Goal: Information Seeking & Learning: Find specific fact

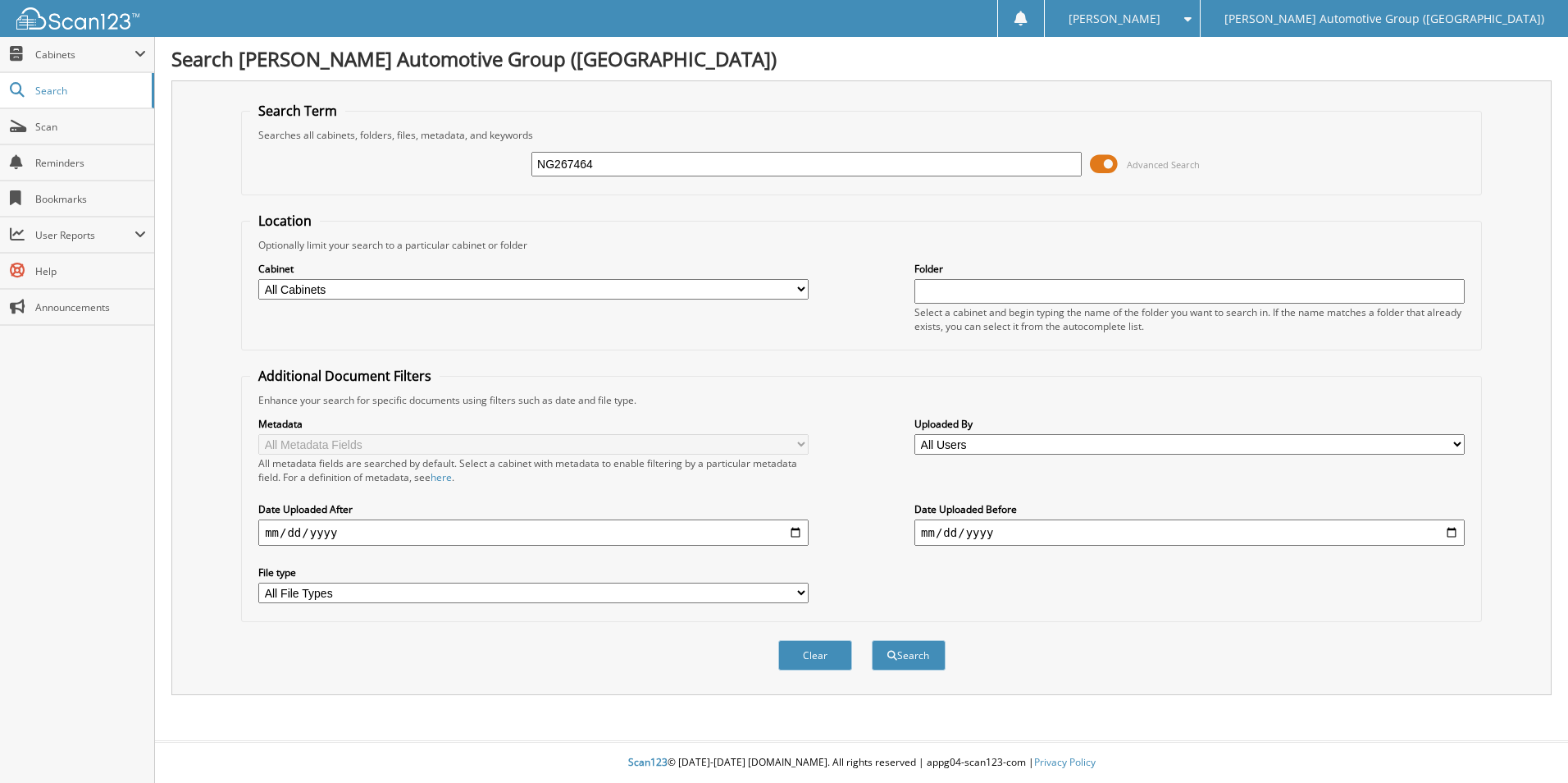
type input "NG267464"
click at [872, 640] on button "Search" at bounding box center [908, 654] width 74 height 30
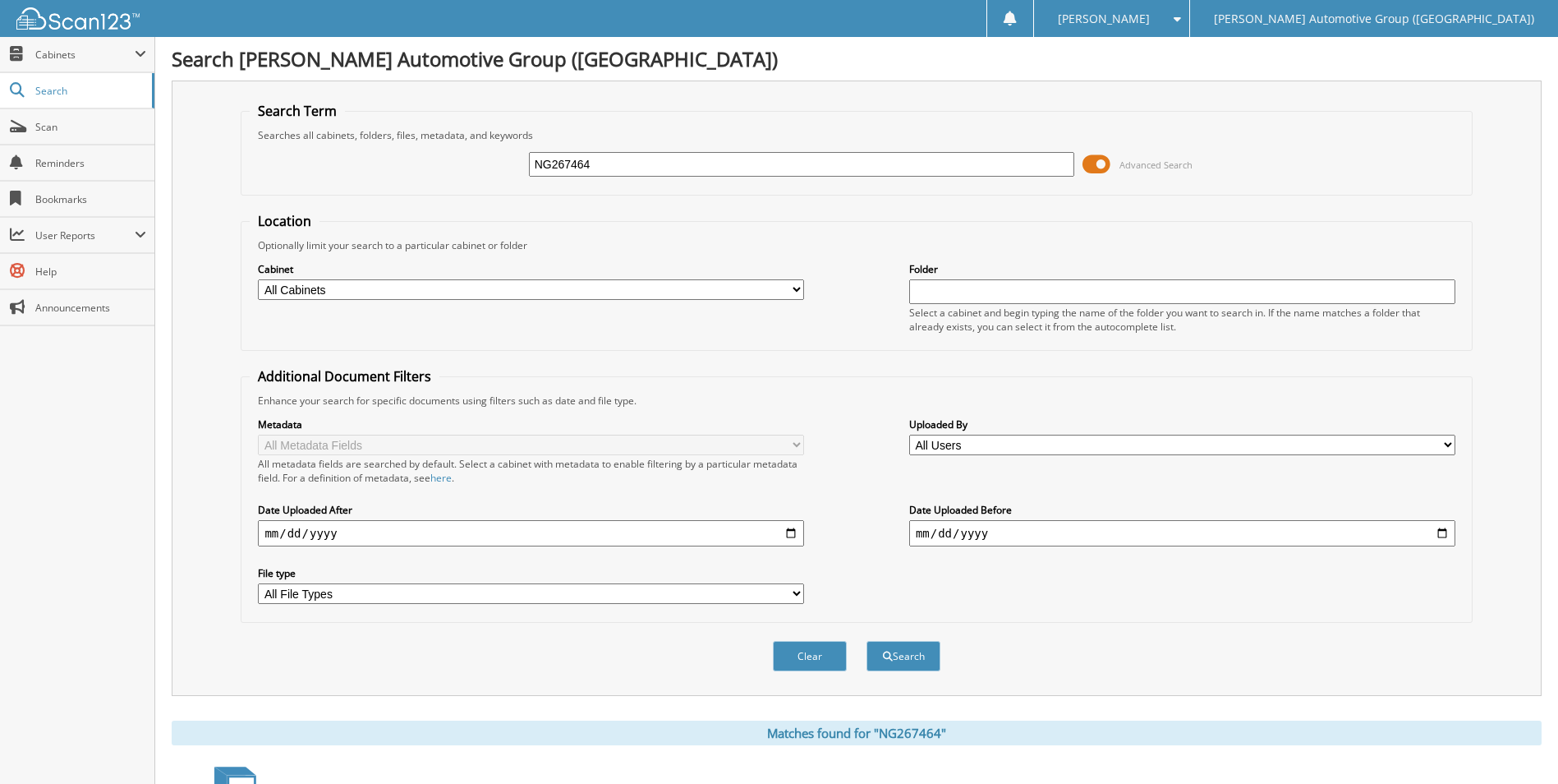
drag, startPoint x: 931, startPoint y: 166, endPoint x: 739, endPoint y: 107, distance: 200.9
click at [716, 114] on fieldset "Search Term Searches all cabinets, folders, files, metadata, and keywords NG267…" at bounding box center [856, 149] width 1231 height 94
type input "N"
type input "S8701479"
click at [866, 641] on button "Search" at bounding box center [903, 655] width 74 height 30
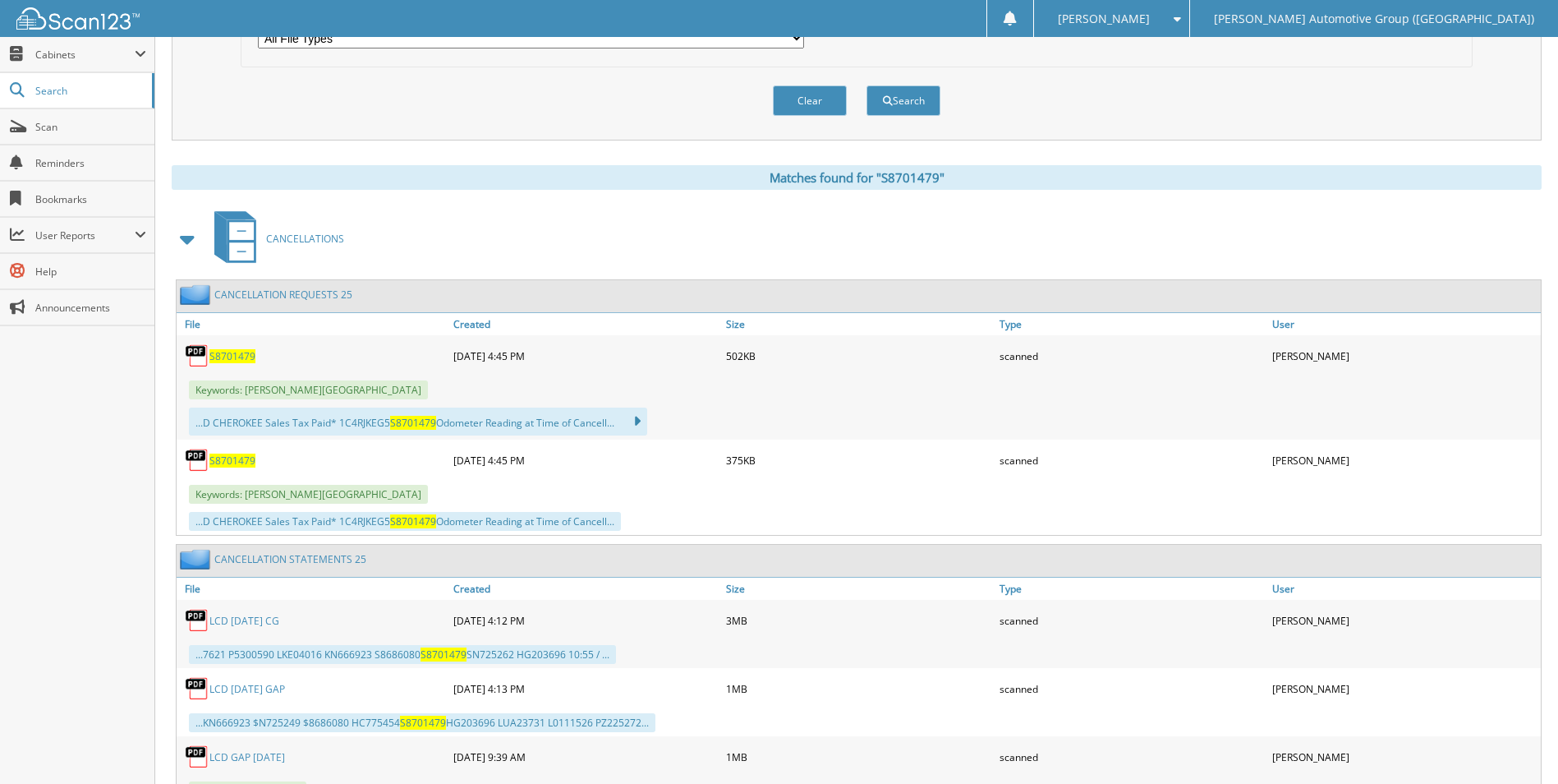
scroll to position [657, 0]
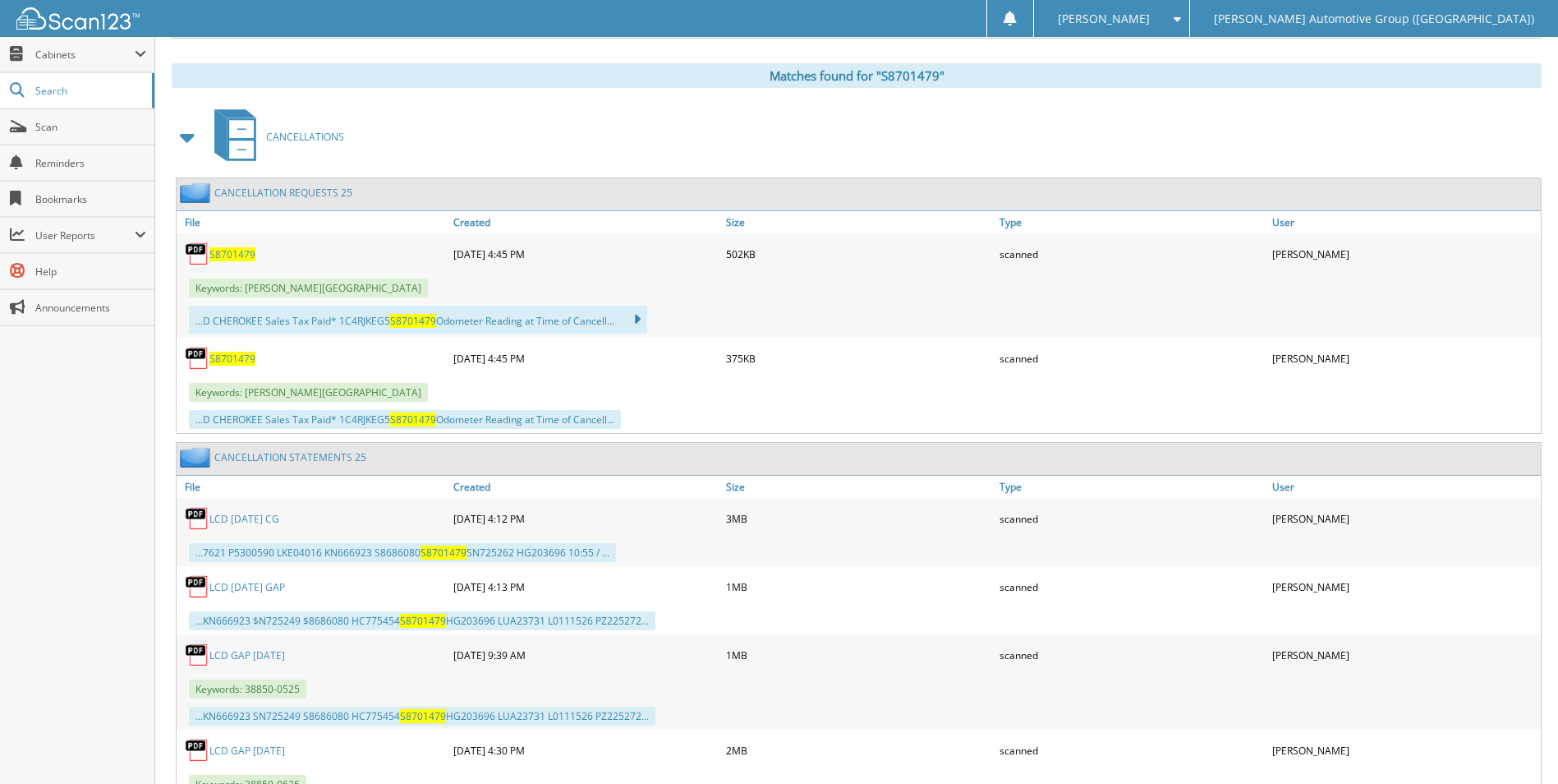
click at [229, 254] on span "S8701479" at bounding box center [232, 254] width 46 height 14
click at [226, 365] on span "S8701479" at bounding box center [232, 358] width 46 height 14
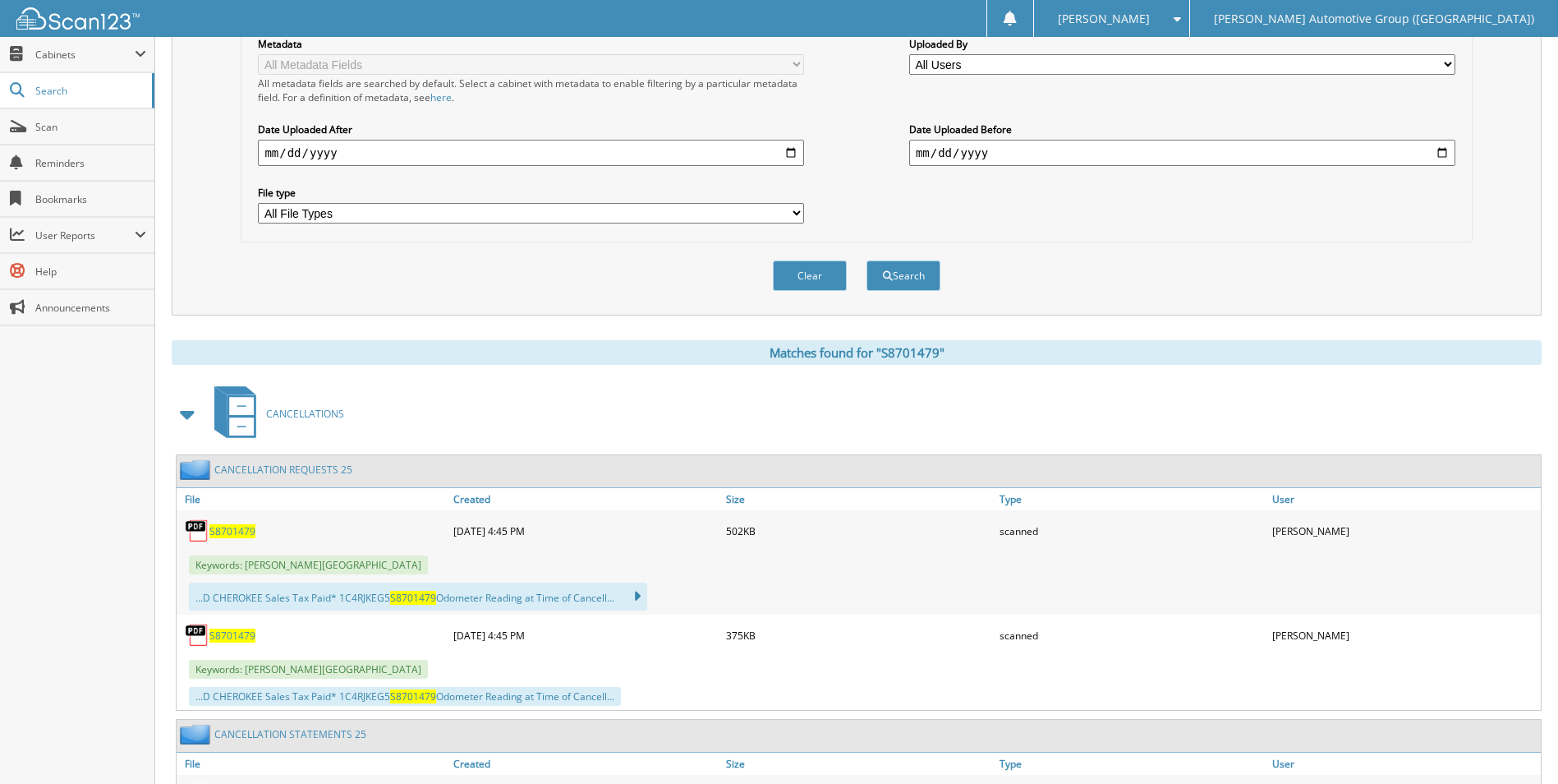
scroll to position [0, 0]
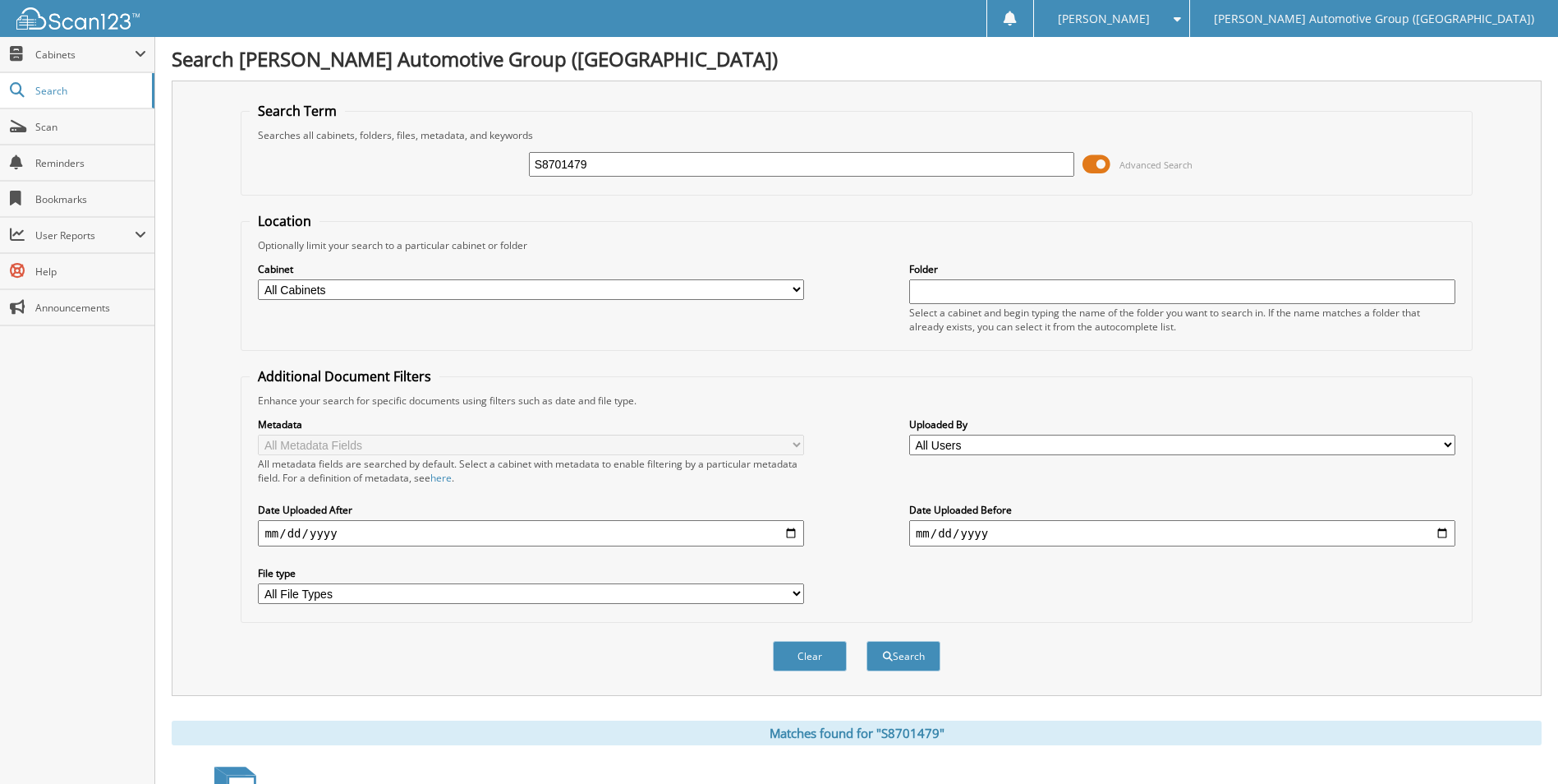
drag, startPoint x: 774, startPoint y: 171, endPoint x: 353, endPoint y: 160, distance: 421.1
click at [350, 160] on div "S8701479 Advanced Search" at bounding box center [856, 164] width 1213 height 45
type input "LKE55434"
click at [866, 641] on button "Search" at bounding box center [903, 655] width 74 height 30
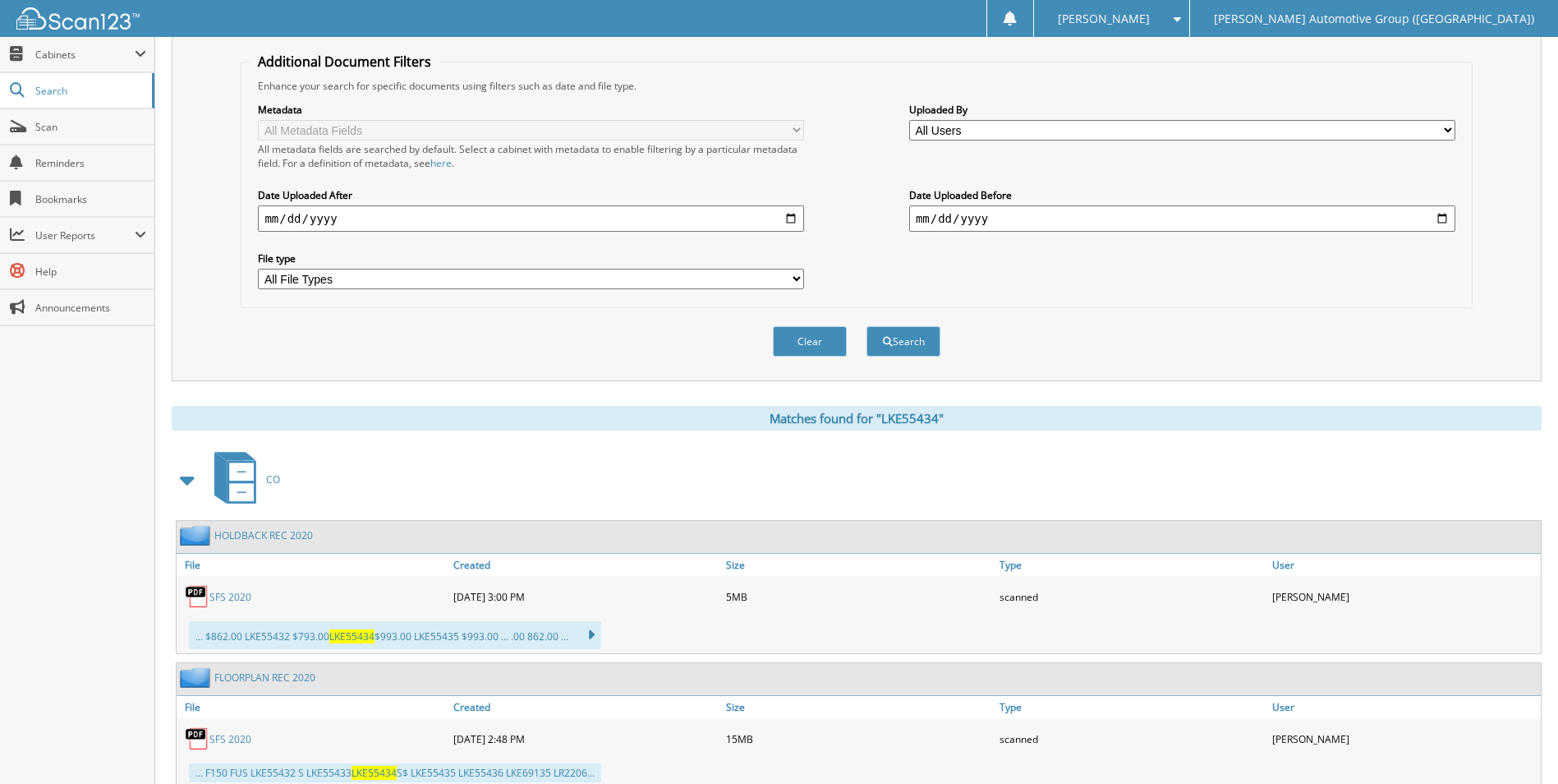
scroll to position [68, 0]
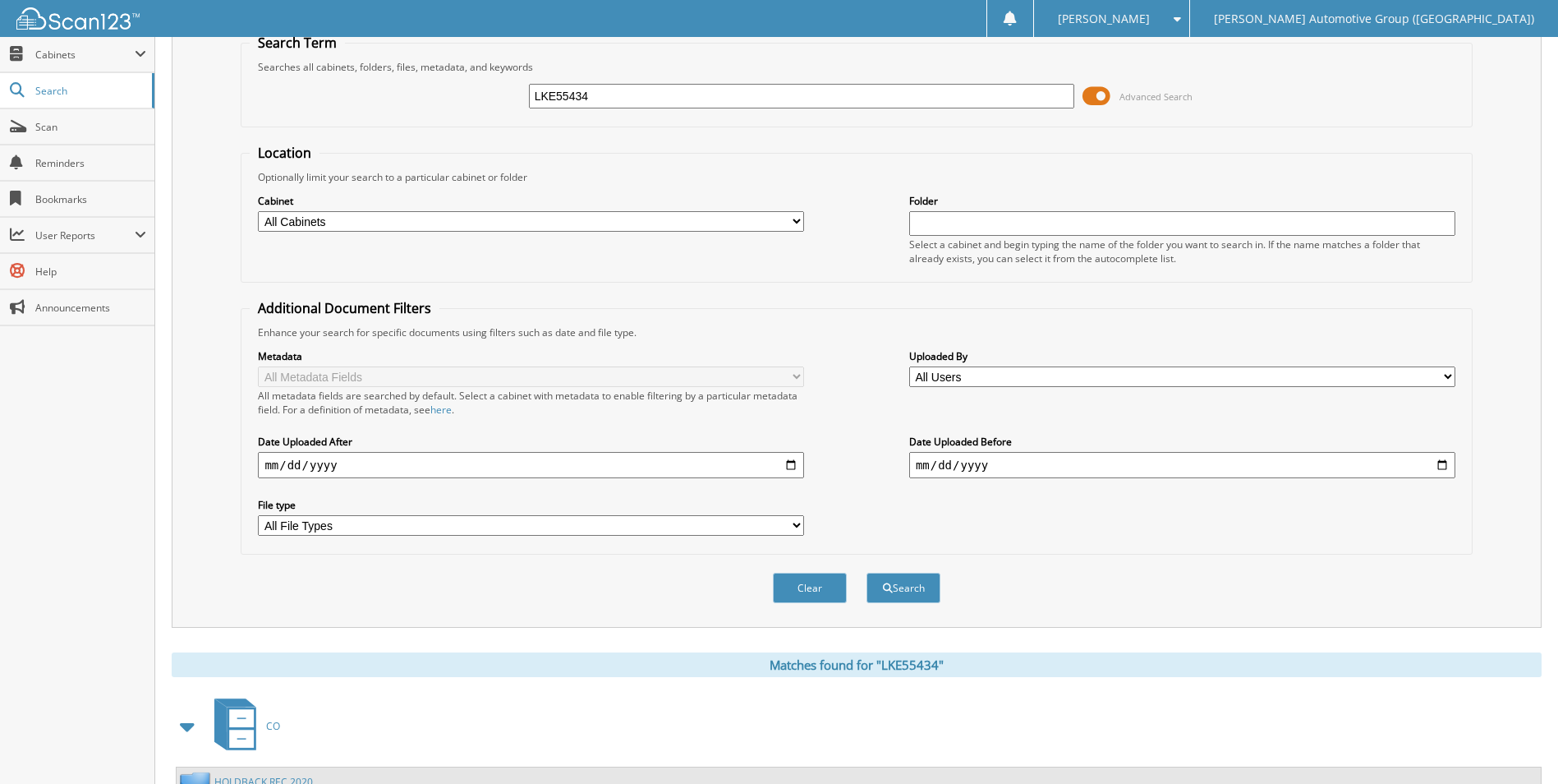
drag, startPoint x: 793, startPoint y: 99, endPoint x: 434, endPoint y: 100, distance: 359.0
click at [457, 94] on div "LKE55434 Advanced Search" at bounding box center [856, 96] width 1213 height 45
type input "W"
type input "SN760529"
click at [866, 572] on button "Search" at bounding box center [903, 587] width 74 height 30
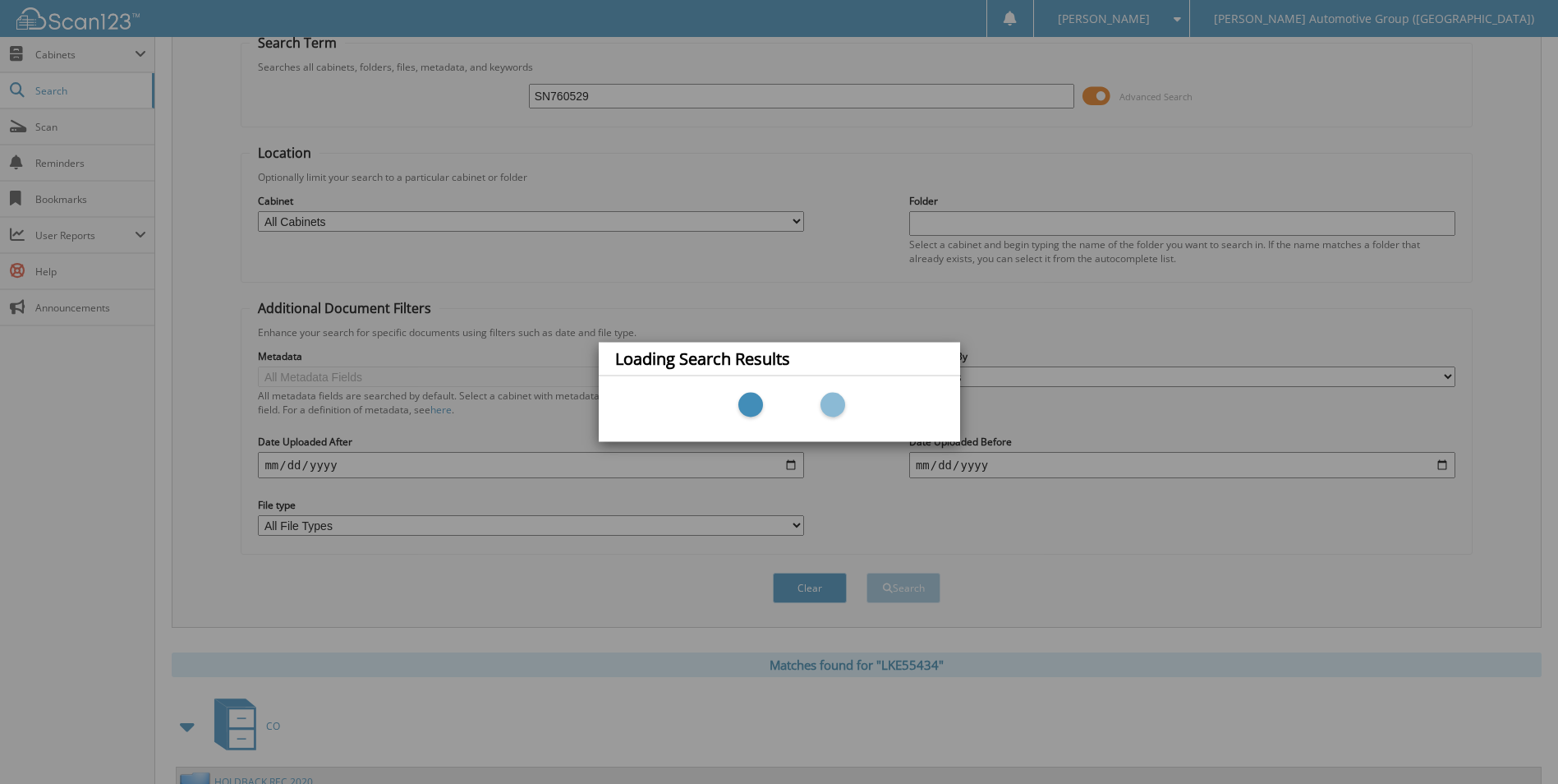
scroll to position [143, 0]
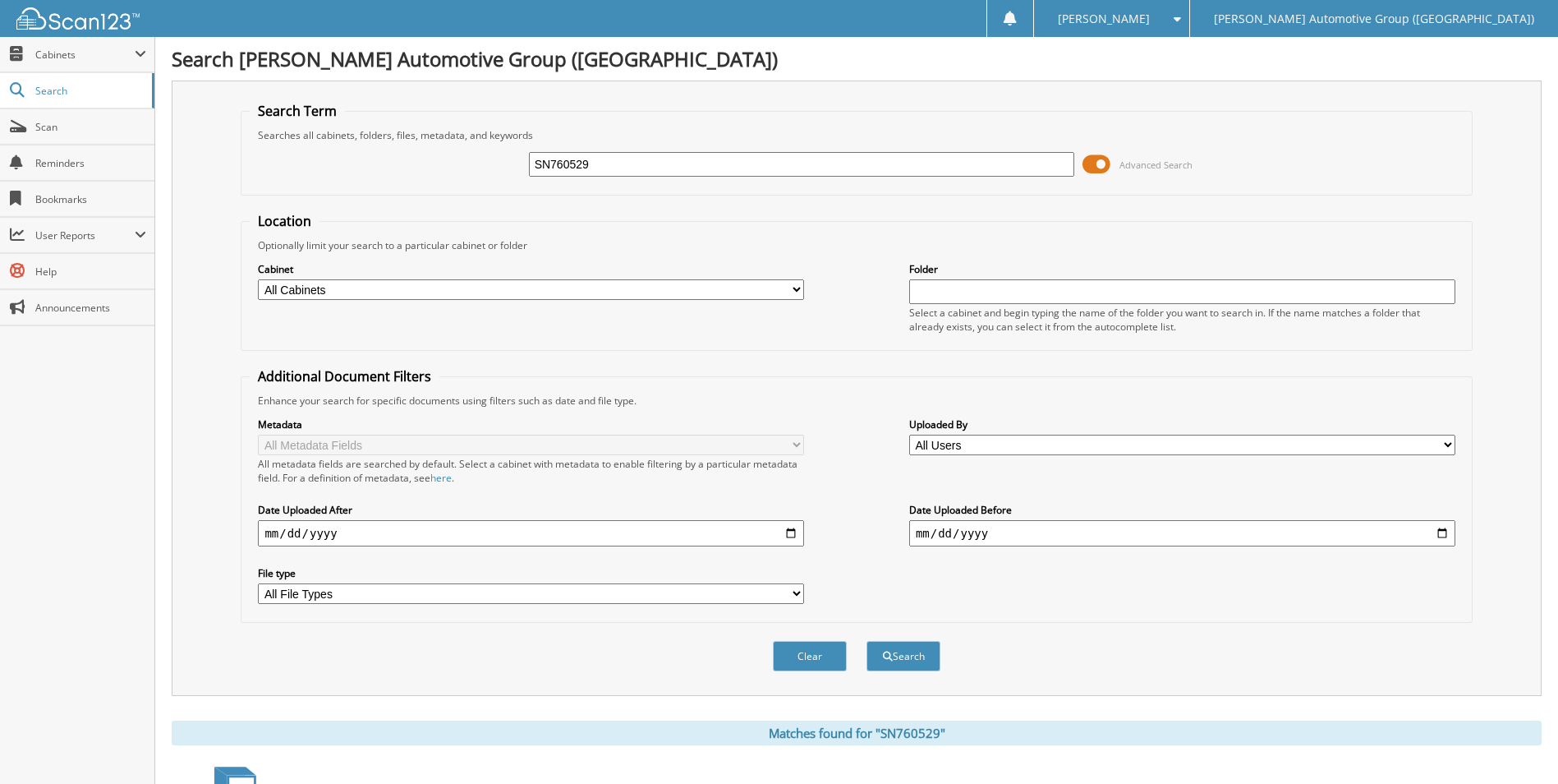
drag, startPoint x: 702, startPoint y: 165, endPoint x: 347, endPoint y: 121, distance: 357.7
click at [349, 124] on fieldset "Search Term Searches all cabinets, folders, files, metadata, and keywords SN760…" at bounding box center [856, 149] width 1231 height 94
type input "RT578492"
click at [866, 641] on button "Search" at bounding box center [903, 655] width 74 height 30
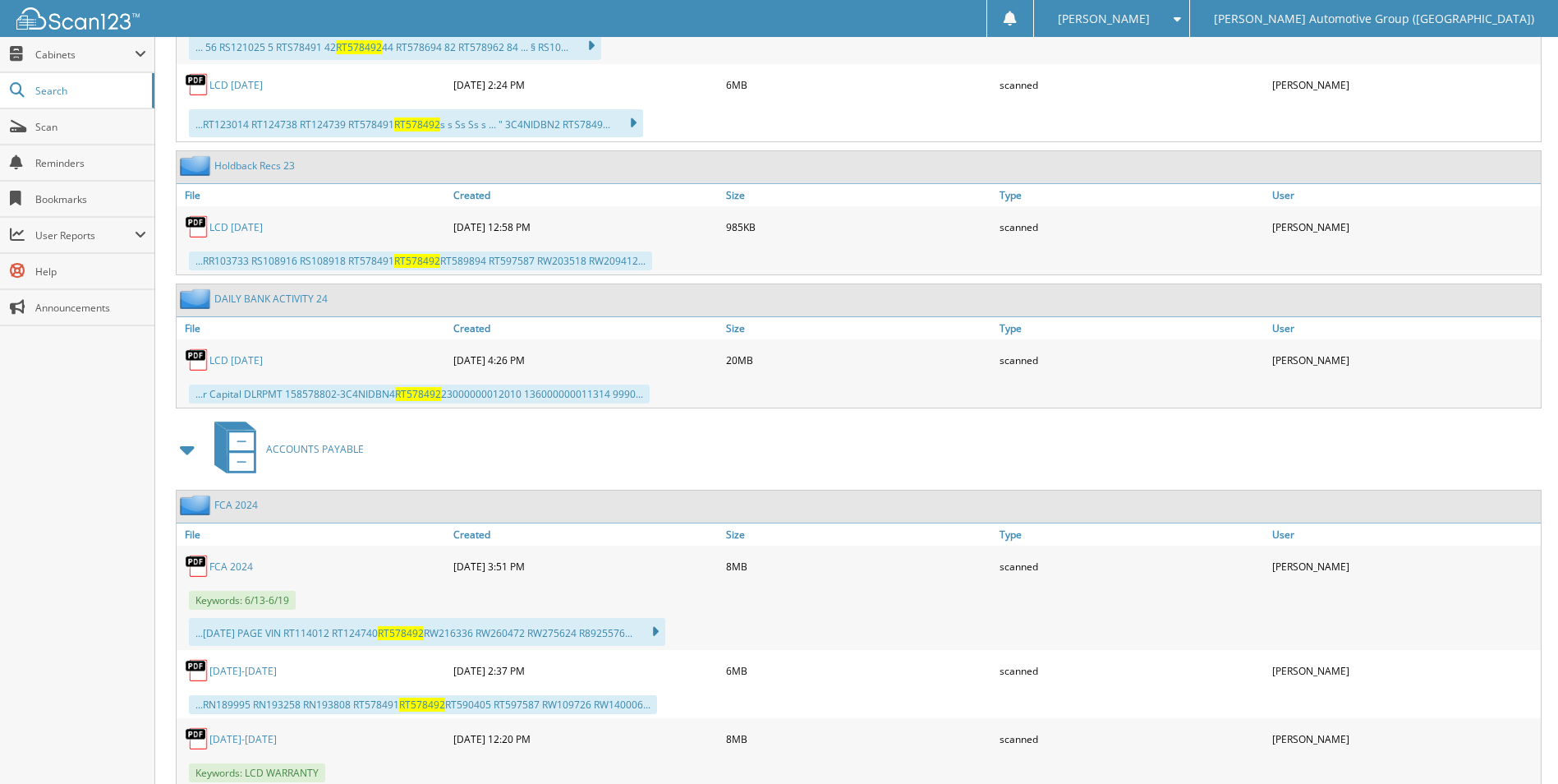
scroll to position [1543, 0]
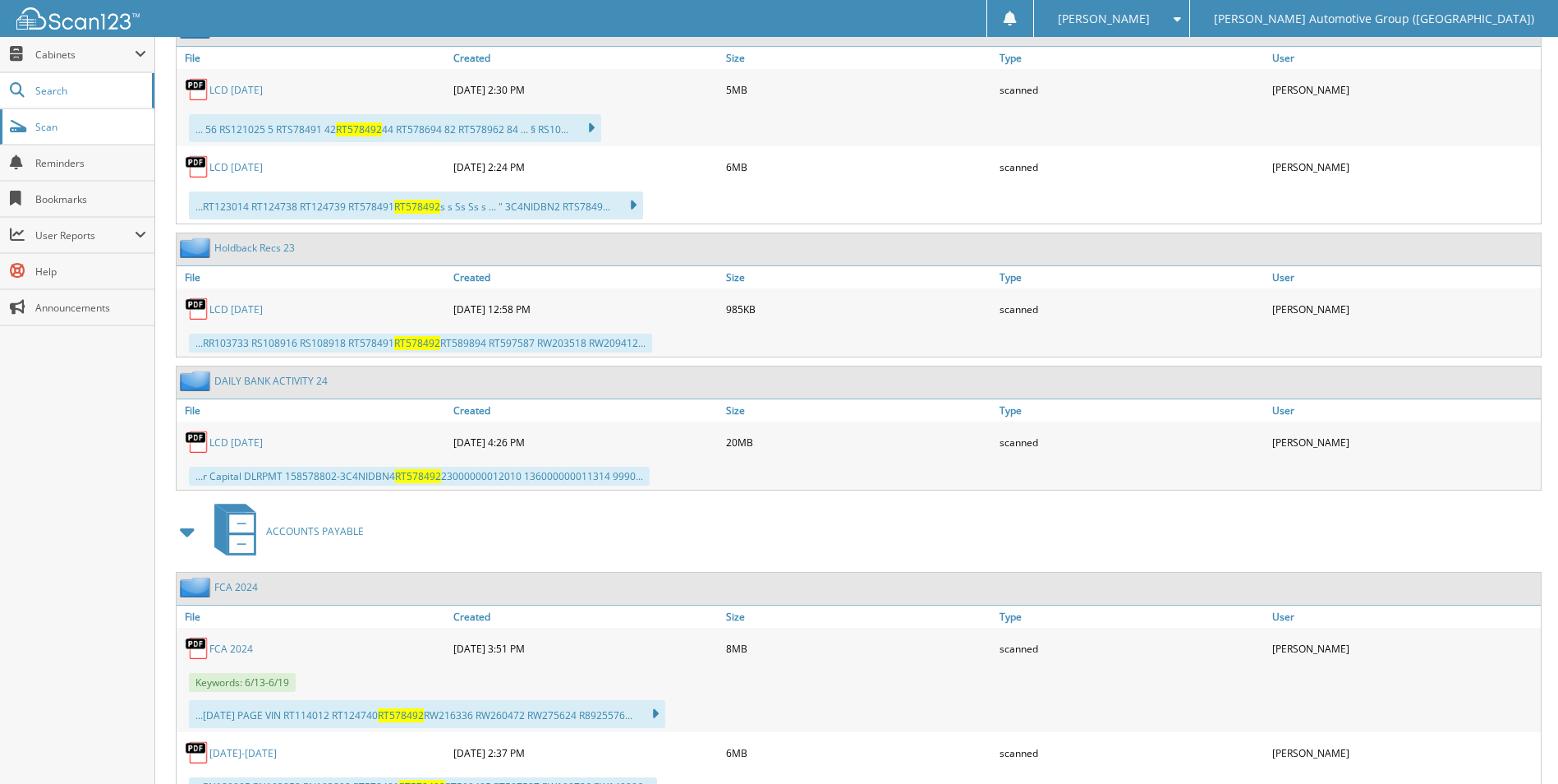
click at [37, 124] on span "Scan" at bounding box center [90, 126] width 110 height 14
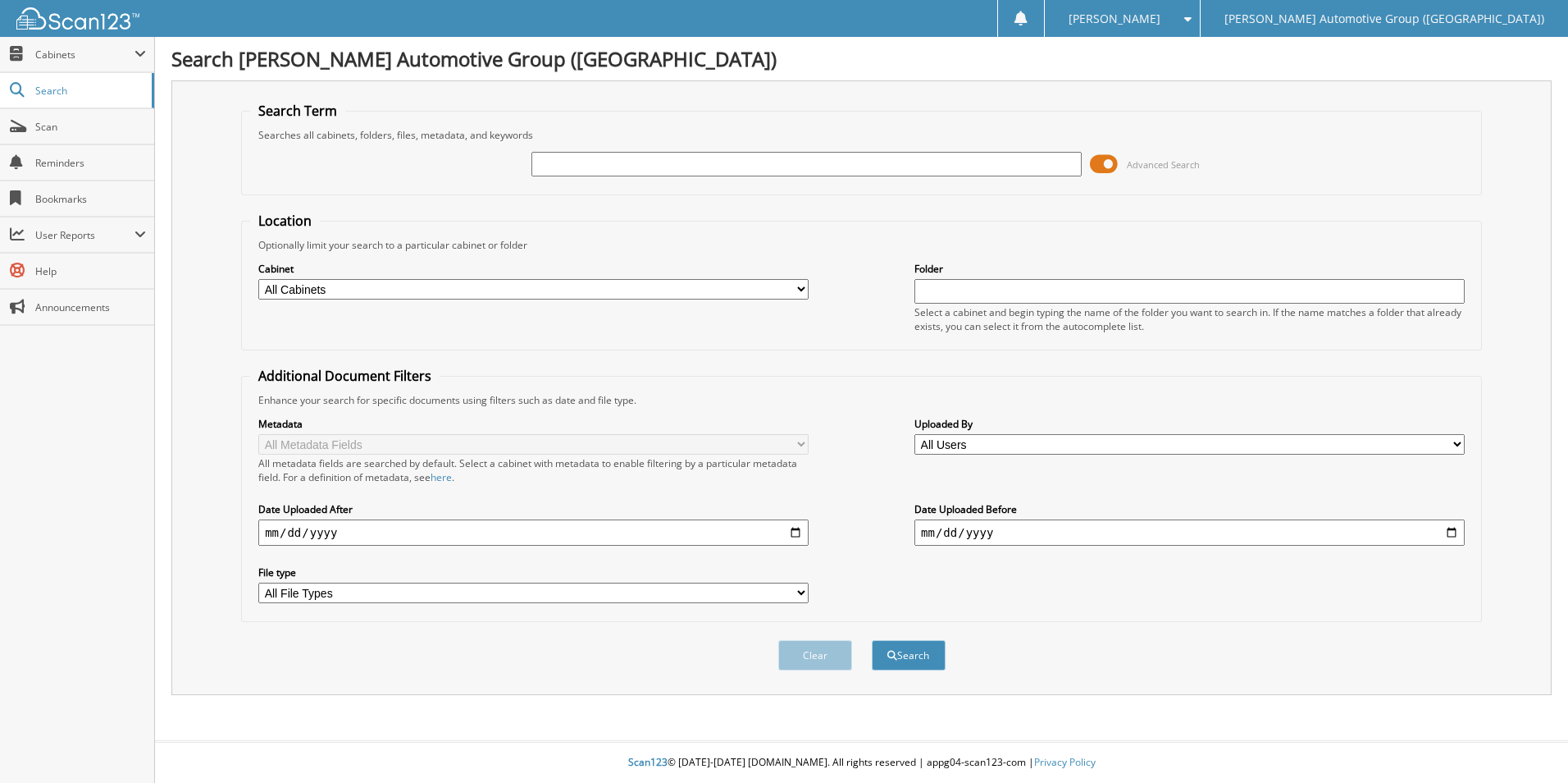
click at [775, 161] on input "text" at bounding box center [806, 163] width 550 height 25
type input "SW563630"
click at [872, 640] on button "Search" at bounding box center [908, 654] width 74 height 30
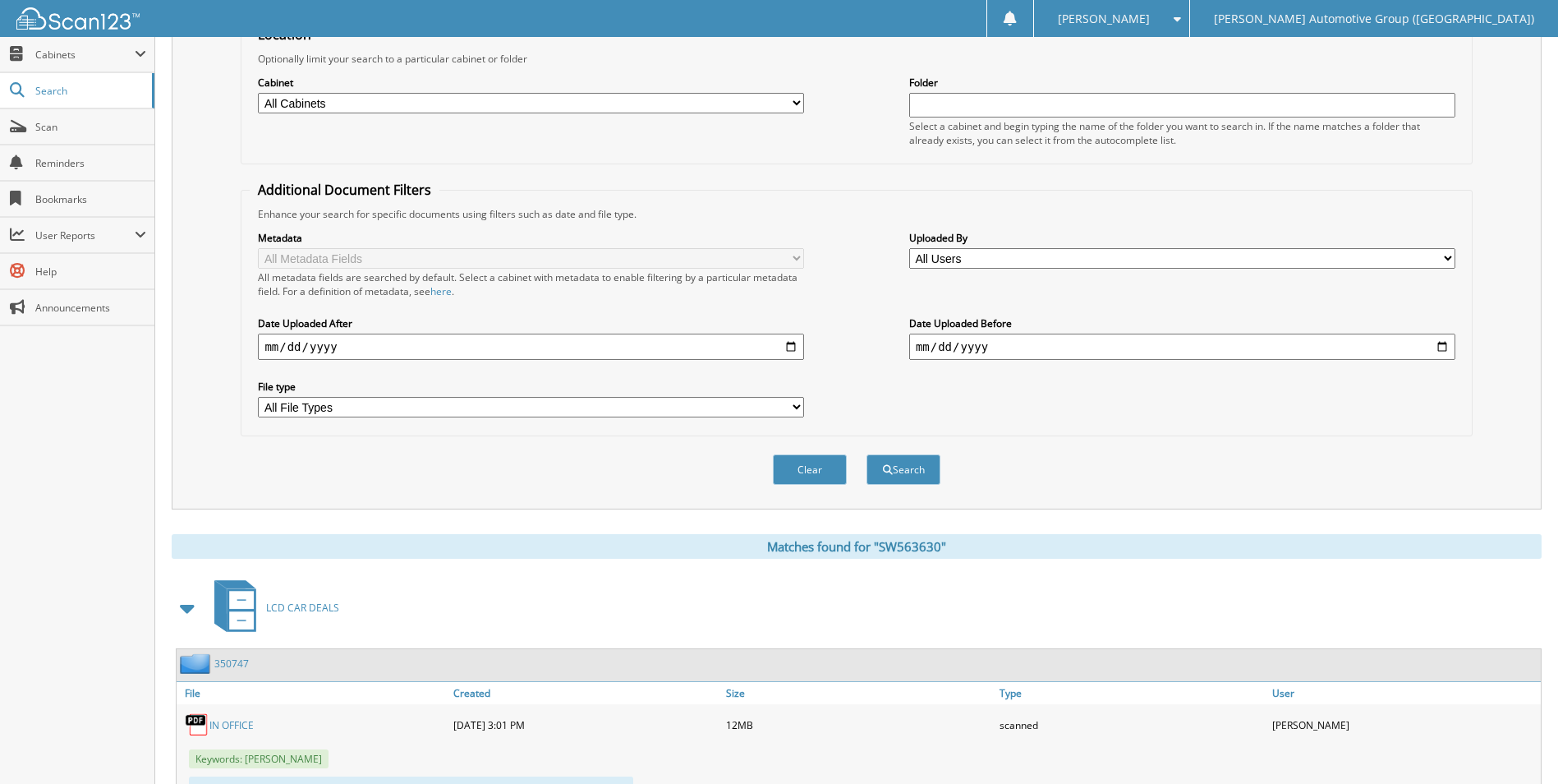
scroll to position [62, 0]
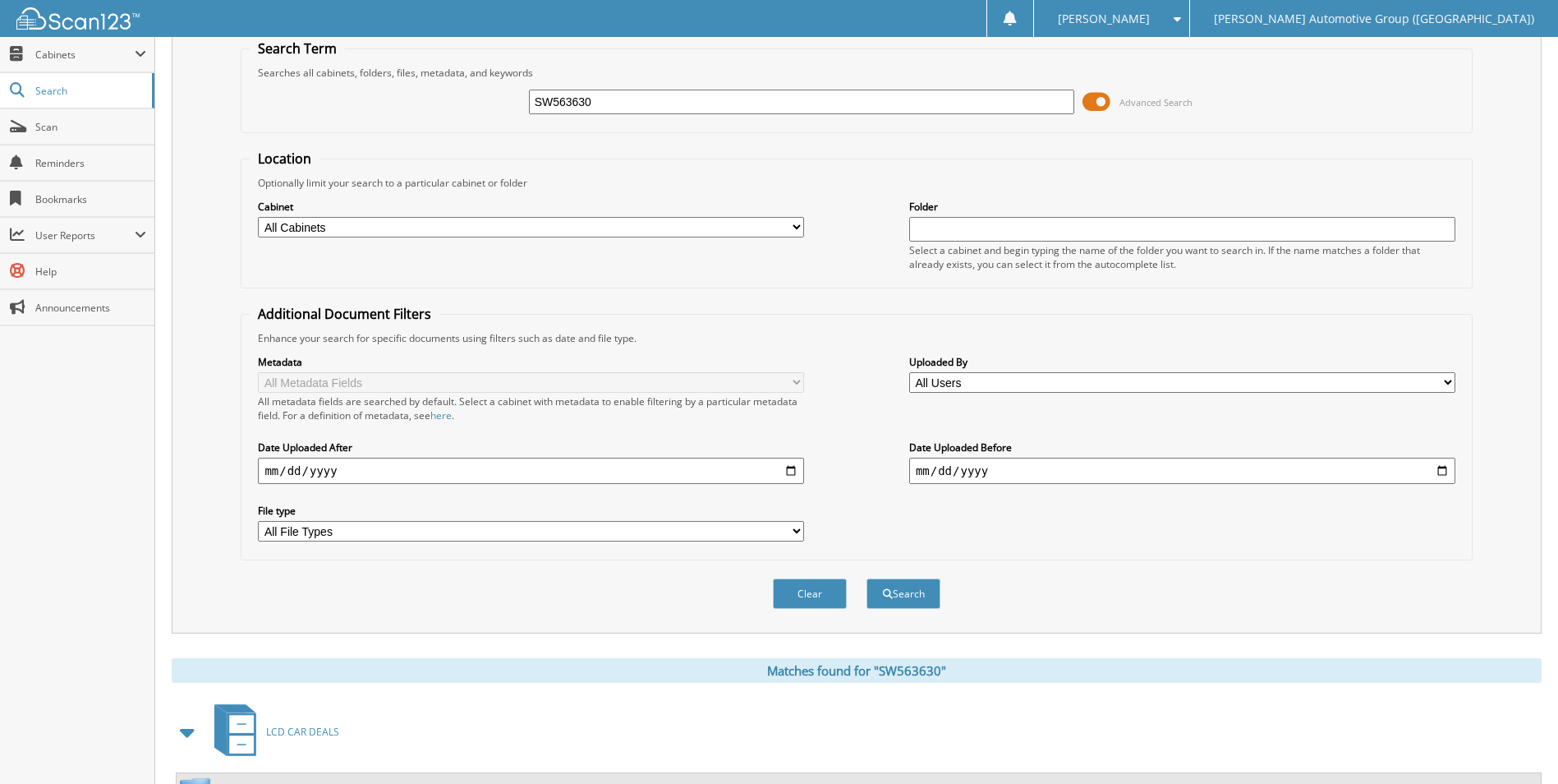
drag, startPoint x: 792, startPoint y: 106, endPoint x: 235, endPoint y: 107, distance: 557.0
click at [235, 107] on div "Search Term Searches all cabinets, folders, files, metadata, and keywords SW563…" at bounding box center [856, 326] width 1370 height 615
click at [589, 228] on select "All Cabinets ACCOUNTS PAYABLE ACCOUNTS RECEIVABLE CANCELLATIONS CO LCC LCD CAR …" at bounding box center [531, 227] width 546 height 20
select select "44275"
click at [258, 217] on select "All Cabinets ACCOUNTS PAYABLE ACCOUNTS RECEIVABLE CANCELLATIONS CO LCC LCD CAR …" at bounding box center [531, 227] width 546 height 20
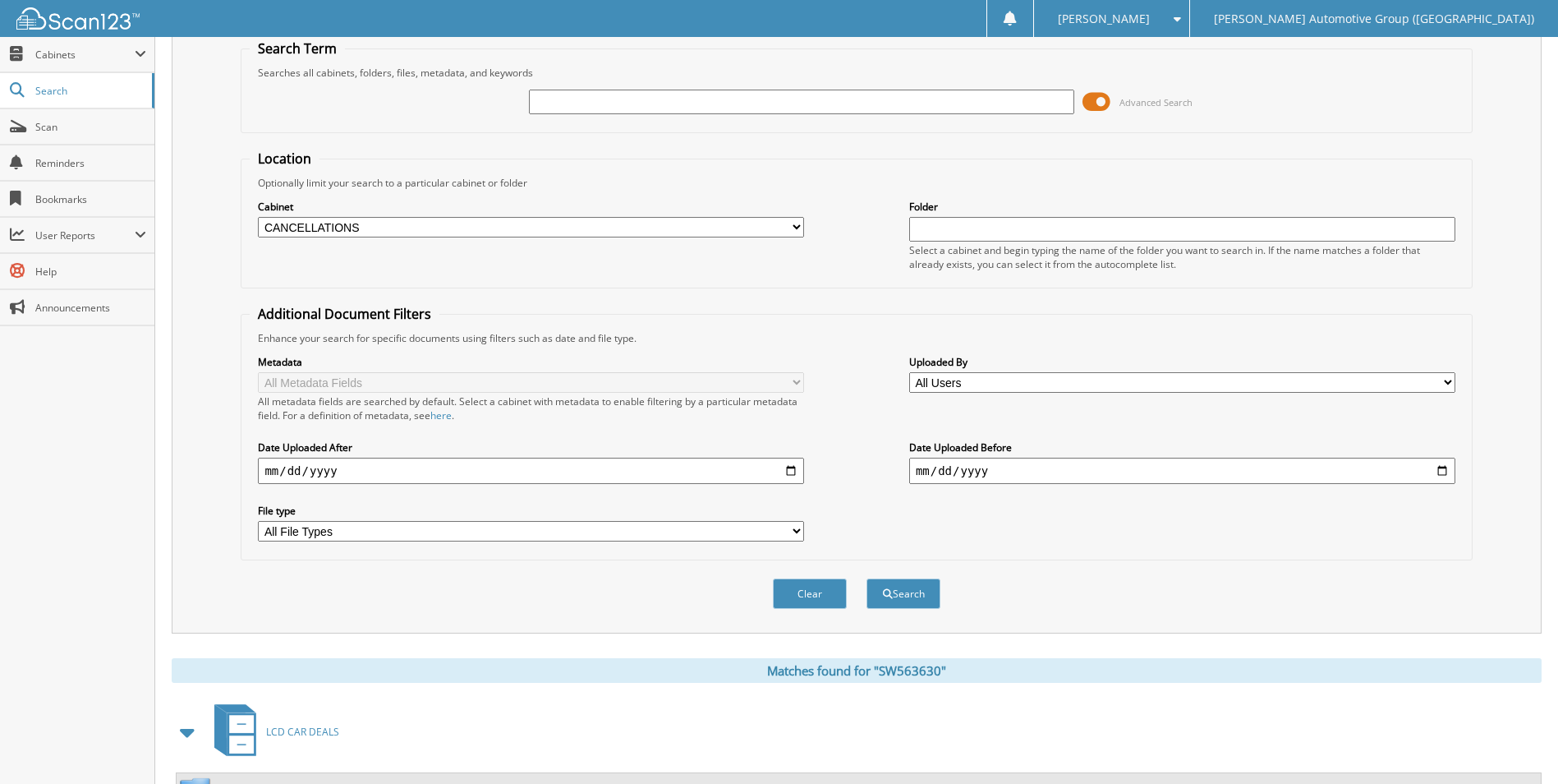
click at [664, 94] on input "text" at bounding box center [802, 101] width 546 height 25
click at [664, 104] on input "text" at bounding box center [802, 101] width 546 height 25
type input "HUD74973"
click at [866, 579] on button "Search" at bounding box center [903, 593] width 74 height 30
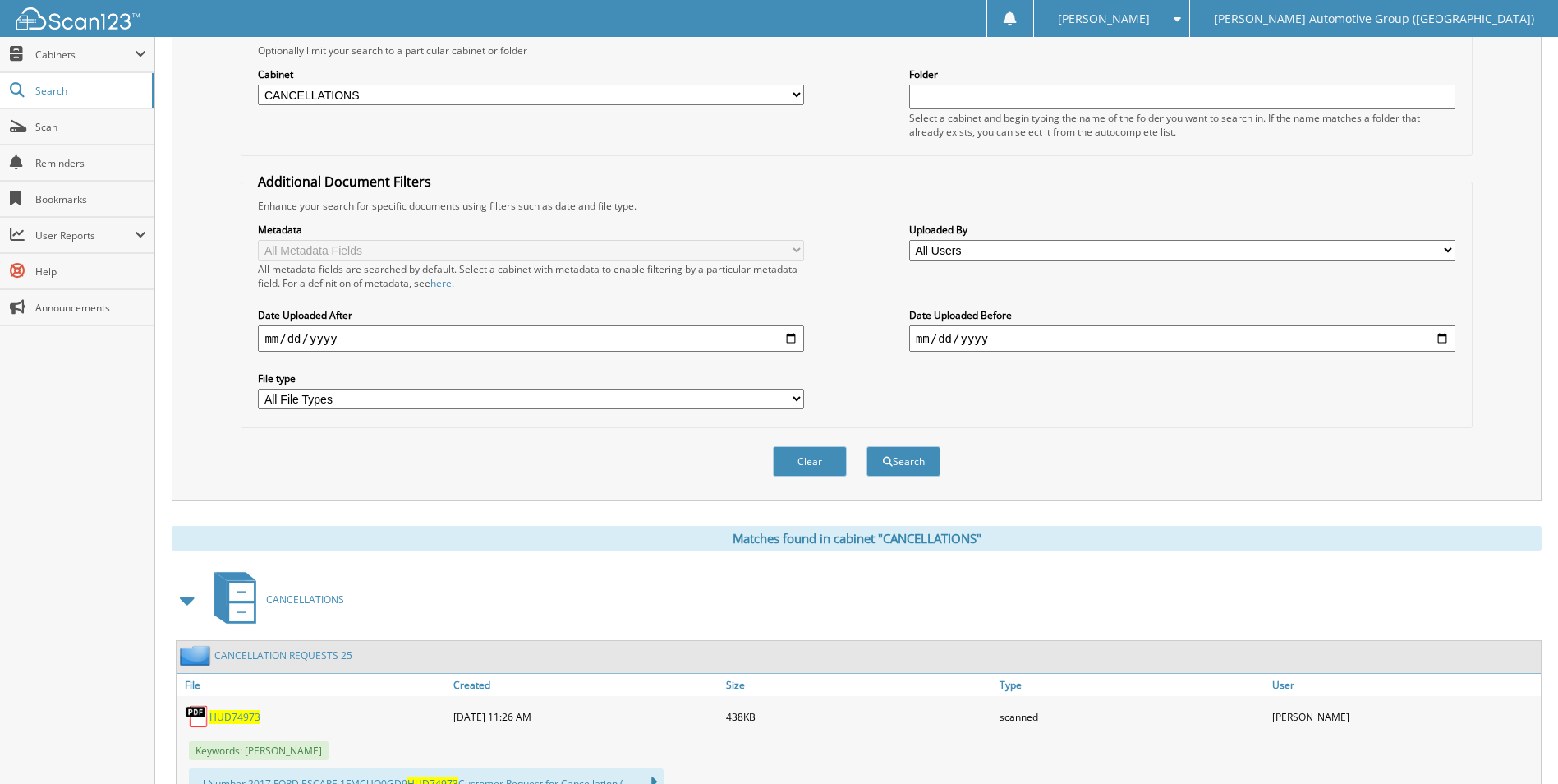
scroll to position [395, 0]
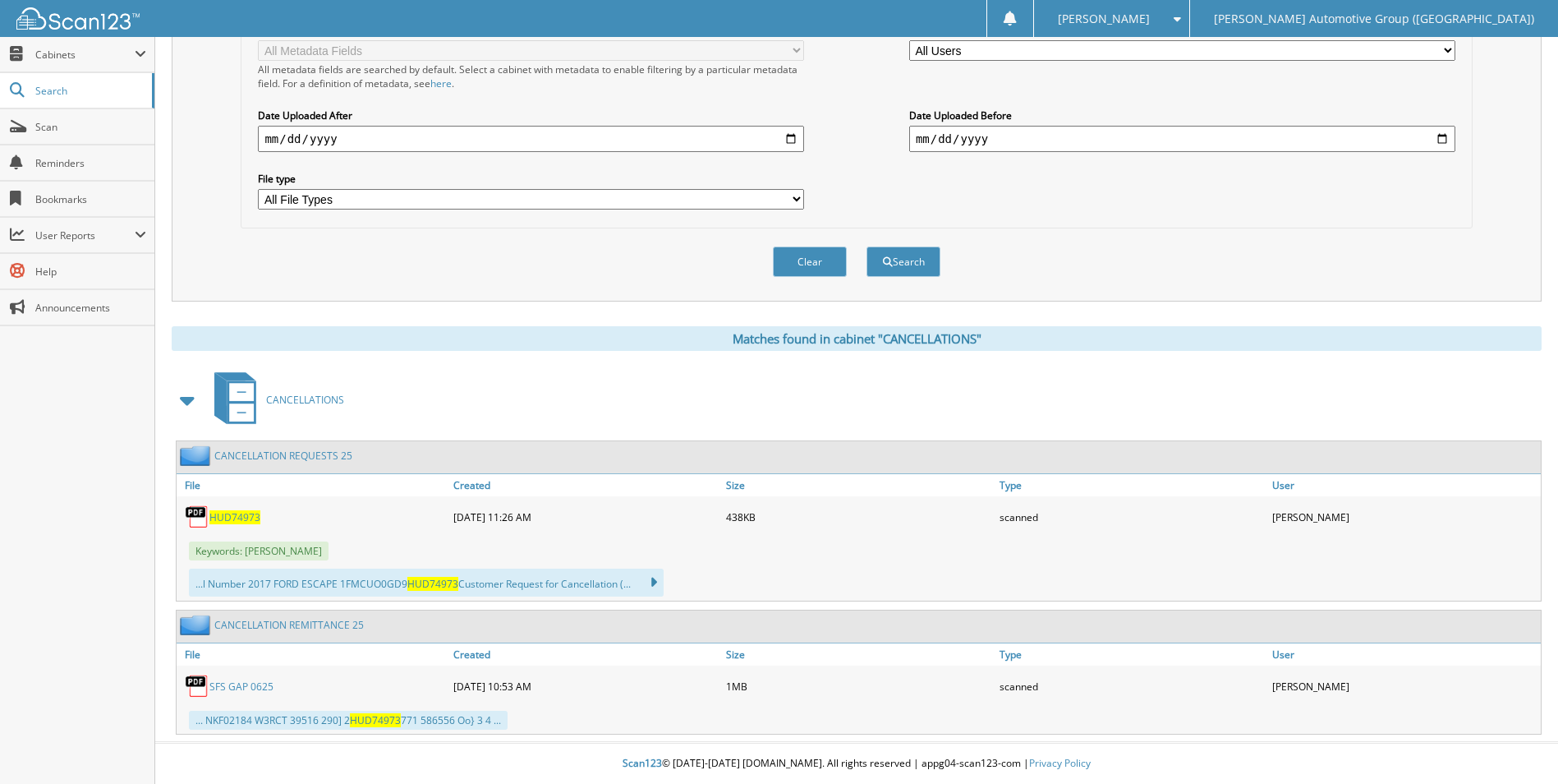
click at [245, 513] on span "HUD74973" at bounding box center [235, 517] width 51 height 14
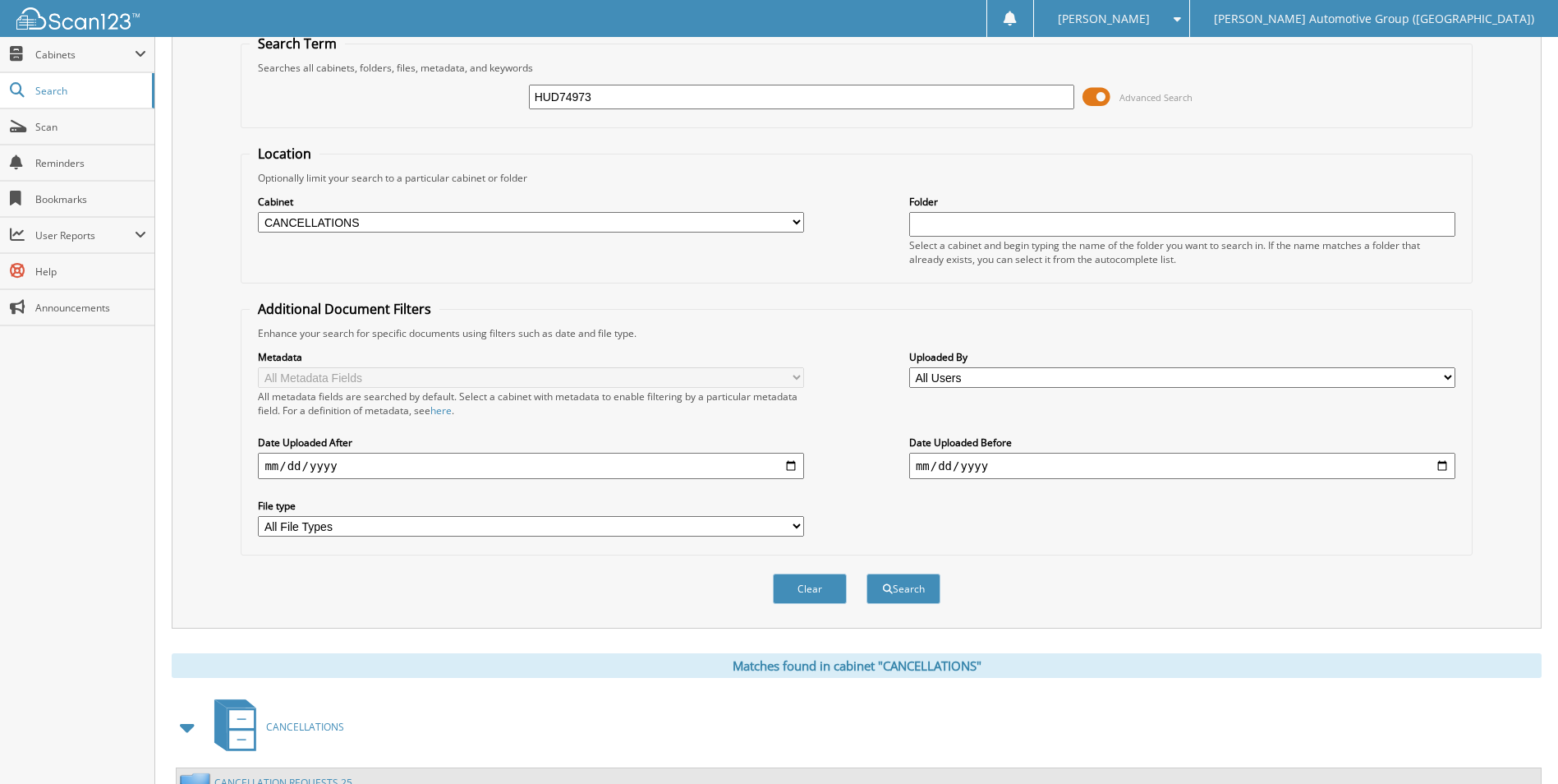
scroll to position [0, 0]
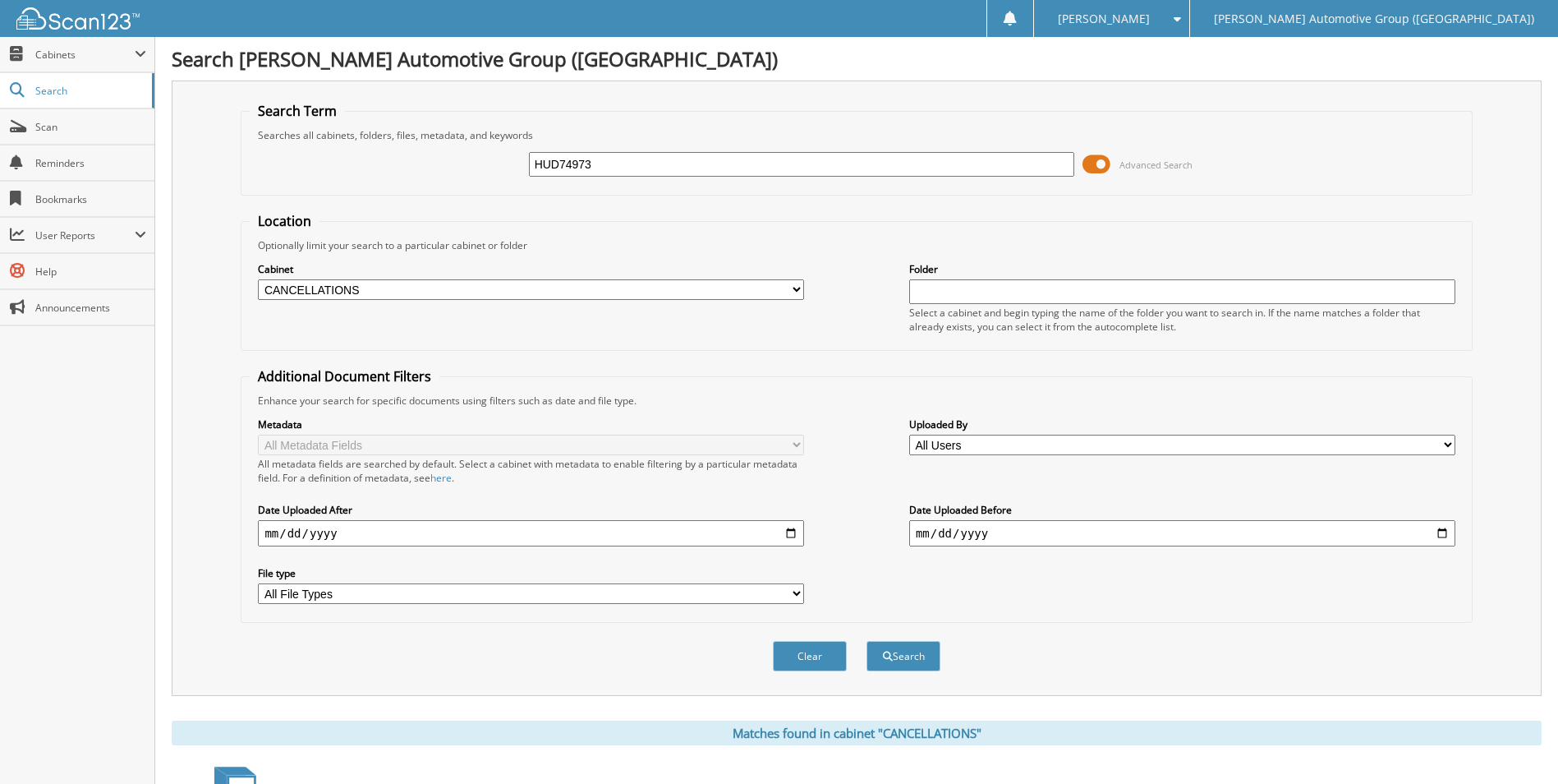
drag, startPoint x: 751, startPoint y: 176, endPoint x: 441, endPoint y: 148, distance: 311.3
click at [442, 147] on div "HUD74973 Advanced Search" at bounding box center [856, 164] width 1213 height 45
type input "NKD54733"
click at [866, 641] on button "Search" at bounding box center [903, 655] width 74 height 30
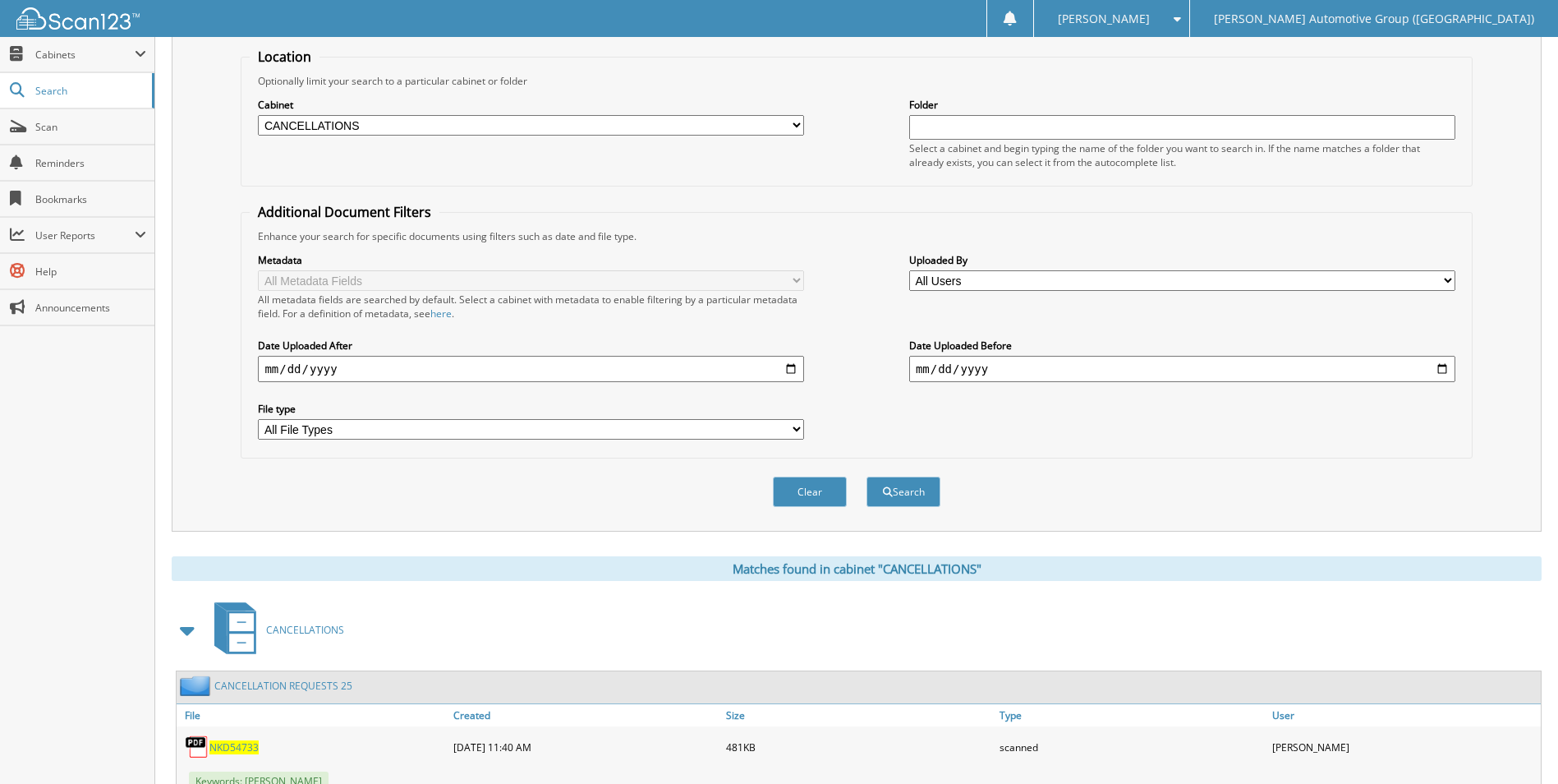
scroll to position [466, 0]
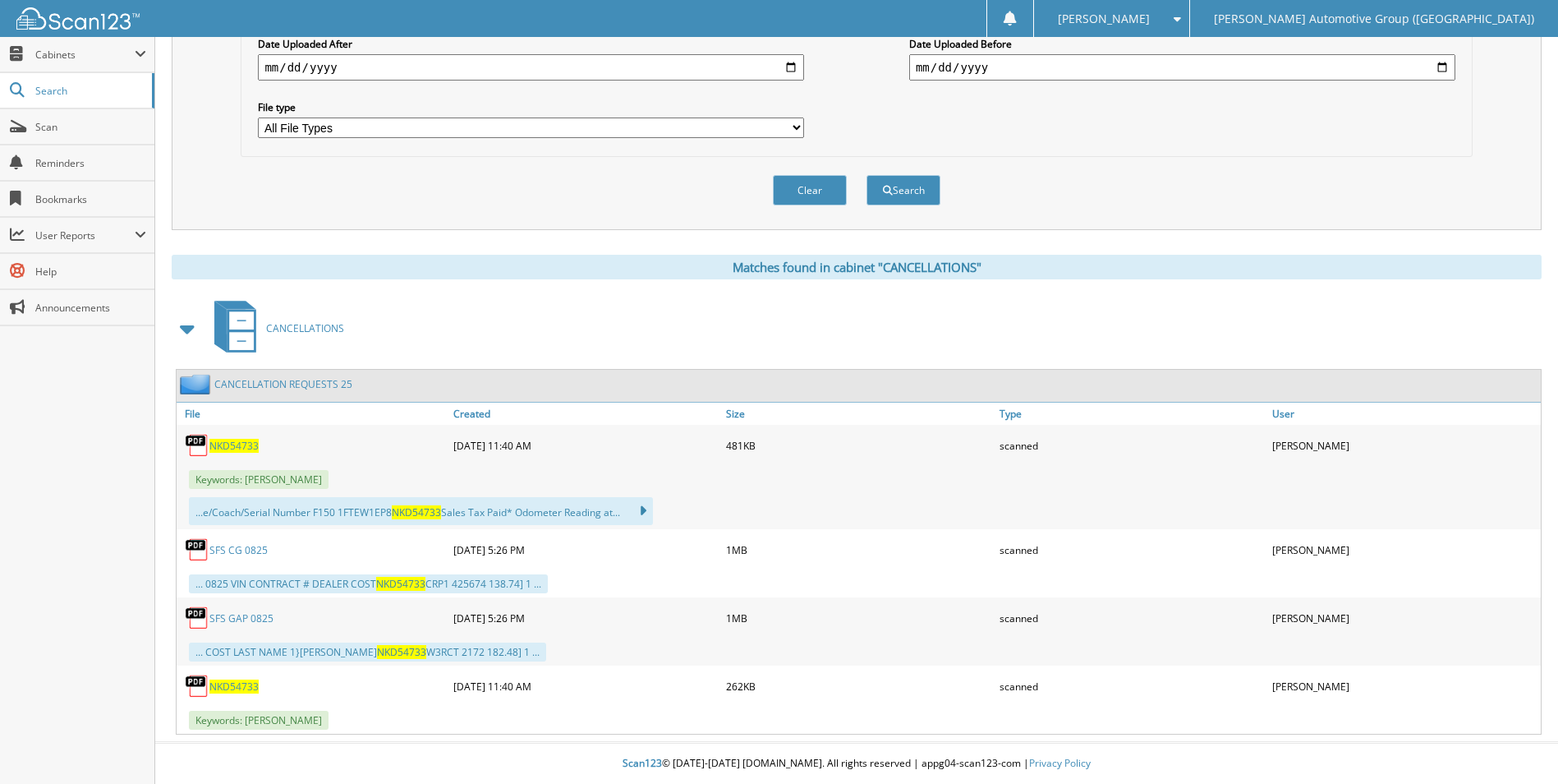
click at [237, 444] on span "NKD54733" at bounding box center [234, 445] width 49 height 14
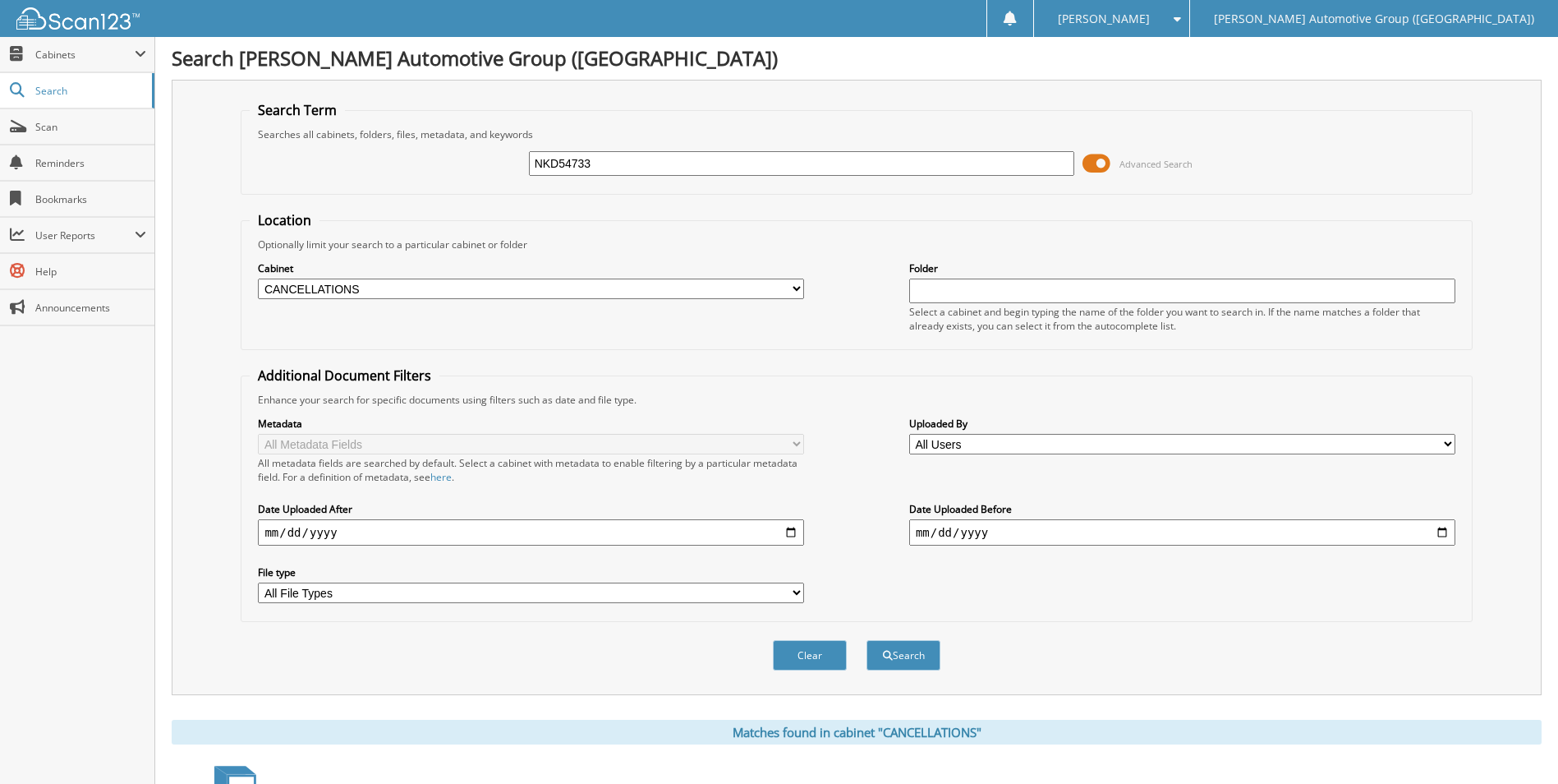
scroll to position [0, 0]
drag, startPoint x: 617, startPoint y: 159, endPoint x: 28, endPoint y: 75, distance: 595.0
click at [39, 80] on body "[PERSON_NAME] Settings Logout [PERSON_NAME] Automotive Group (AR) Close Cabinet…" at bounding box center [779, 624] width 1558 height 1249
type input "PFB35426"
click at [866, 641] on button "Search" at bounding box center [903, 655] width 74 height 30
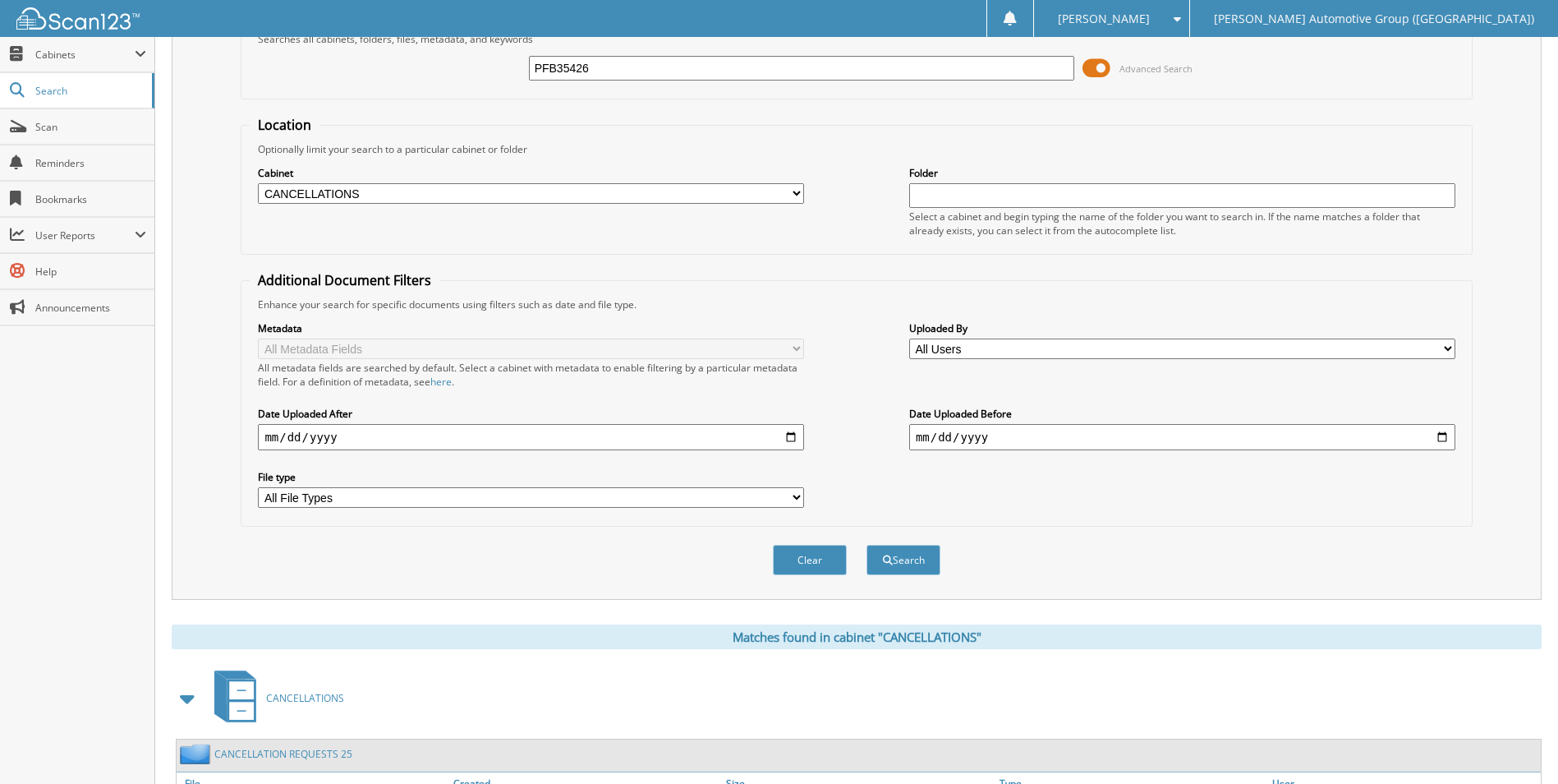
scroll to position [321, 0]
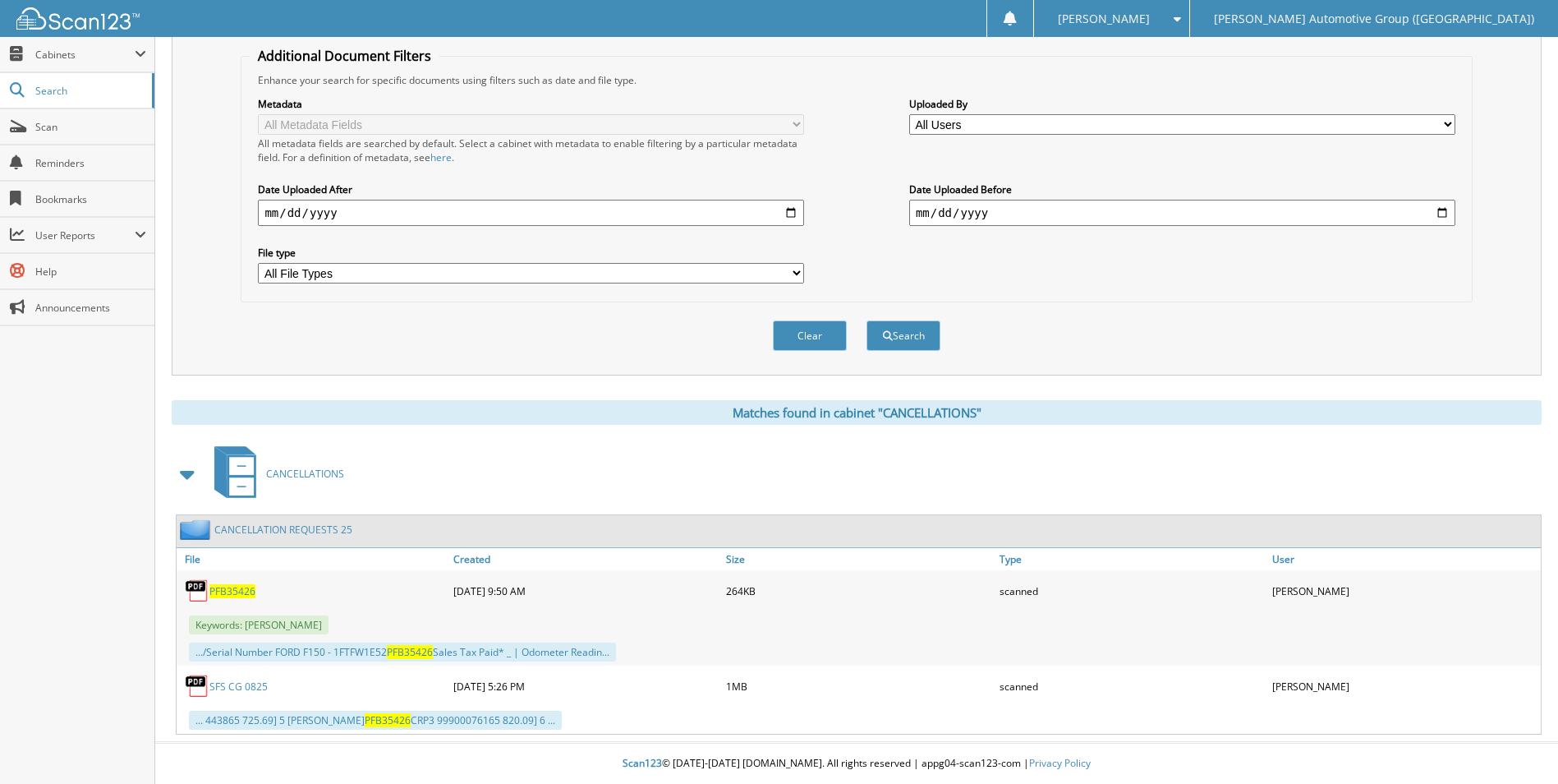
click at [226, 595] on span "PFB35426" at bounding box center [232, 591] width 46 height 14
click at [242, 588] on span "PFB35426" at bounding box center [232, 591] width 46 height 14
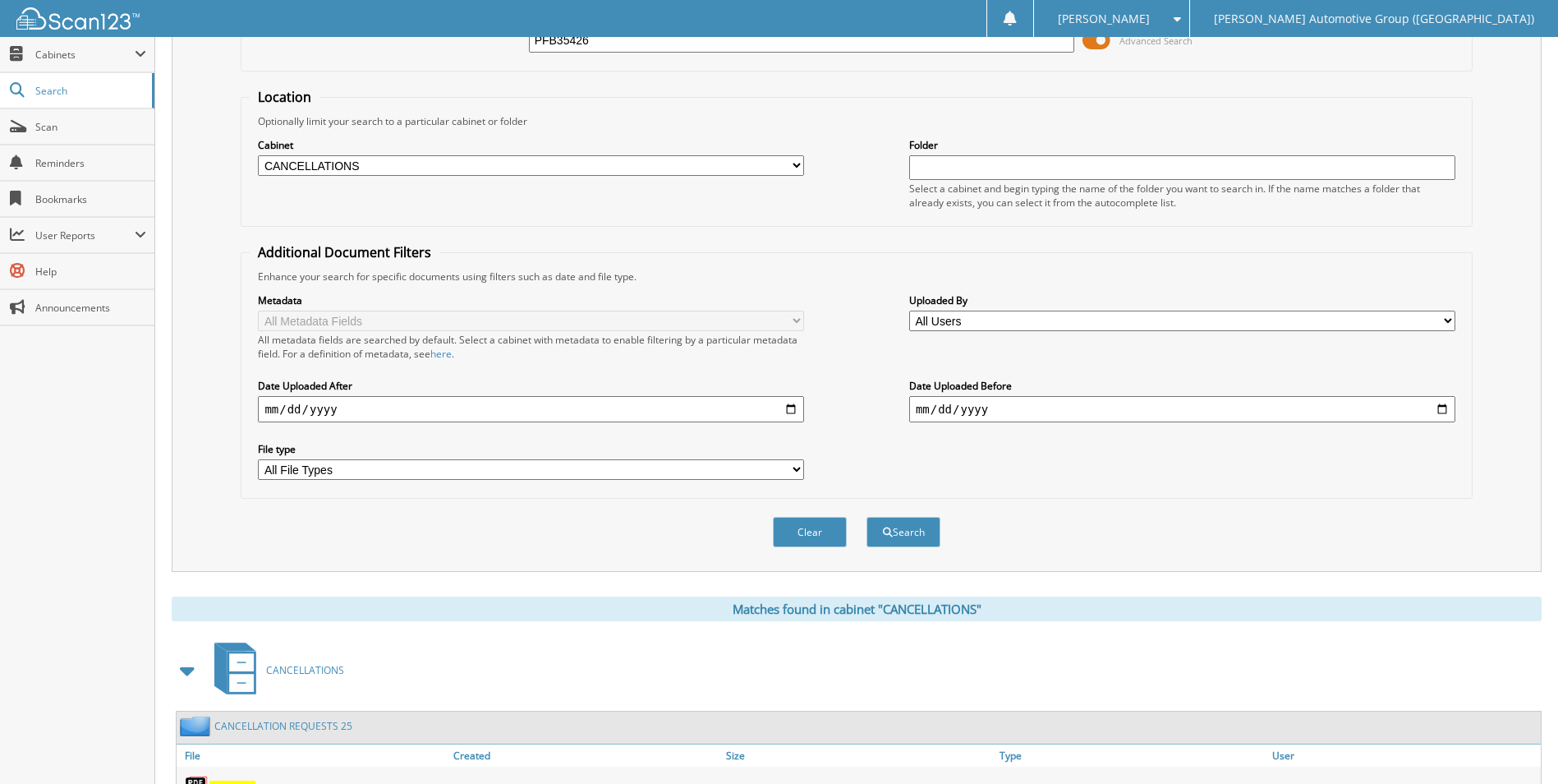
scroll to position [0, 0]
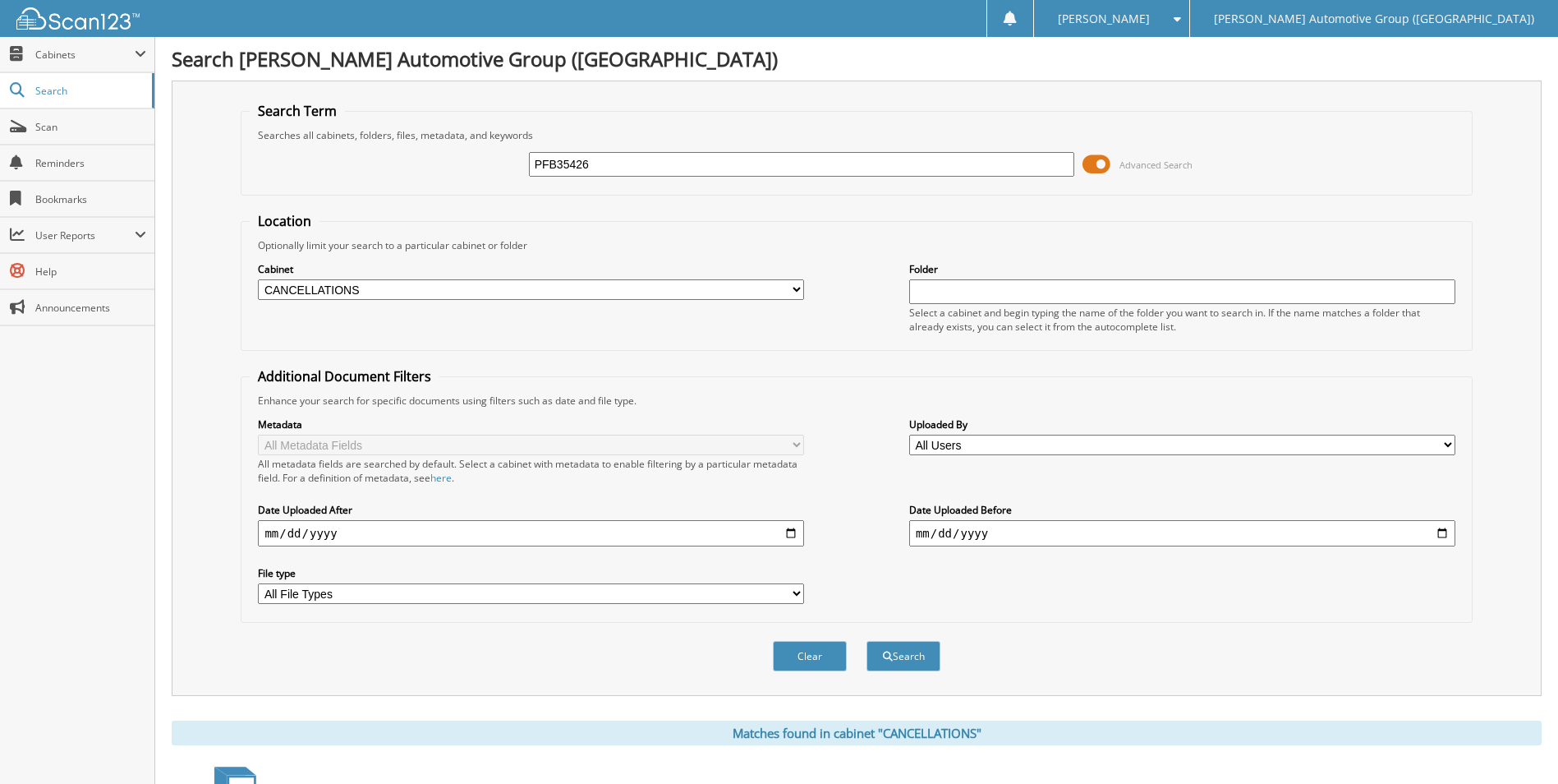
drag, startPoint x: 634, startPoint y: 163, endPoint x: 282, endPoint y: 123, distance: 354.3
click at [447, 163] on div "PFB35426 Advanced Search" at bounding box center [856, 164] width 1213 height 45
type input "MLD82763"
click at [866, 641] on button "Search" at bounding box center [903, 655] width 74 height 30
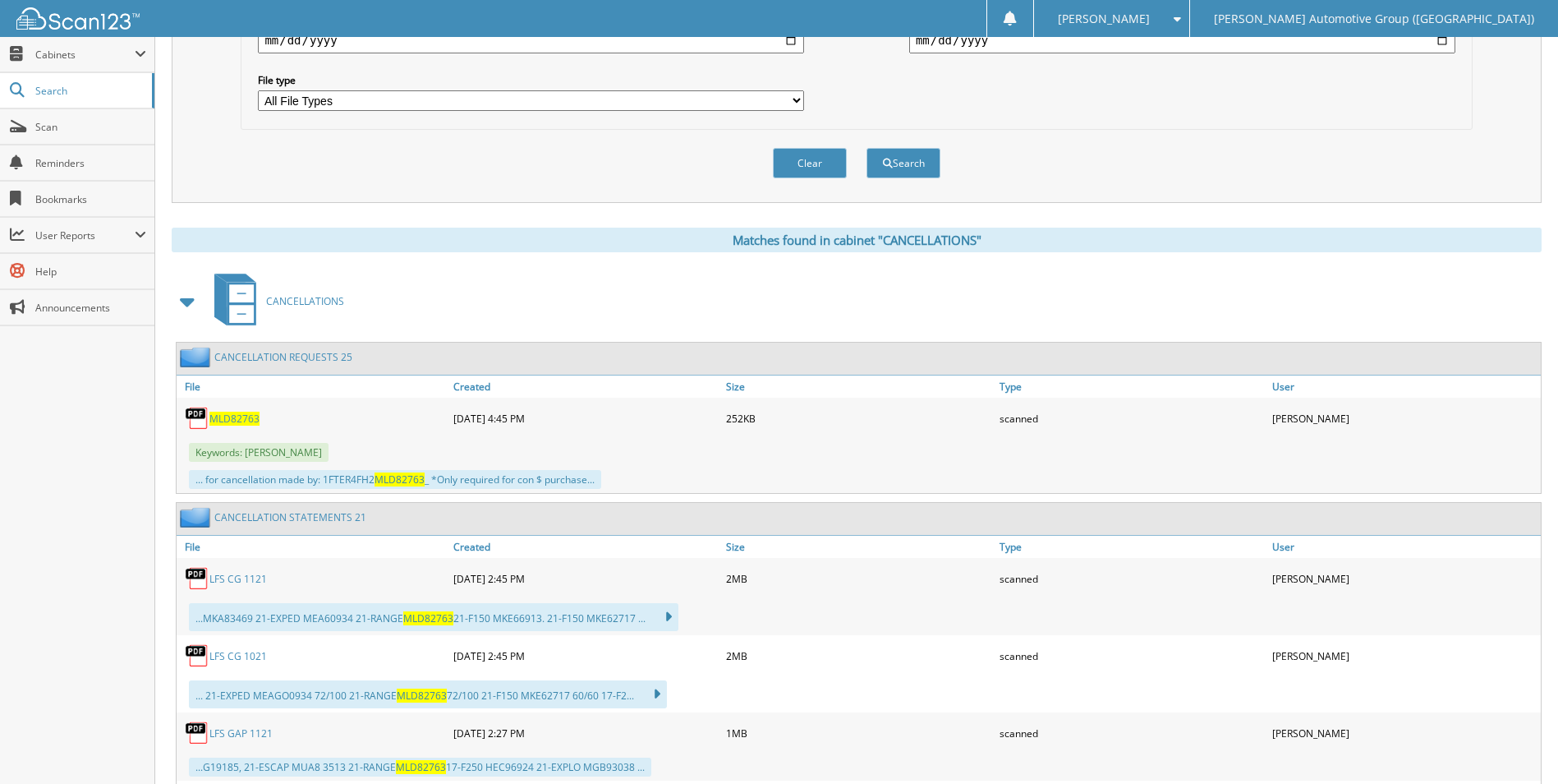
click at [229, 420] on span "MLD82763" at bounding box center [234, 418] width 50 height 14
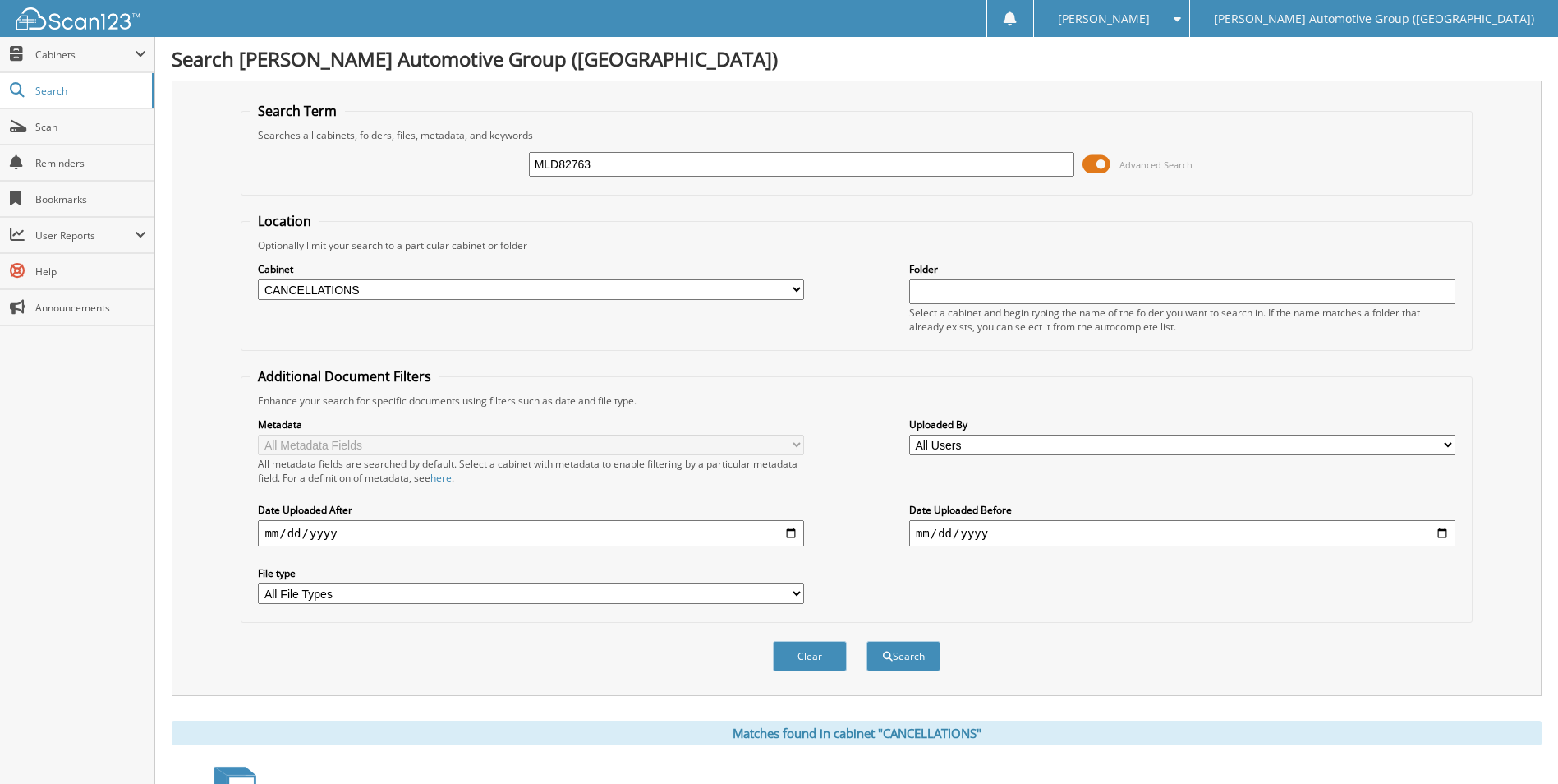
drag, startPoint x: 596, startPoint y: 162, endPoint x: 299, endPoint y: 131, distance: 298.6
click at [466, 135] on fieldset "Search Term Searches all cabinets, folders, files, metadata, and keywords MLD82…" at bounding box center [856, 149] width 1231 height 94
type input "PFC95898"
click at [866, 641] on button "Search" at bounding box center [903, 655] width 74 height 30
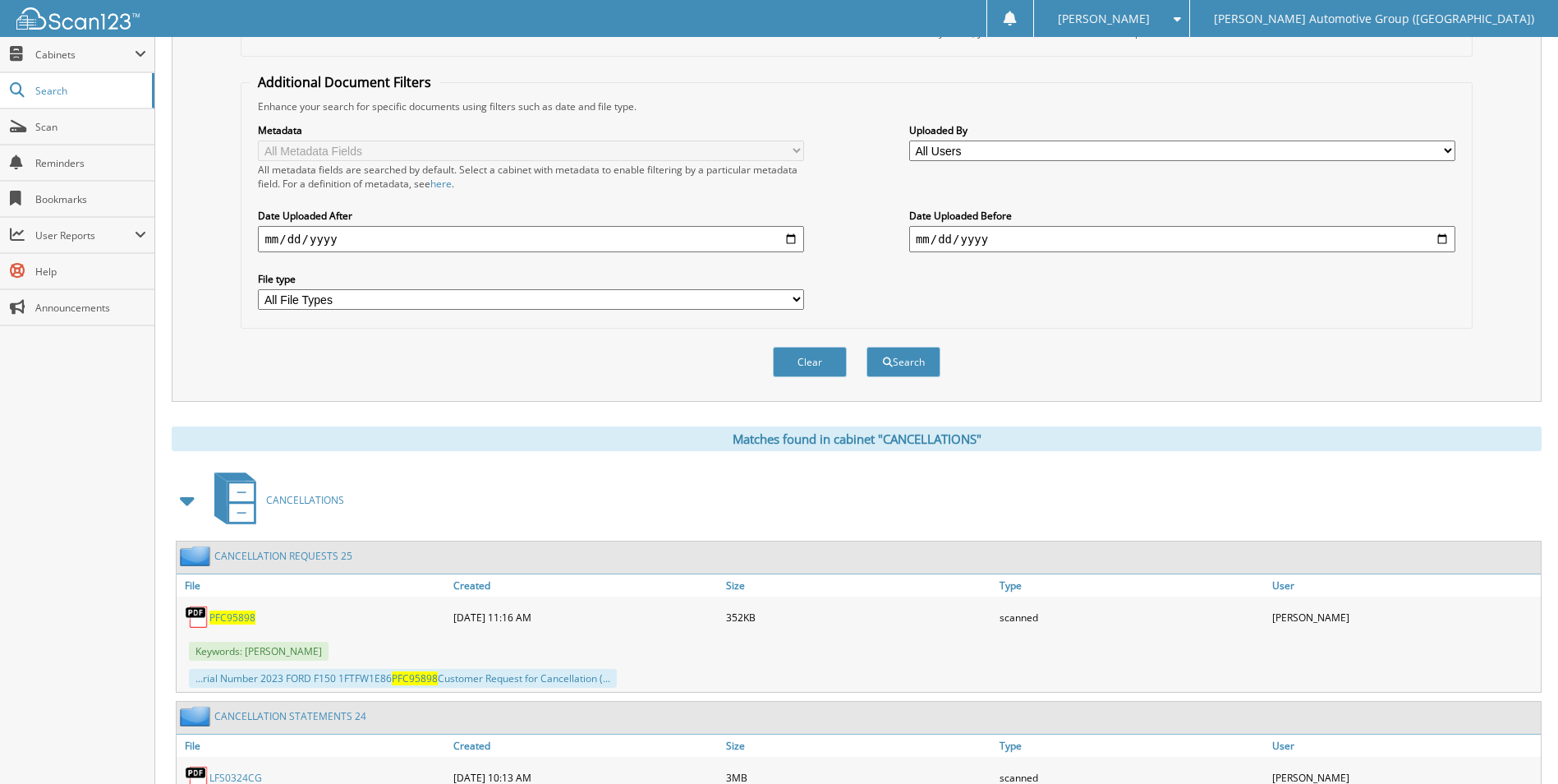
scroll to position [575, 0]
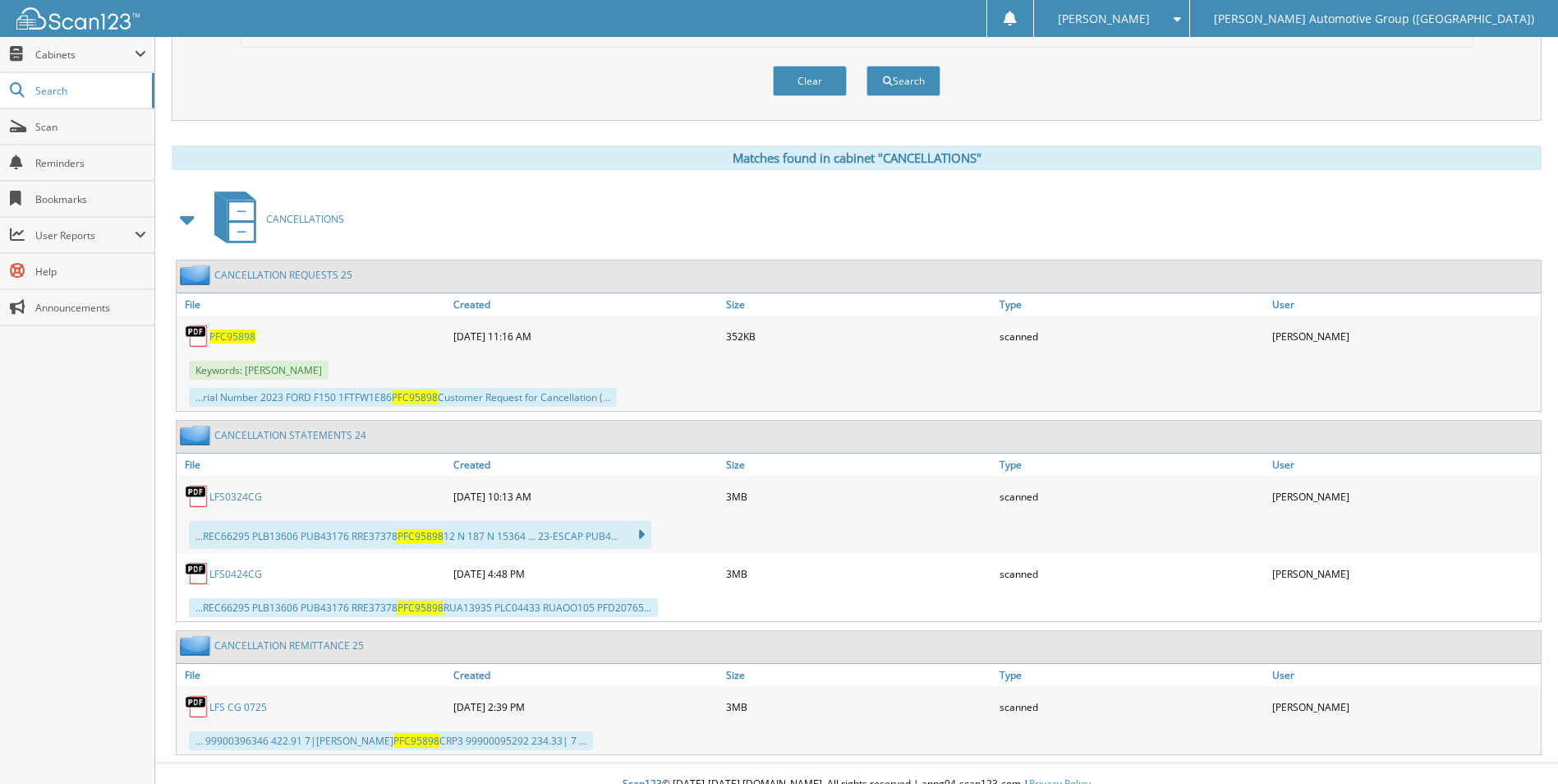
click at [227, 335] on span "PFC95898" at bounding box center [232, 336] width 46 height 14
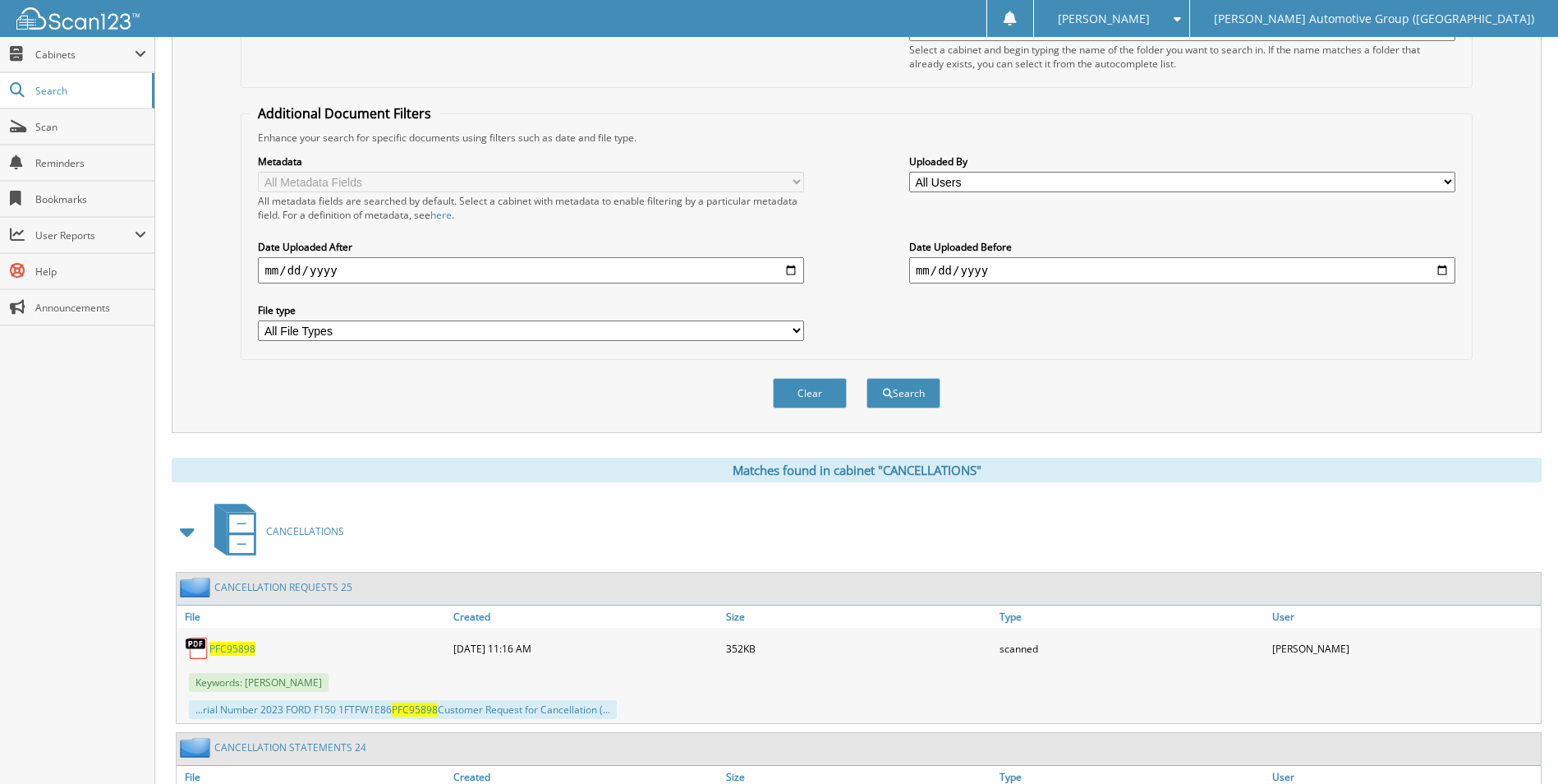
scroll to position [82, 0]
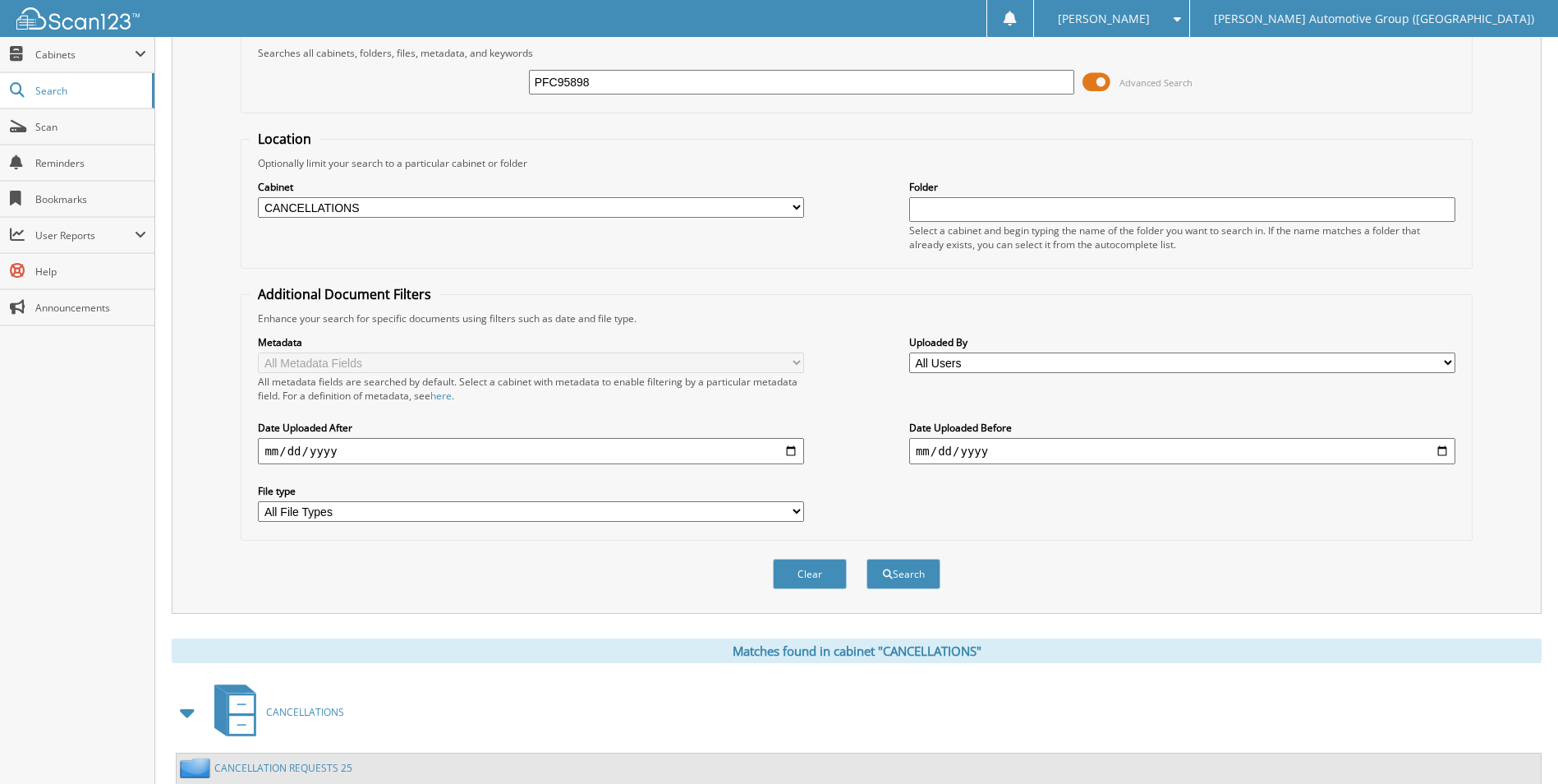
drag, startPoint x: 722, startPoint y: 85, endPoint x: 246, endPoint y: 22, distance: 480.2
click at [273, 26] on body "[PERSON_NAME] Settings Logout [PERSON_NAME] Automotive Group (AR) Close Cabinet…" at bounding box center [779, 607] width 1558 height 1379
type input "LFC46128"
click at [866, 559] on button "Search" at bounding box center [903, 573] width 74 height 30
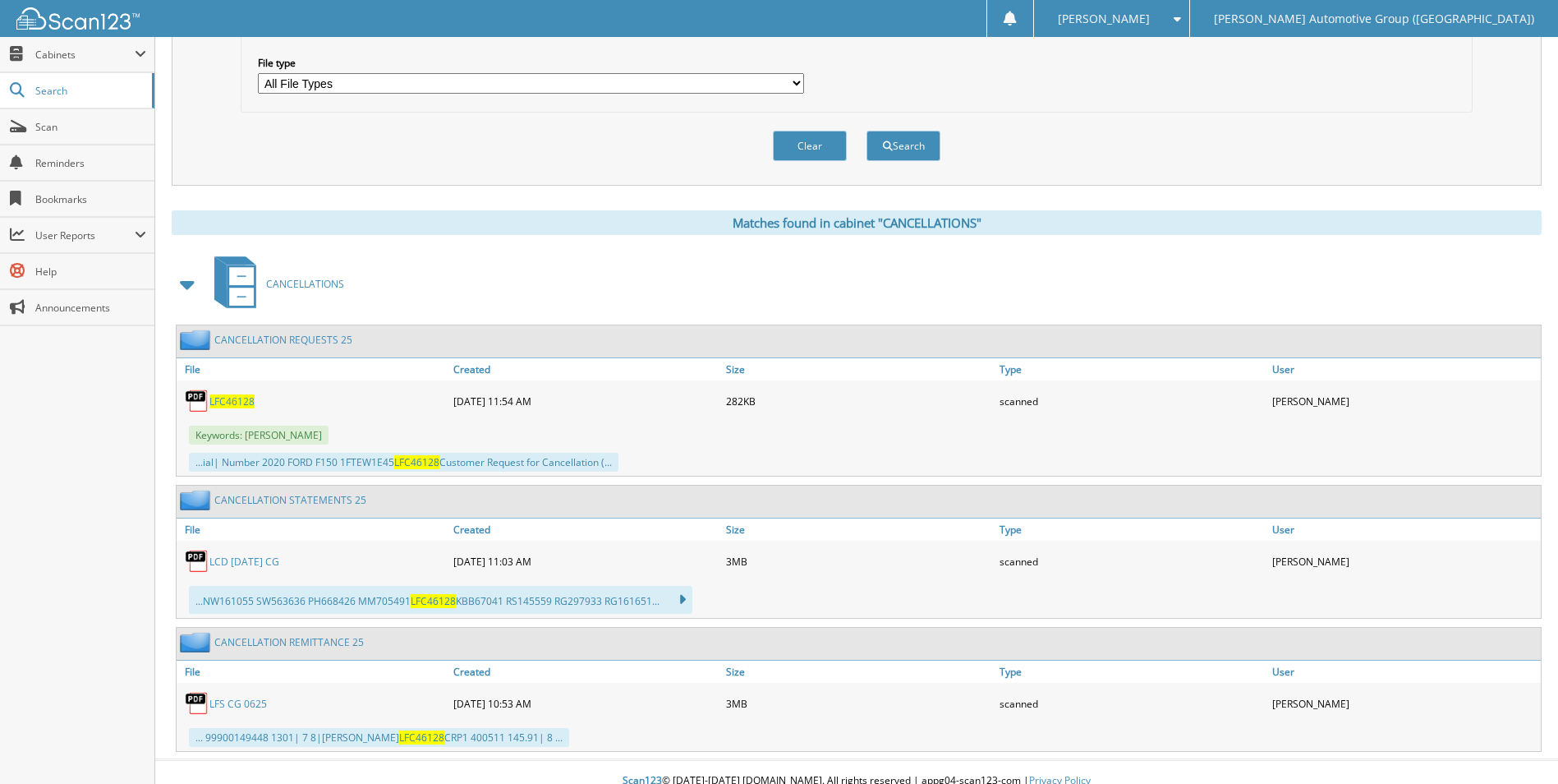
scroll to position [528, 0]
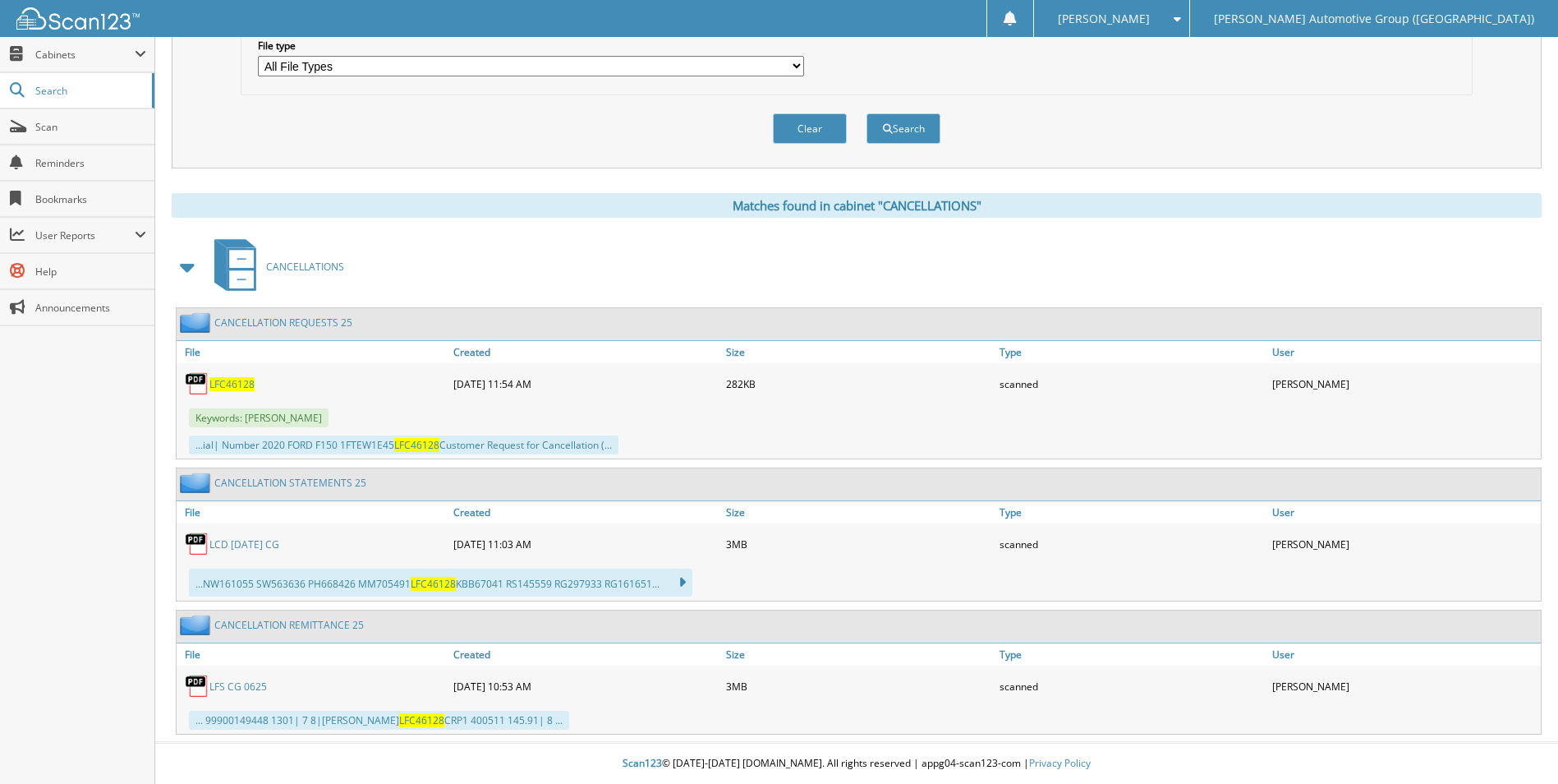
click at [239, 382] on span "LFC46128" at bounding box center [231, 383] width 45 height 14
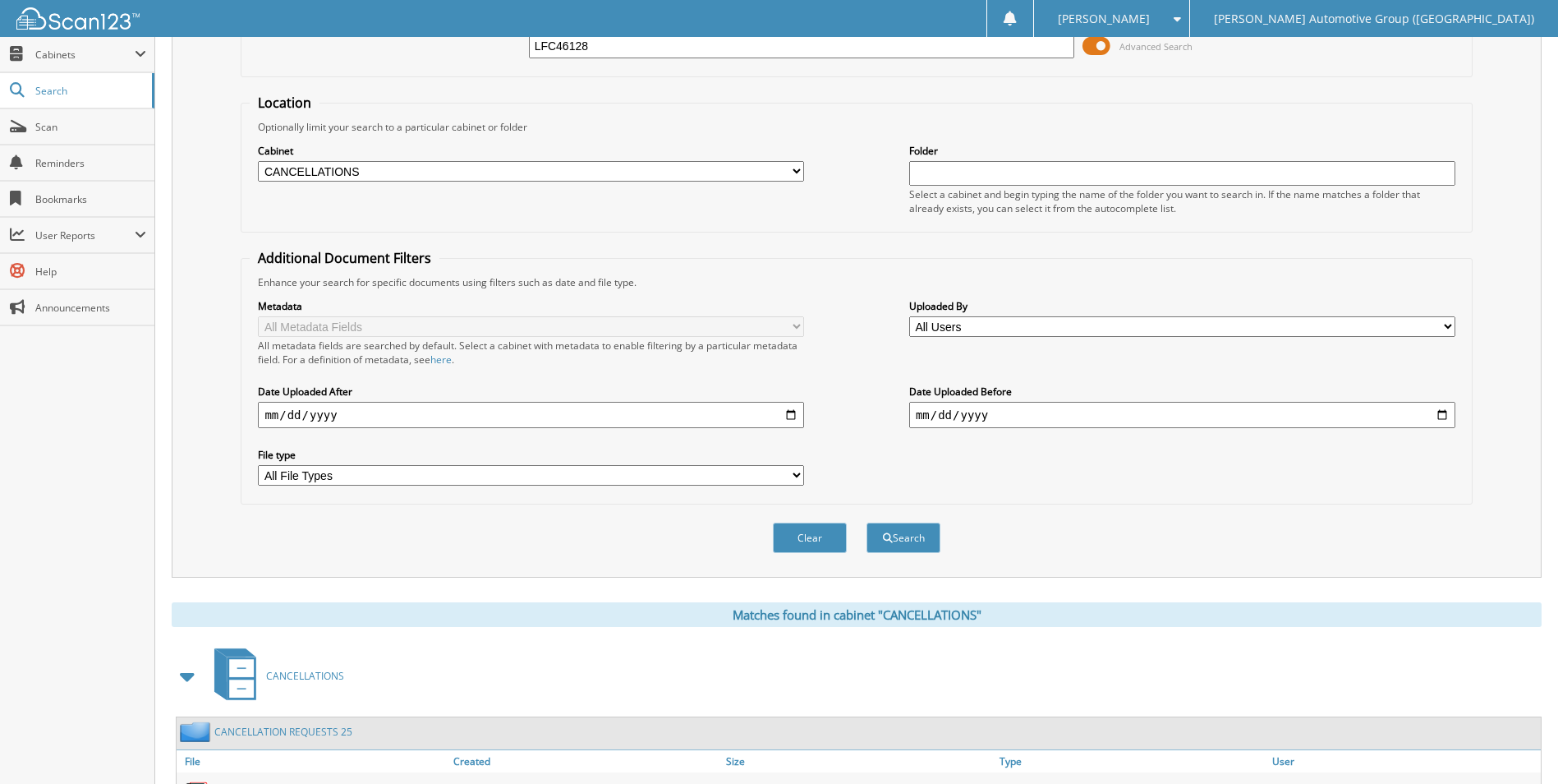
scroll to position [118, 0]
drag, startPoint x: 674, startPoint y: 46, endPoint x: 220, endPoint y: 60, distance: 454.2
click at [260, 61] on div "LFC46128 Advanced Search" at bounding box center [856, 47] width 1213 height 45
type input "GKD61862"
click at [866, 523] on button "Search" at bounding box center [903, 538] width 74 height 30
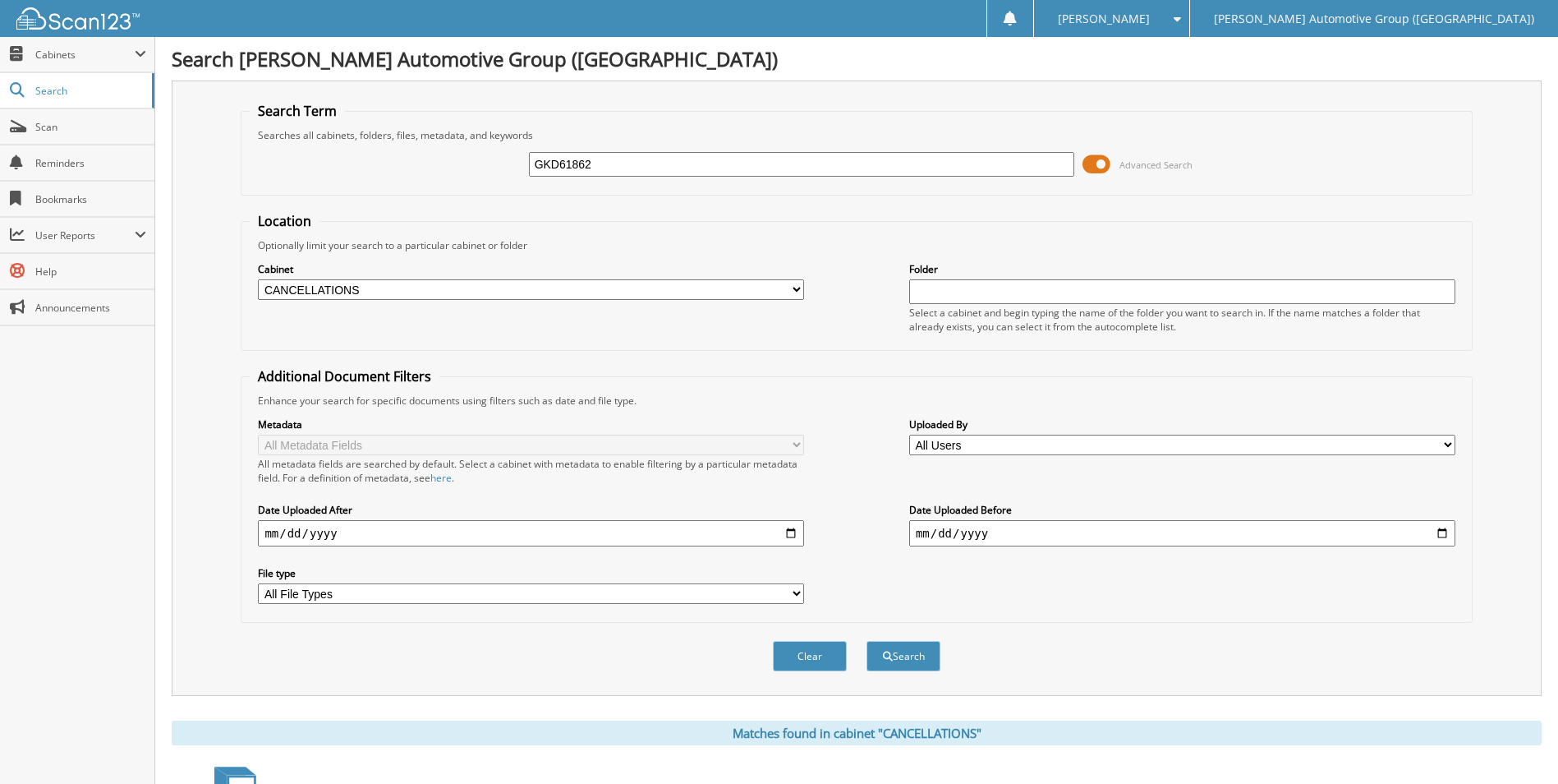
scroll to position [321, 0]
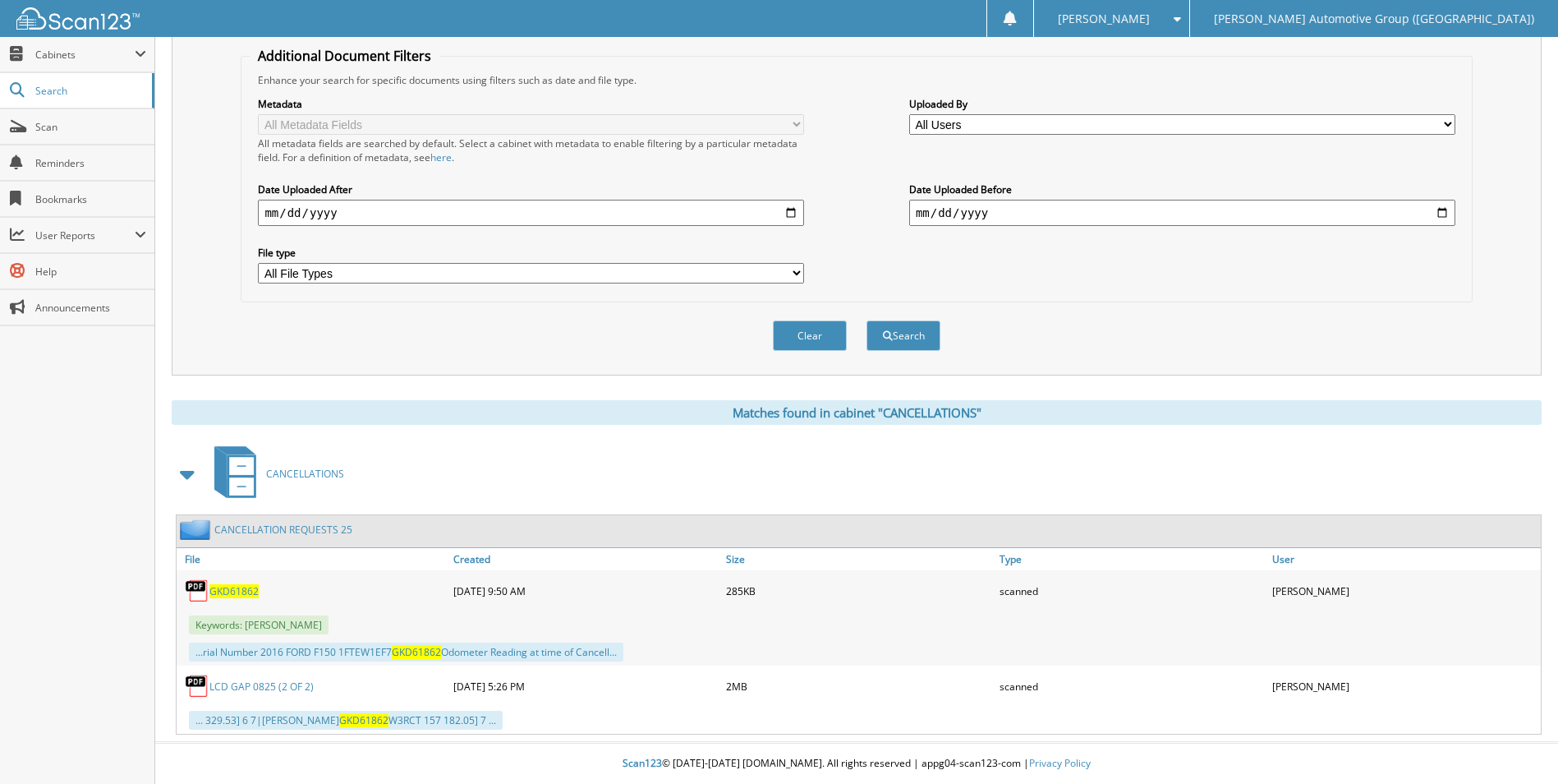
click at [242, 587] on span "GKD61862" at bounding box center [234, 591] width 49 height 14
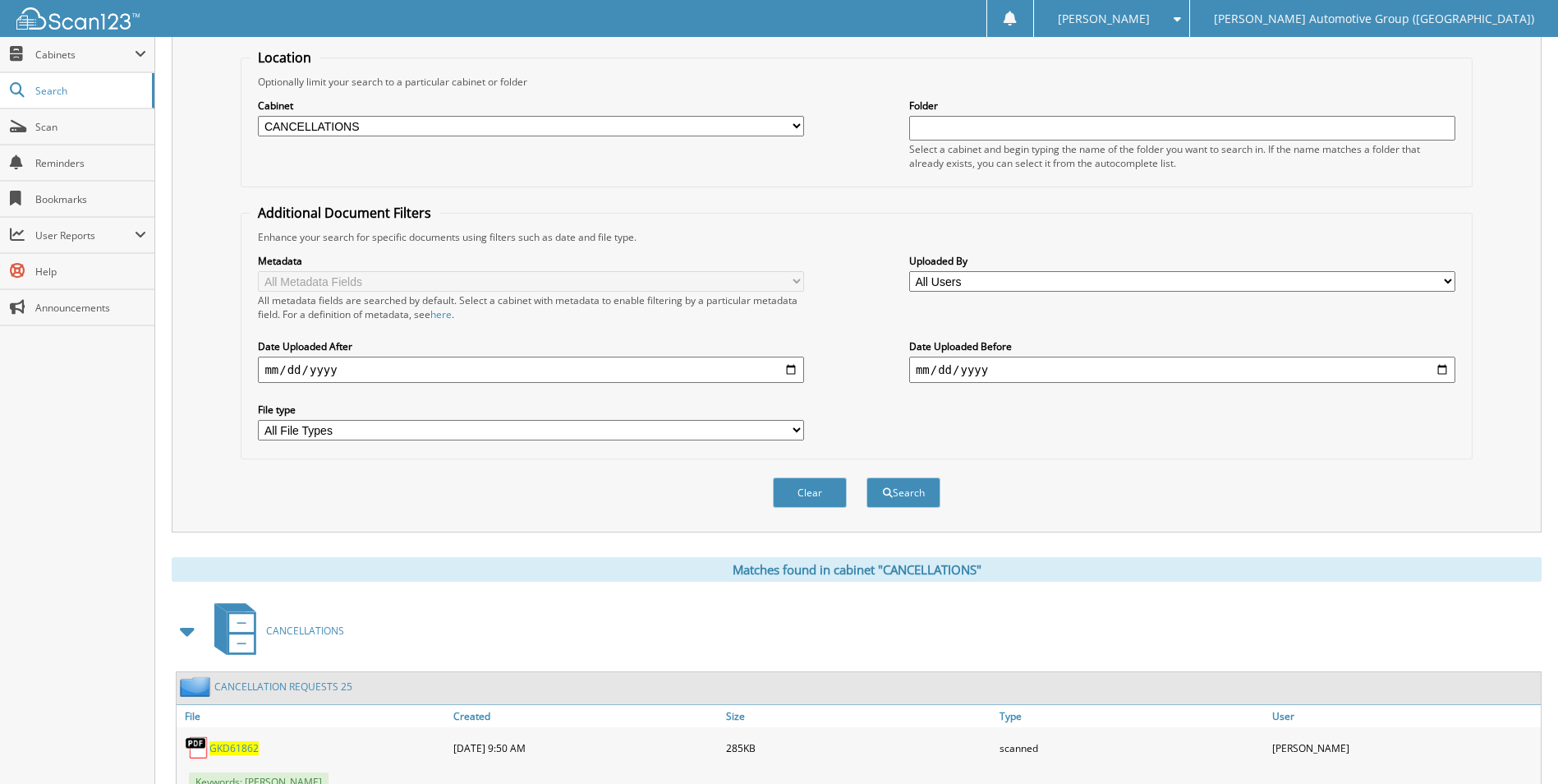
scroll to position [0, 0]
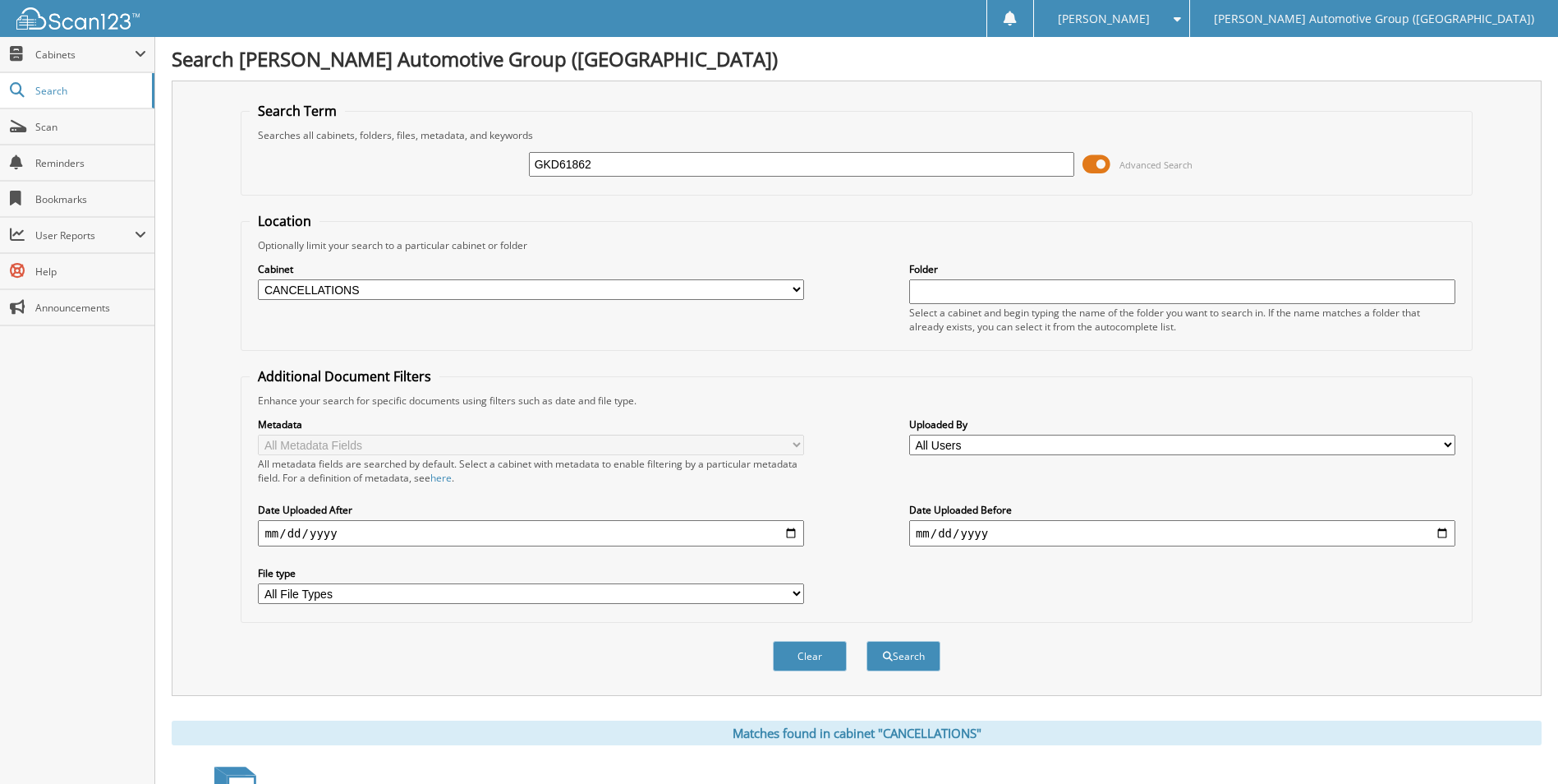
drag, startPoint x: 831, startPoint y: 159, endPoint x: 391, endPoint y: 47, distance: 454.0
click at [636, 123] on fieldset "Search Term Searches all cabinets, folders, files, metadata, and keywords GKD61…" at bounding box center [856, 149] width 1231 height 94
type input "G"
type input "JA006281"
click at [866, 641] on button "Search" at bounding box center [903, 655] width 74 height 30
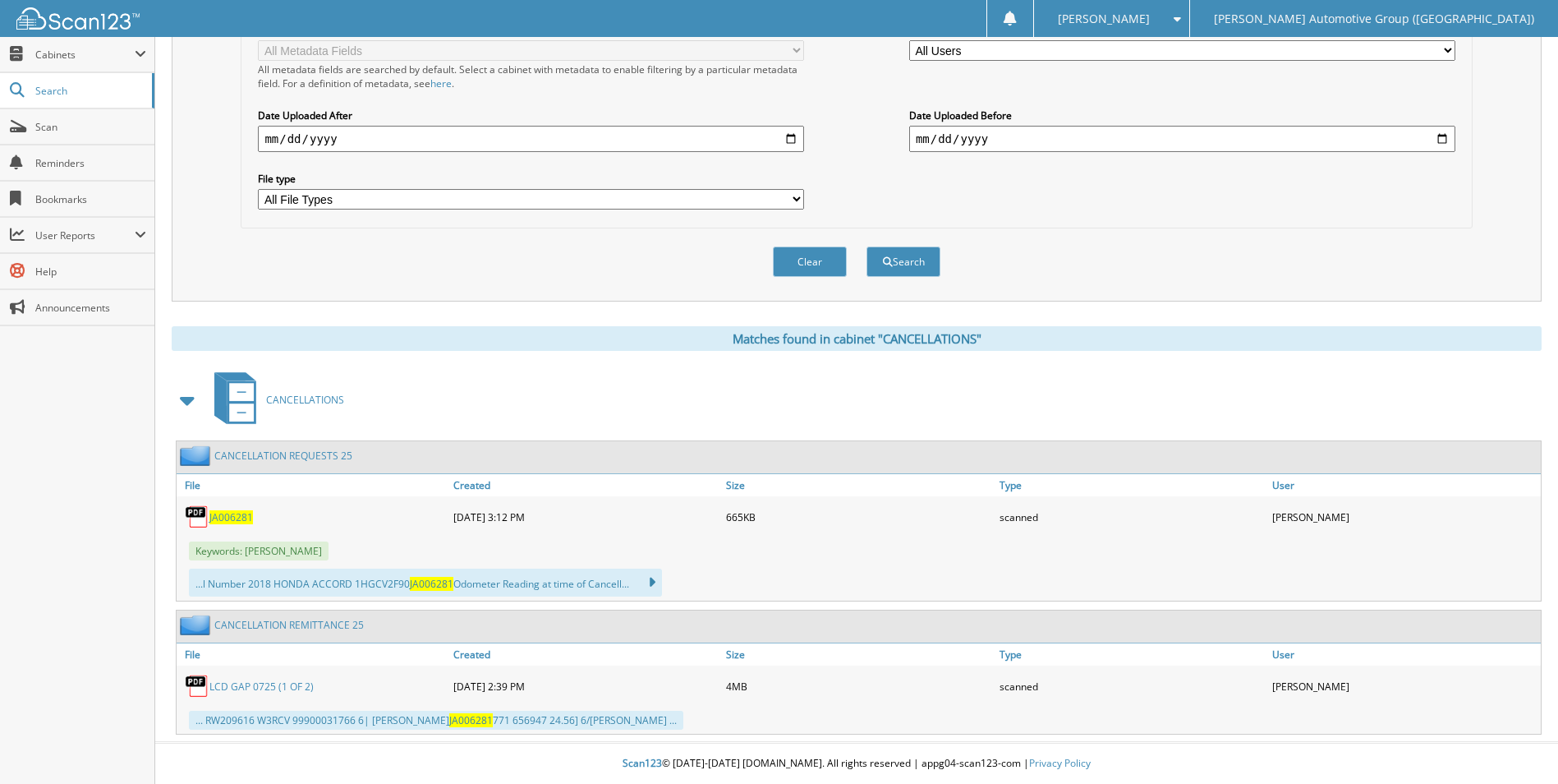
click at [239, 515] on span "JA006281" at bounding box center [231, 517] width 44 height 14
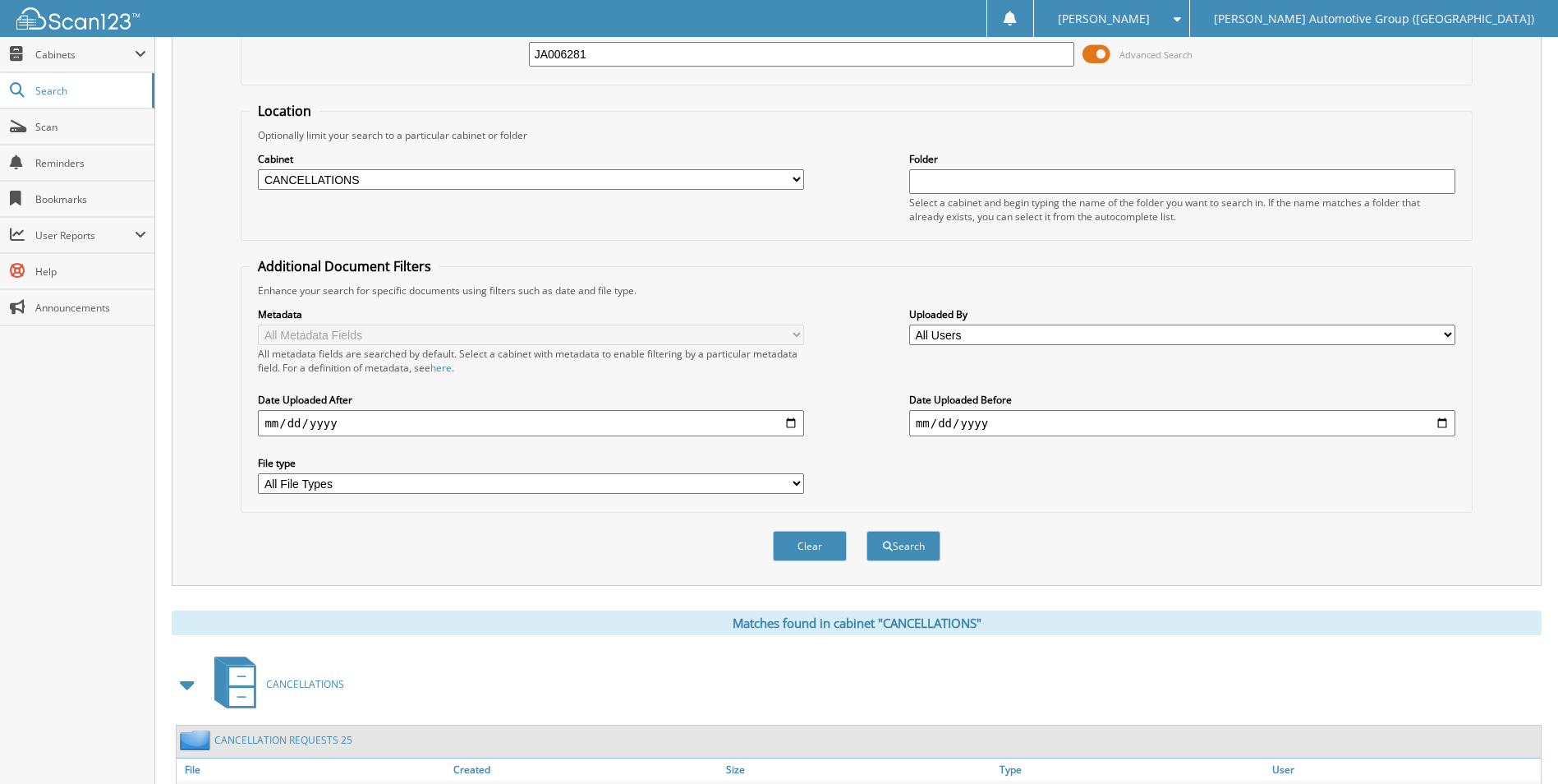
scroll to position [67, 0]
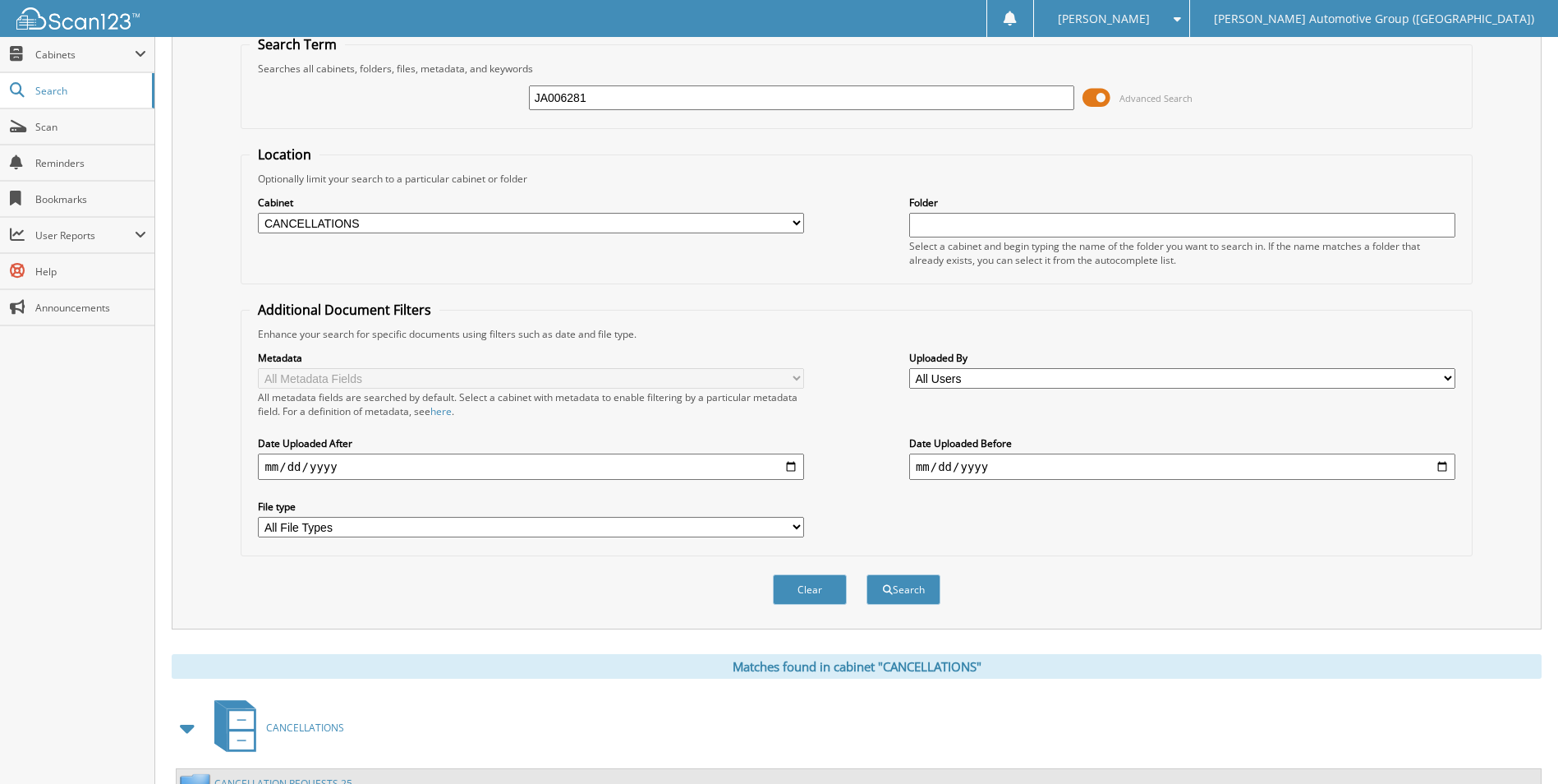
drag, startPoint x: 841, startPoint y: 99, endPoint x: 337, endPoint y: 101, distance: 504.0
click at [332, 110] on div "JA006281 Advanced Search" at bounding box center [856, 98] width 1213 height 45
type input "KN872911"
click at [866, 574] on button "Search" at bounding box center [903, 589] width 74 height 30
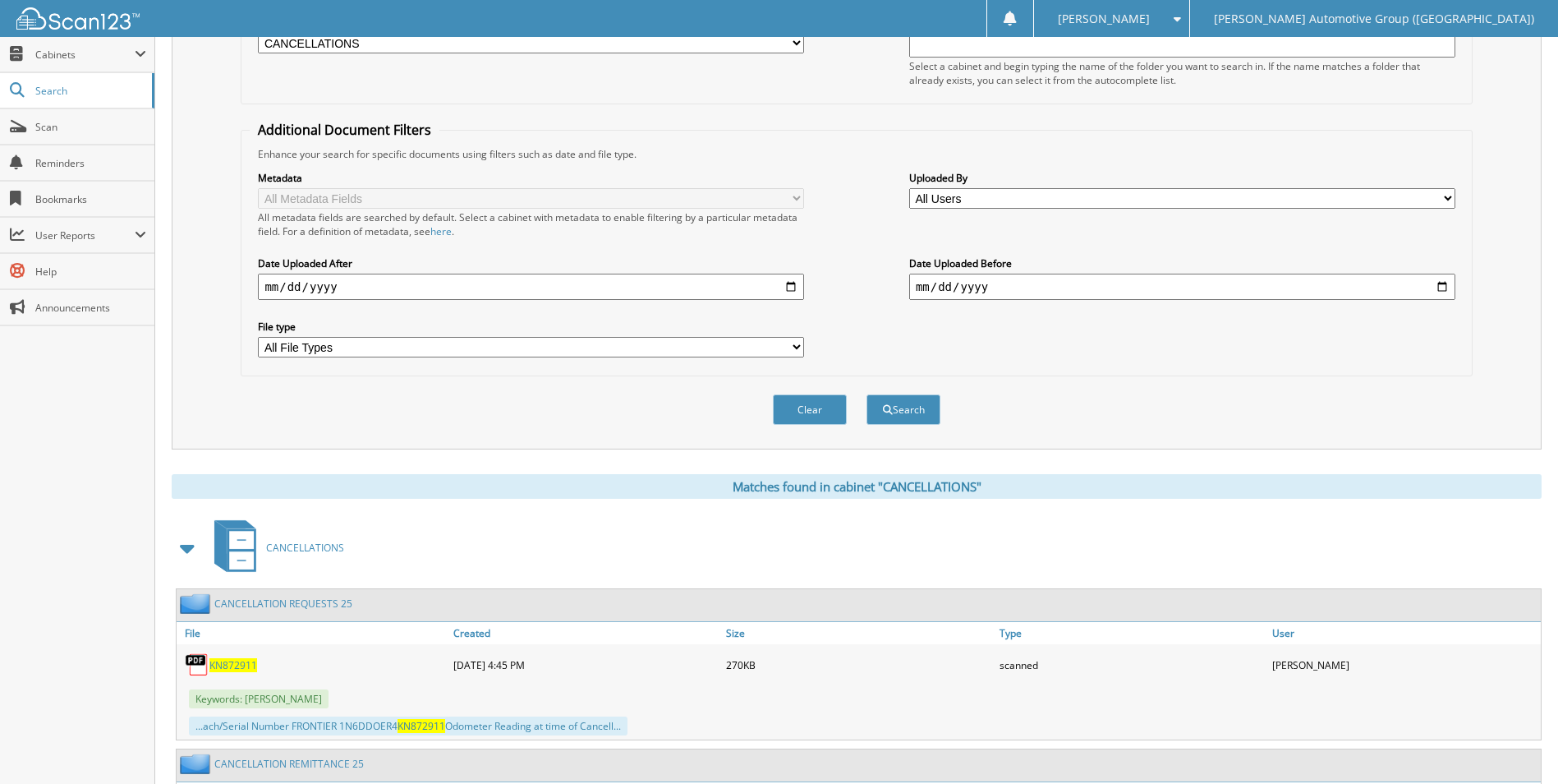
scroll to position [657, 0]
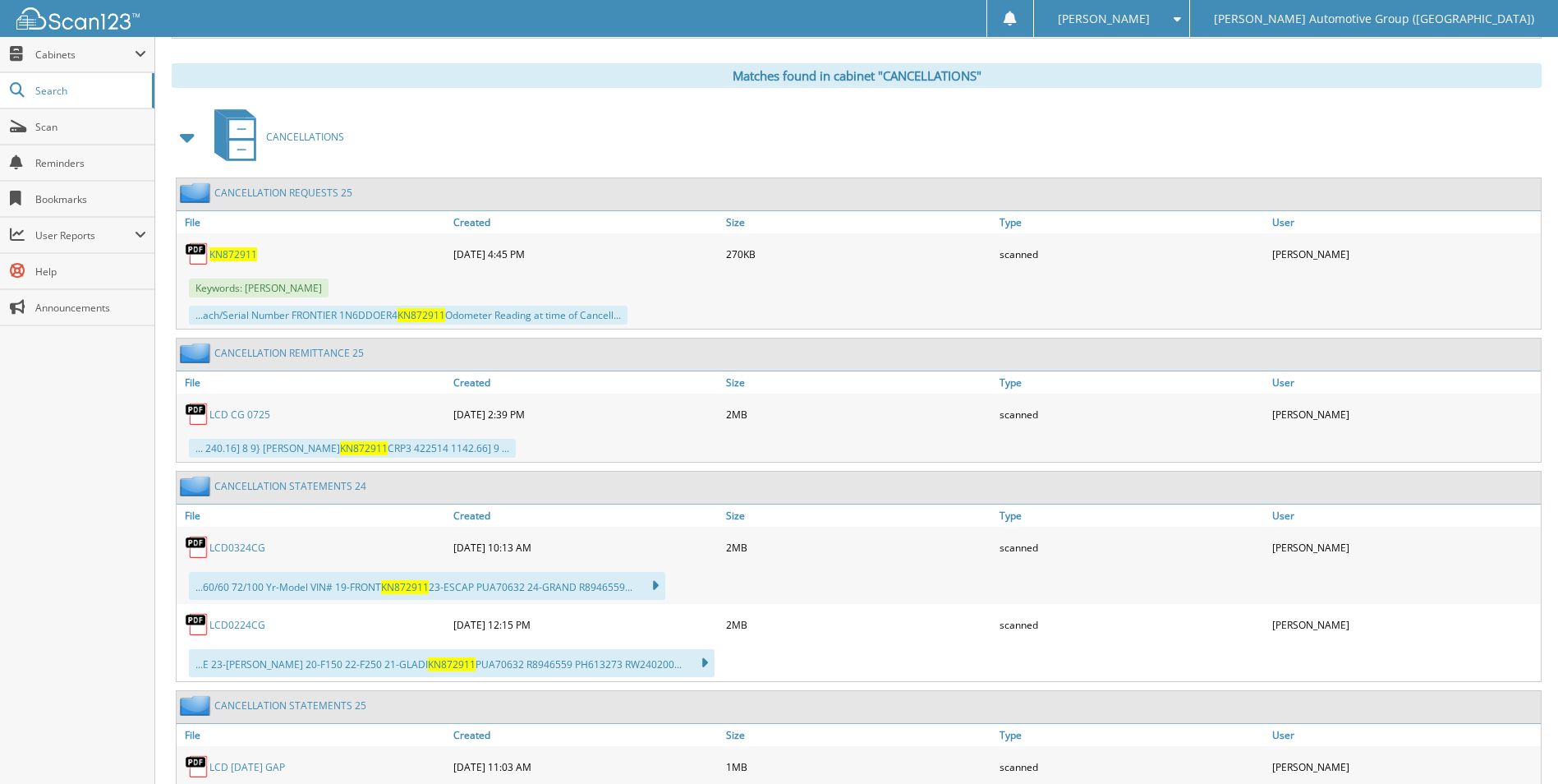
click at [246, 249] on span "KN872911" at bounding box center [233, 254] width 47 height 14
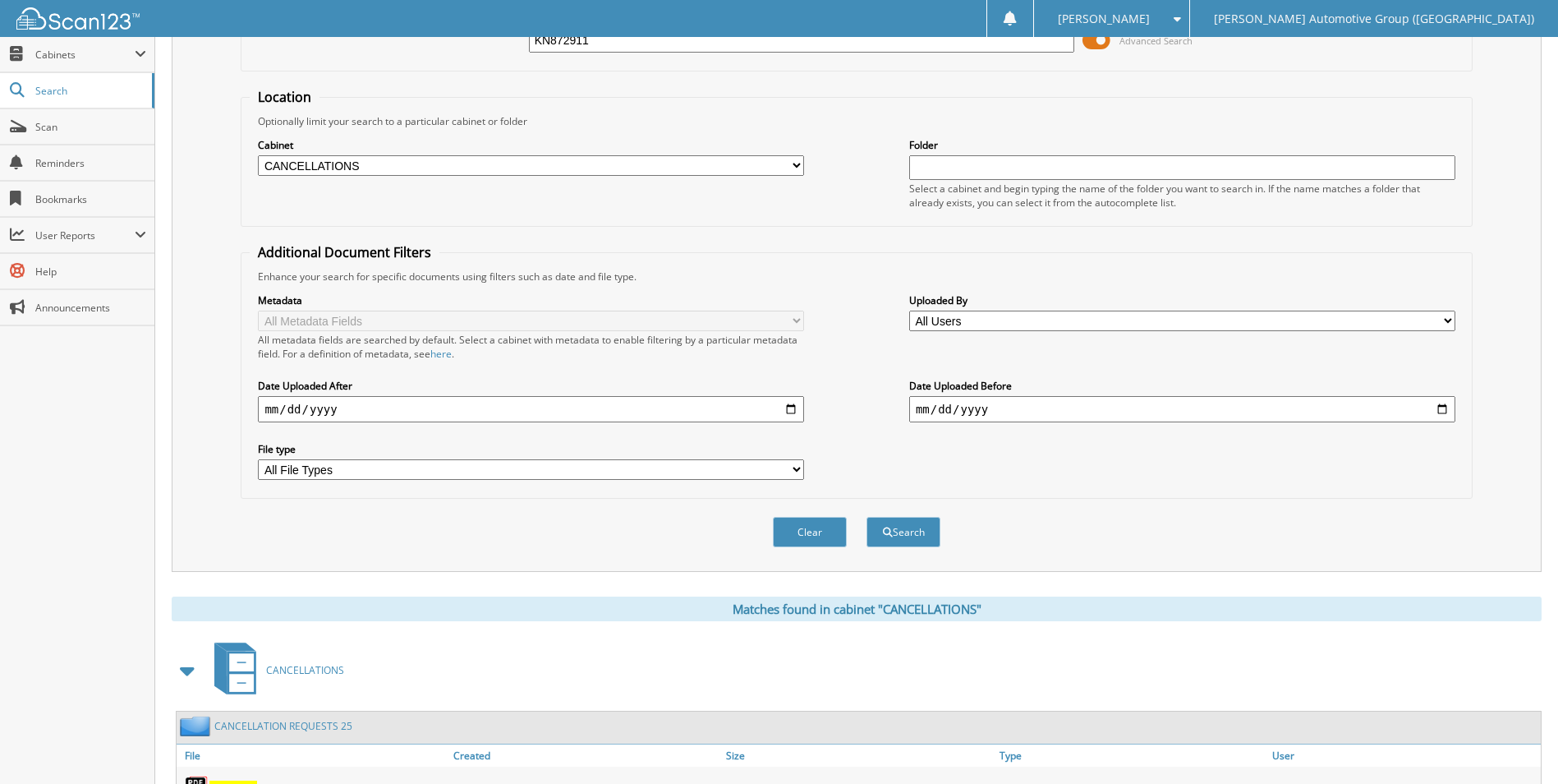
scroll to position [0, 0]
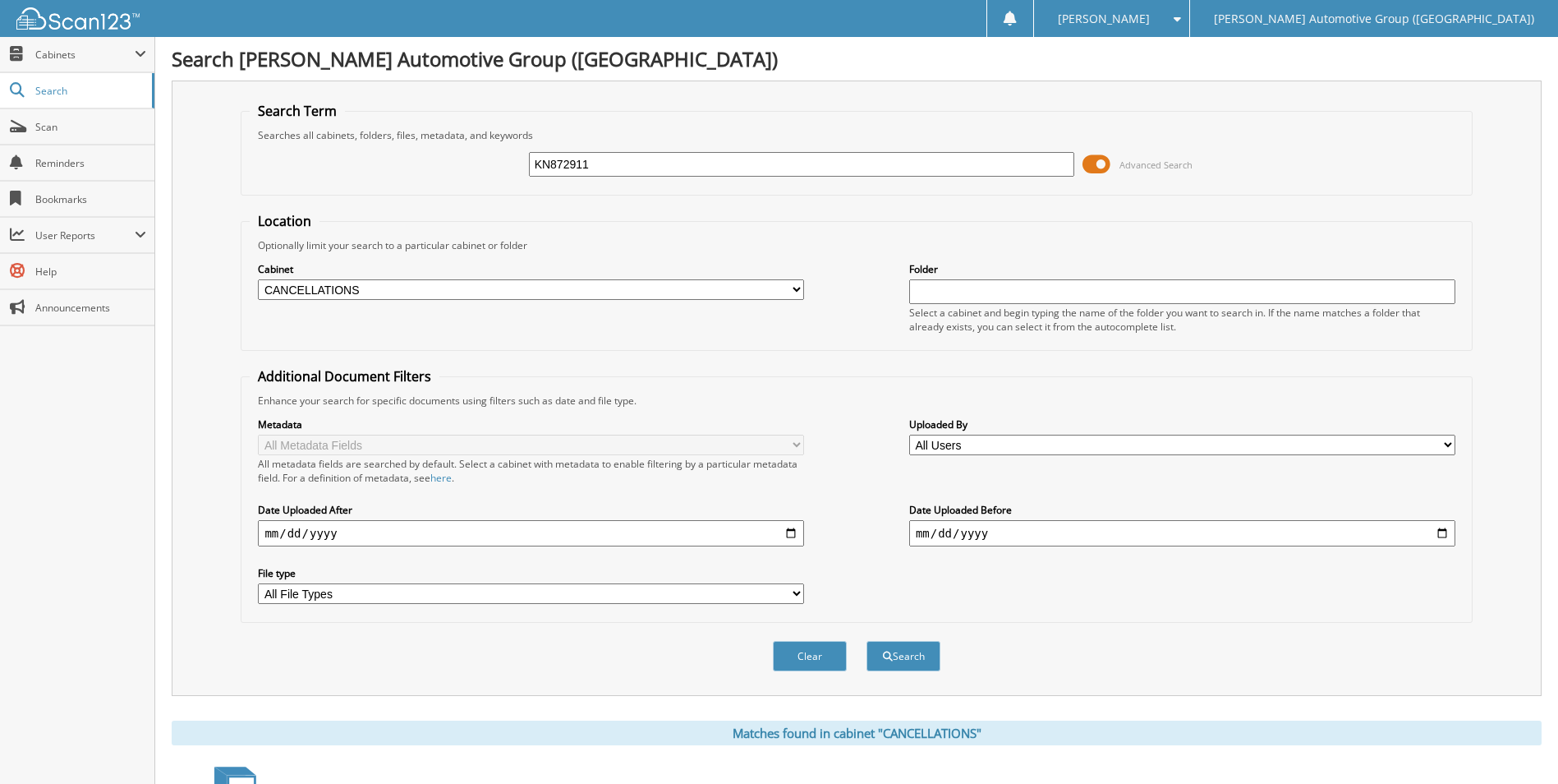
drag, startPoint x: 763, startPoint y: 165, endPoint x: 497, endPoint y: 114, distance: 270.8
click at [556, 135] on fieldset "Search Term Searches all cabinets, folders, files, metadata, and keywords KN872…" at bounding box center [856, 149] width 1231 height 94
type input "K"
type input "T"
type input "E"
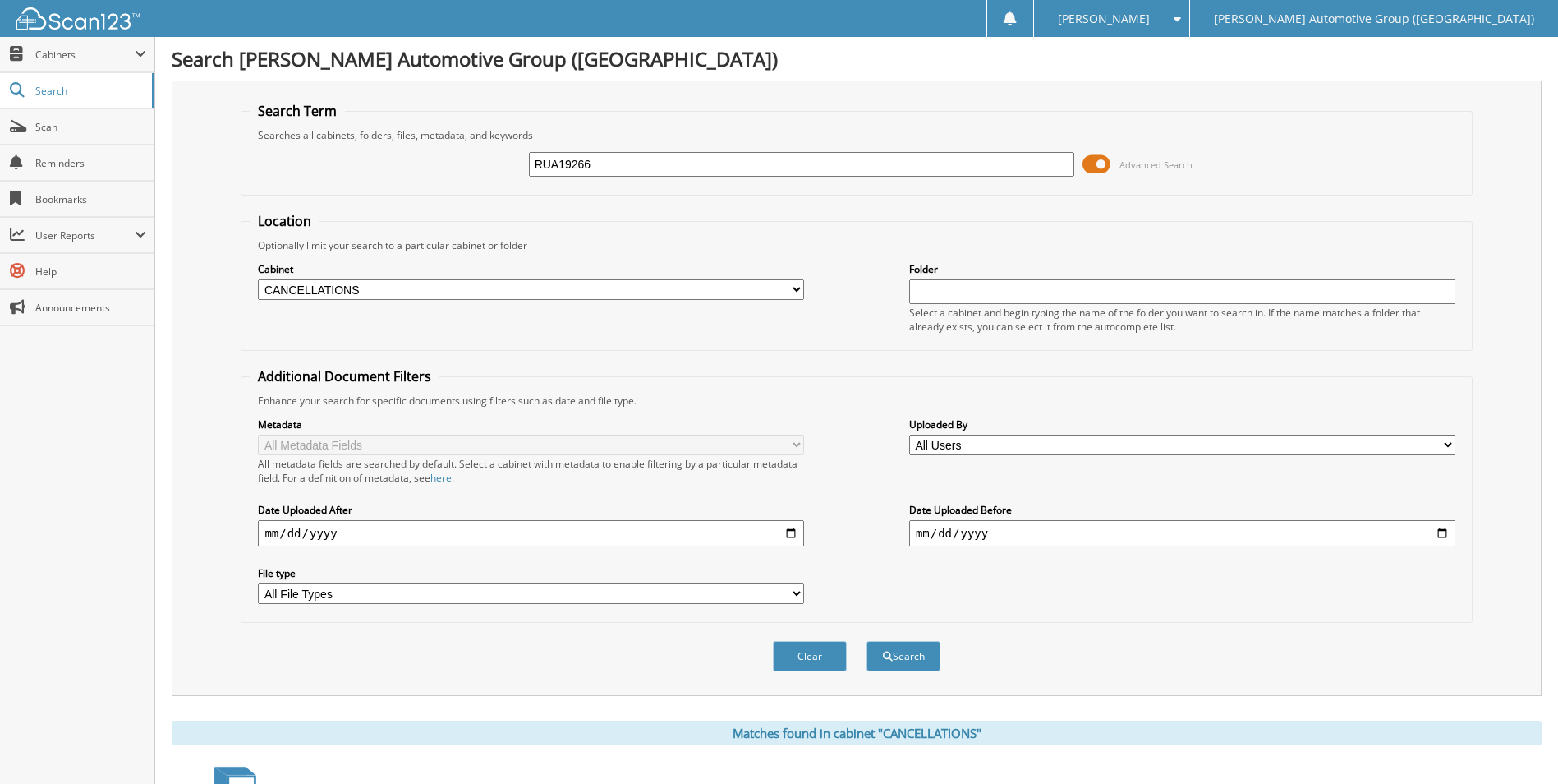
type input "RUA19266"
click at [866, 641] on button "Search" at bounding box center [903, 655] width 74 height 30
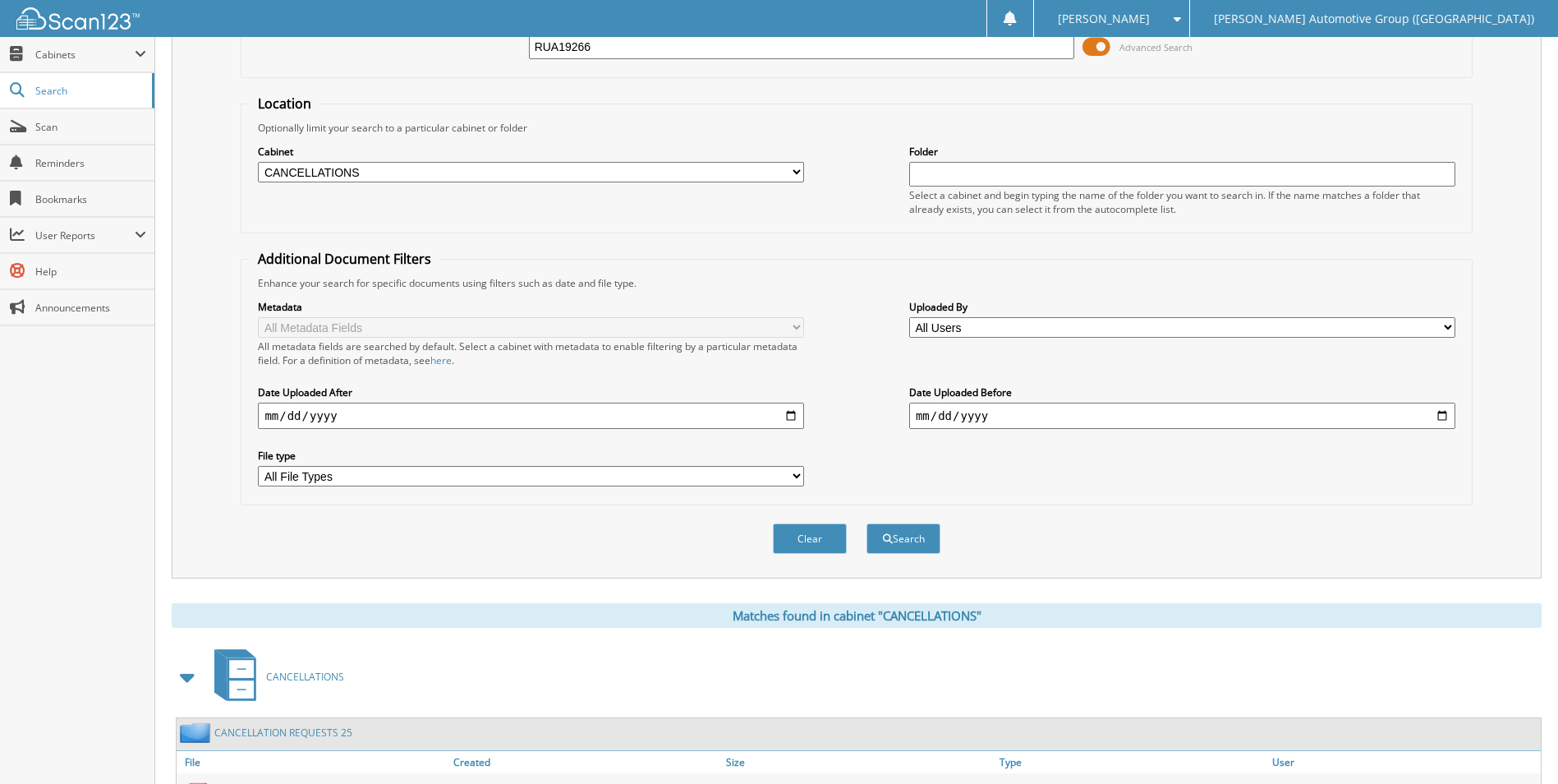
scroll to position [657, 0]
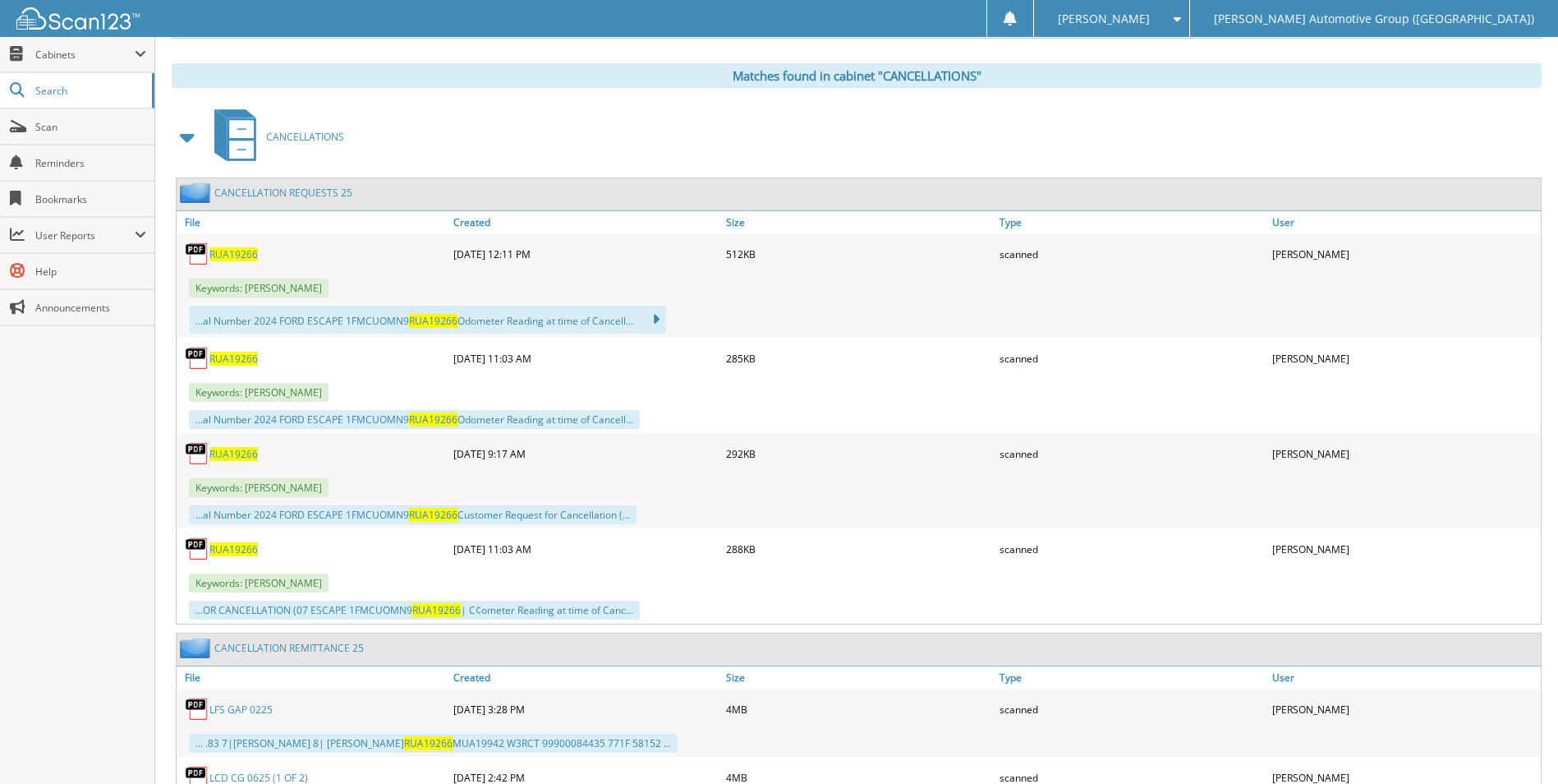
click at [234, 445] on div "RUA19266" at bounding box center [312, 454] width 273 height 33
click at [232, 461] on span "RUA19266" at bounding box center [233, 454] width 48 height 14
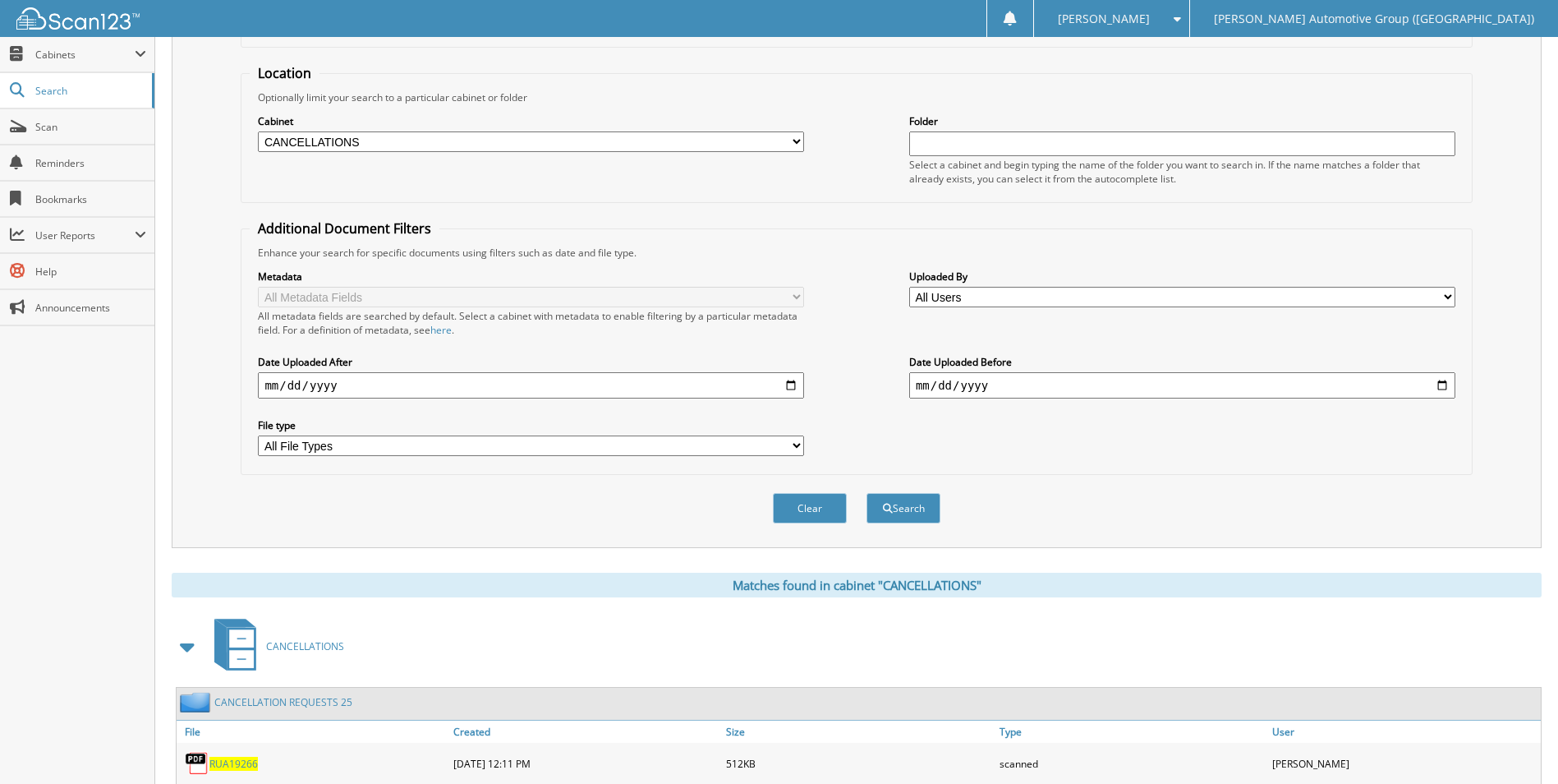
scroll to position [0, 0]
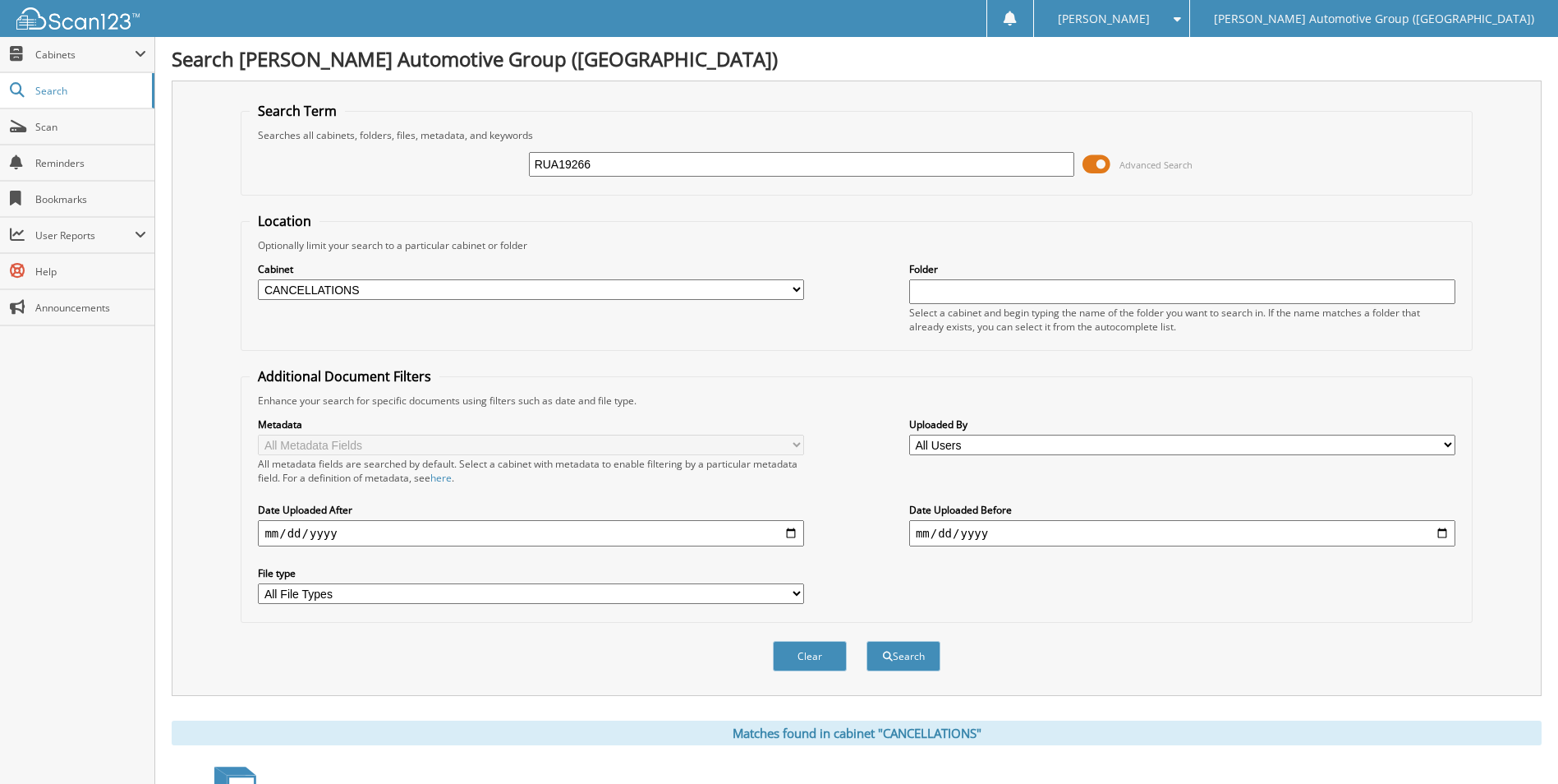
drag, startPoint x: 662, startPoint y: 166, endPoint x: 225, endPoint y: 132, distance: 438.3
click at [242, 135] on fieldset "Search Term Searches all cabinets, folders, files, metadata, and keywords RUA19…" at bounding box center [856, 149] width 1231 height 94
type input "NL130003"
click at [866, 641] on button "Search" at bounding box center [903, 655] width 74 height 30
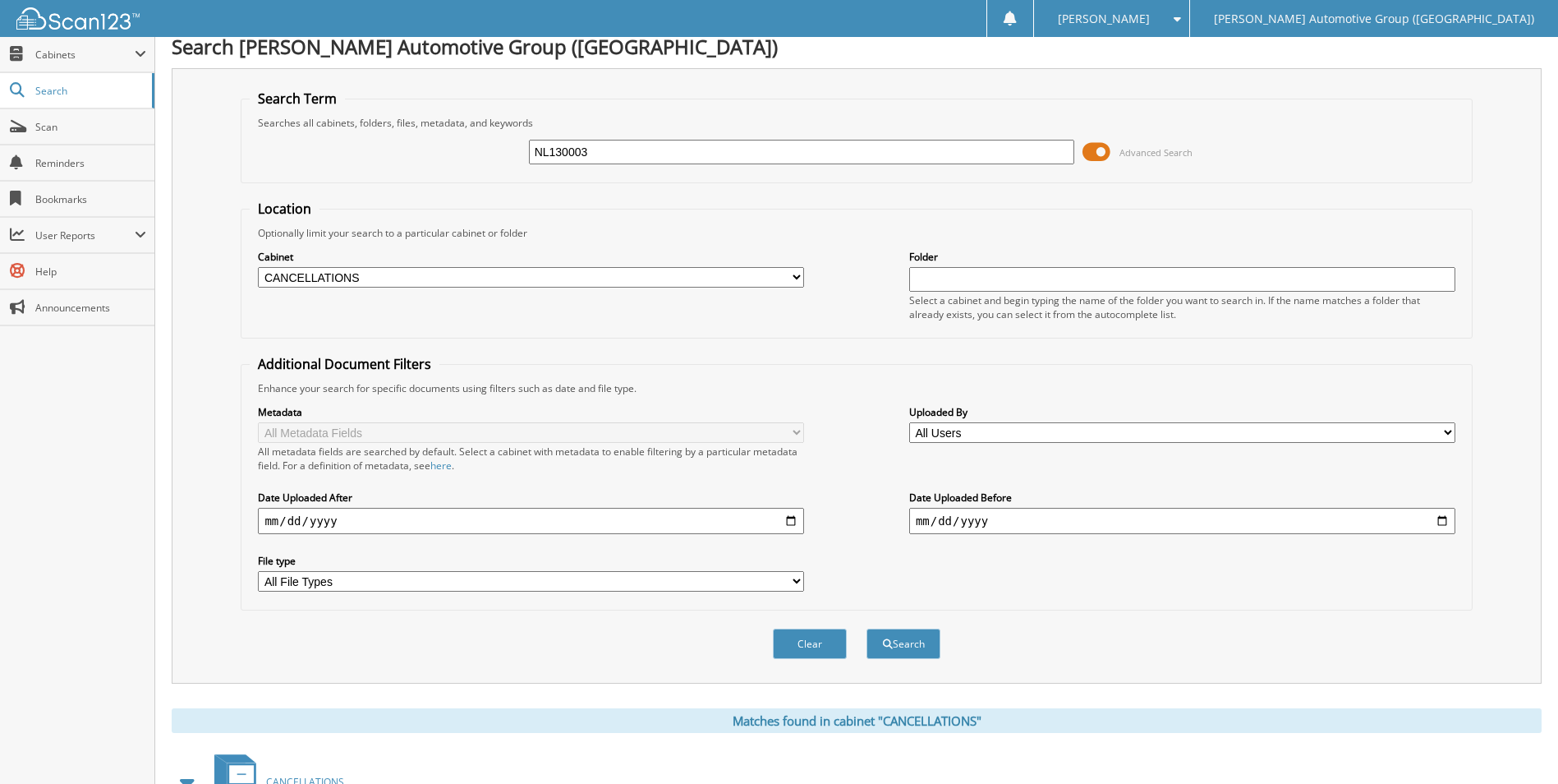
scroll to position [739, 0]
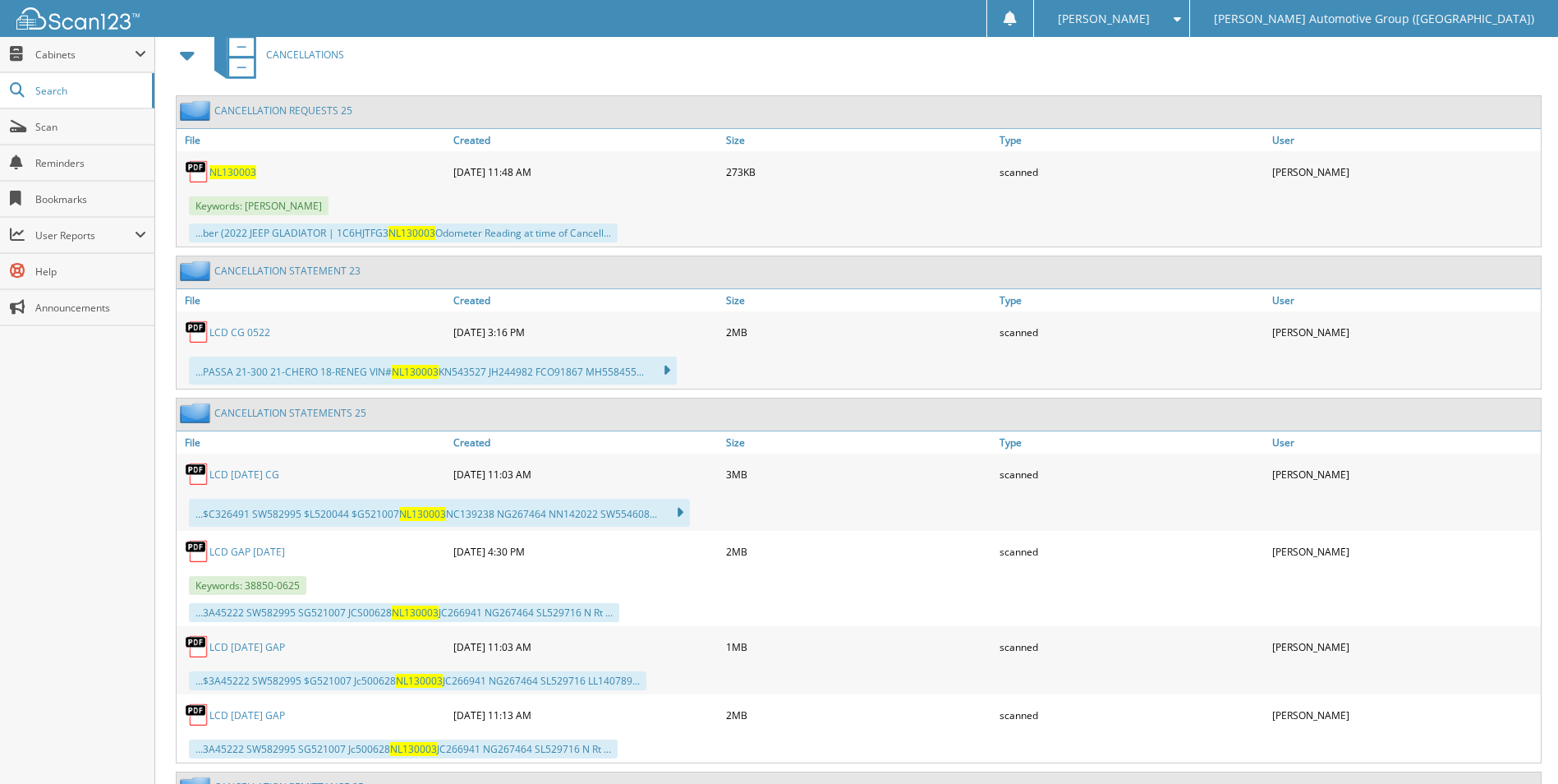
click at [238, 170] on span "NL130003" at bounding box center [232, 172] width 47 height 14
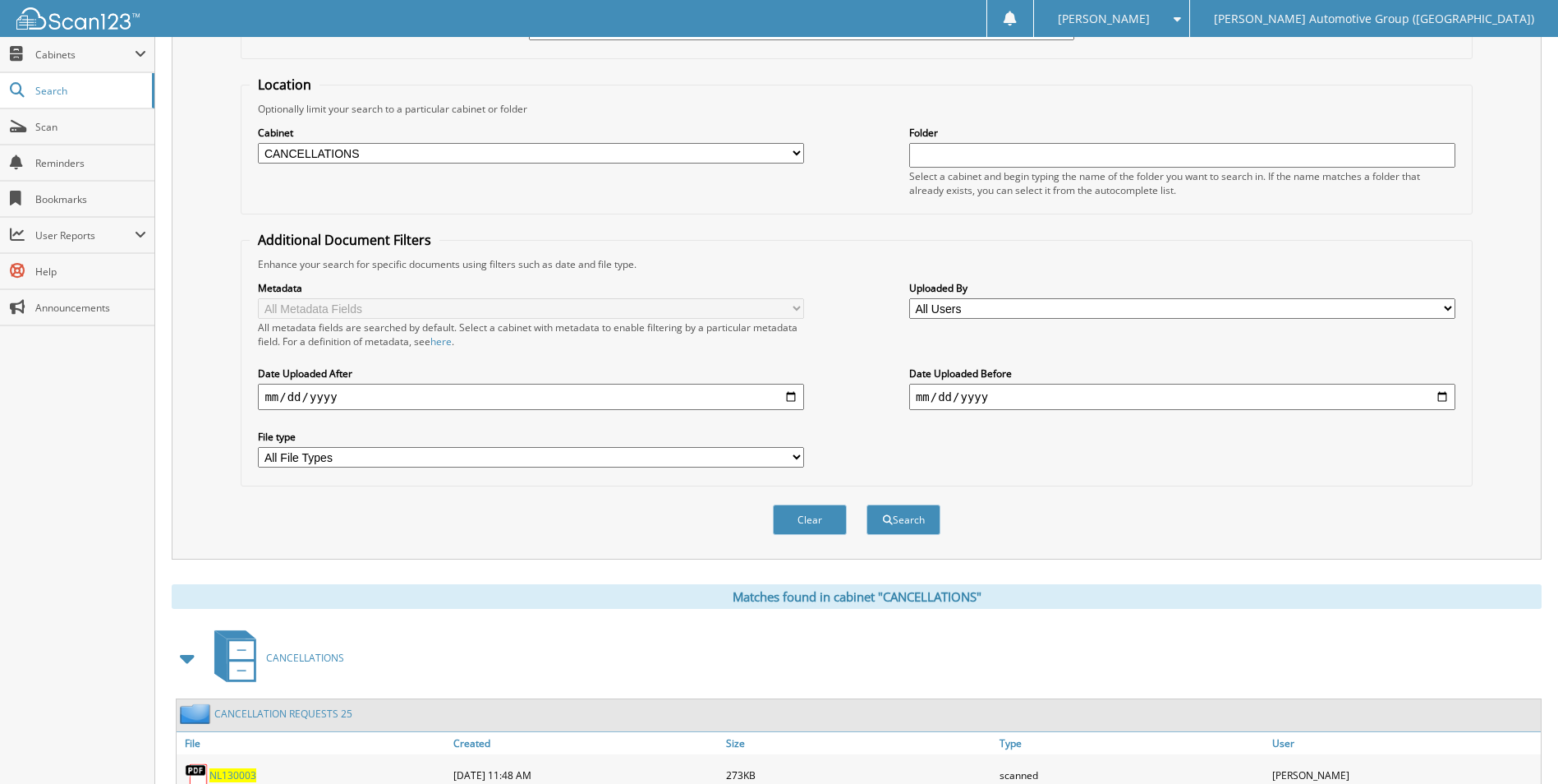
scroll to position [0, 0]
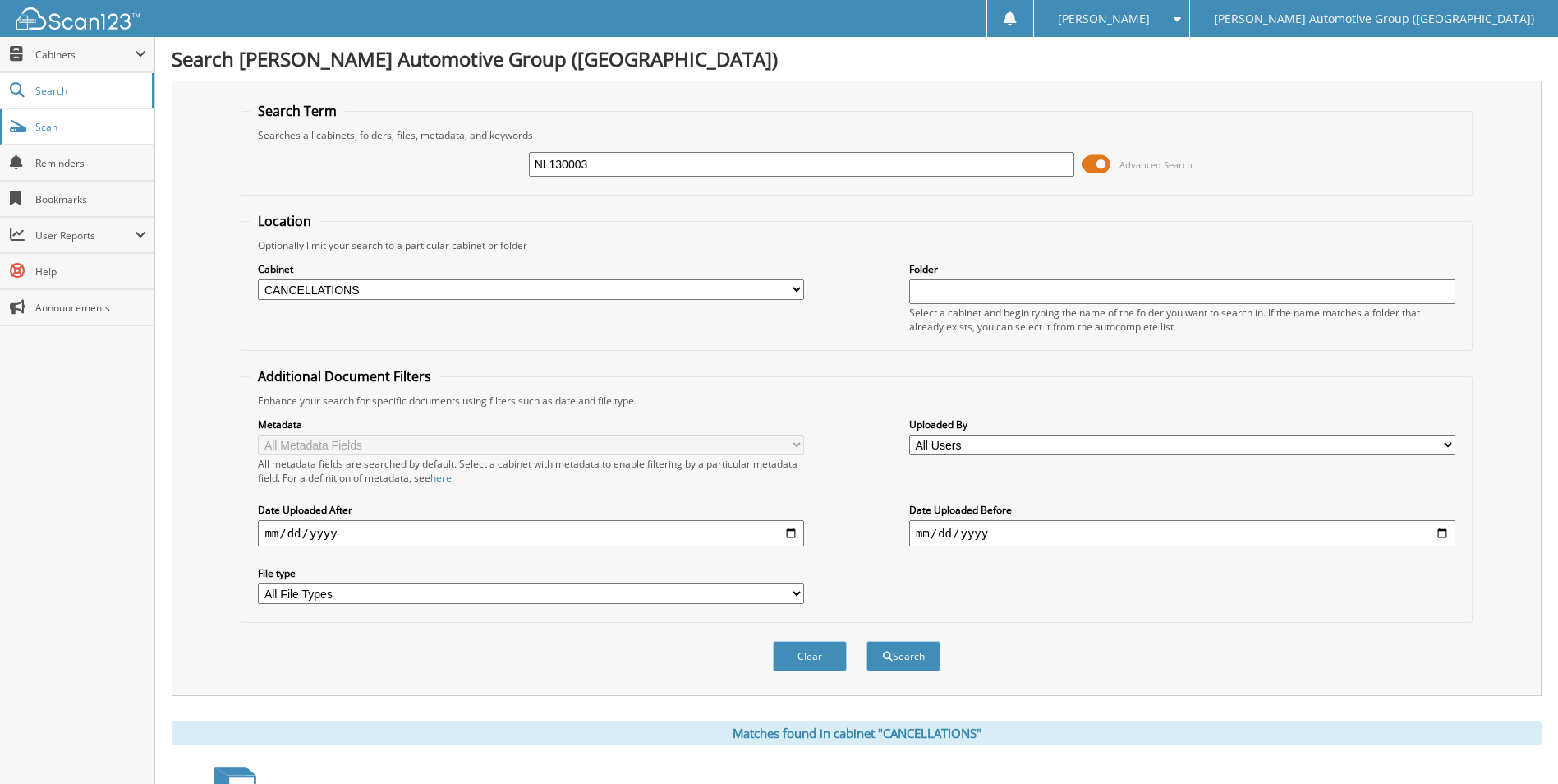
drag, startPoint x: 361, startPoint y: 130, endPoint x: 79, endPoint y: 114, distance: 282.5
type input "CRP399900086108"
click at [866, 641] on button "Search" at bounding box center [903, 655] width 74 height 30
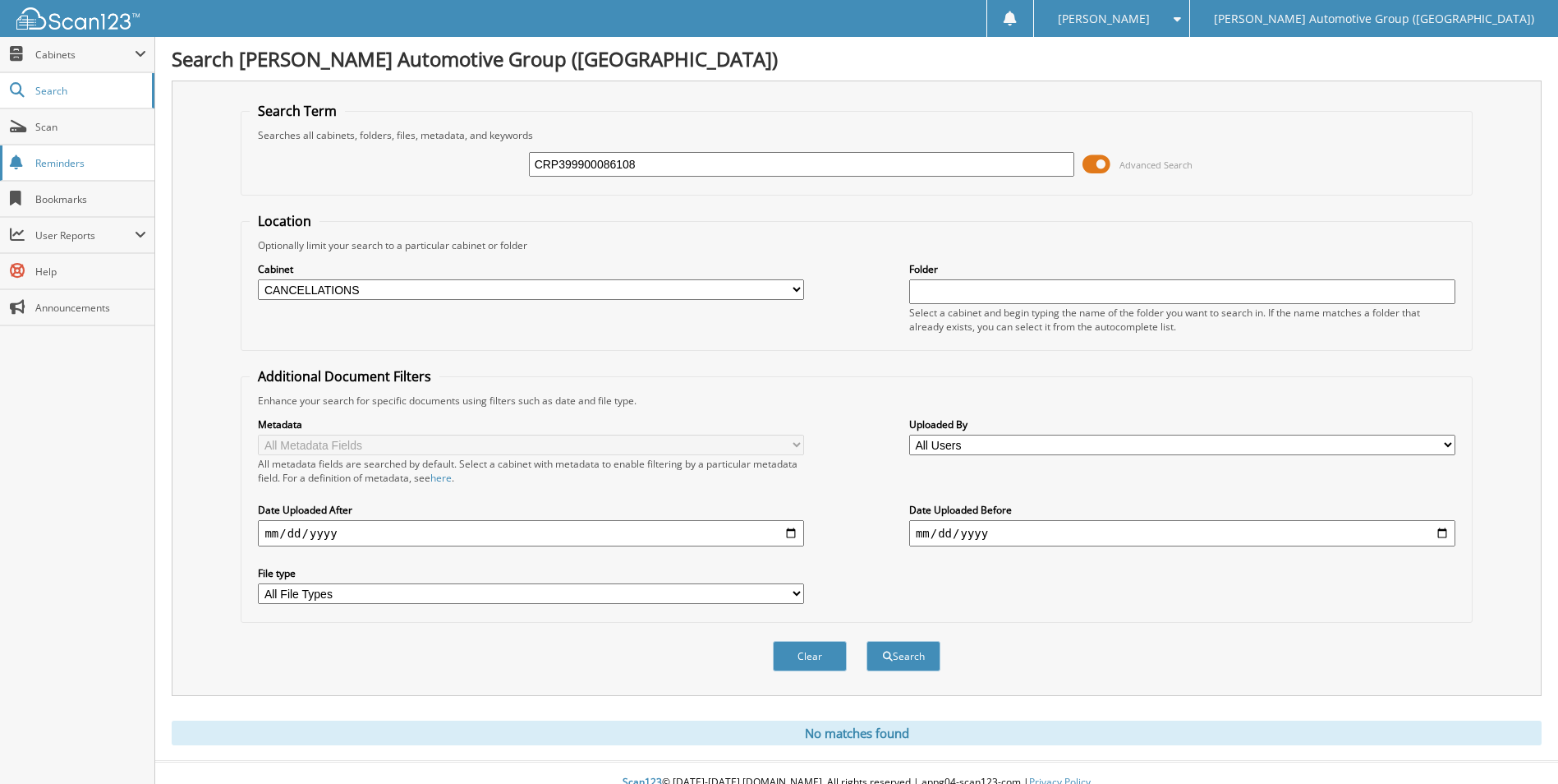
drag, startPoint x: 702, startPoint y: 166, endPoint x: 19, endPoint y: 158, distance: 683.0
click at [149, 143] on body "[PERSON_NAME] Settings Logout [PERSON_NAME] Automotive Group (AR) Close Cabinet…" at bounding box center [779, 401] width 1558 height 802
type input "JL873096"
click at [866, 641] on button "Search" at bounding box center [903, 655] width 74 height 30
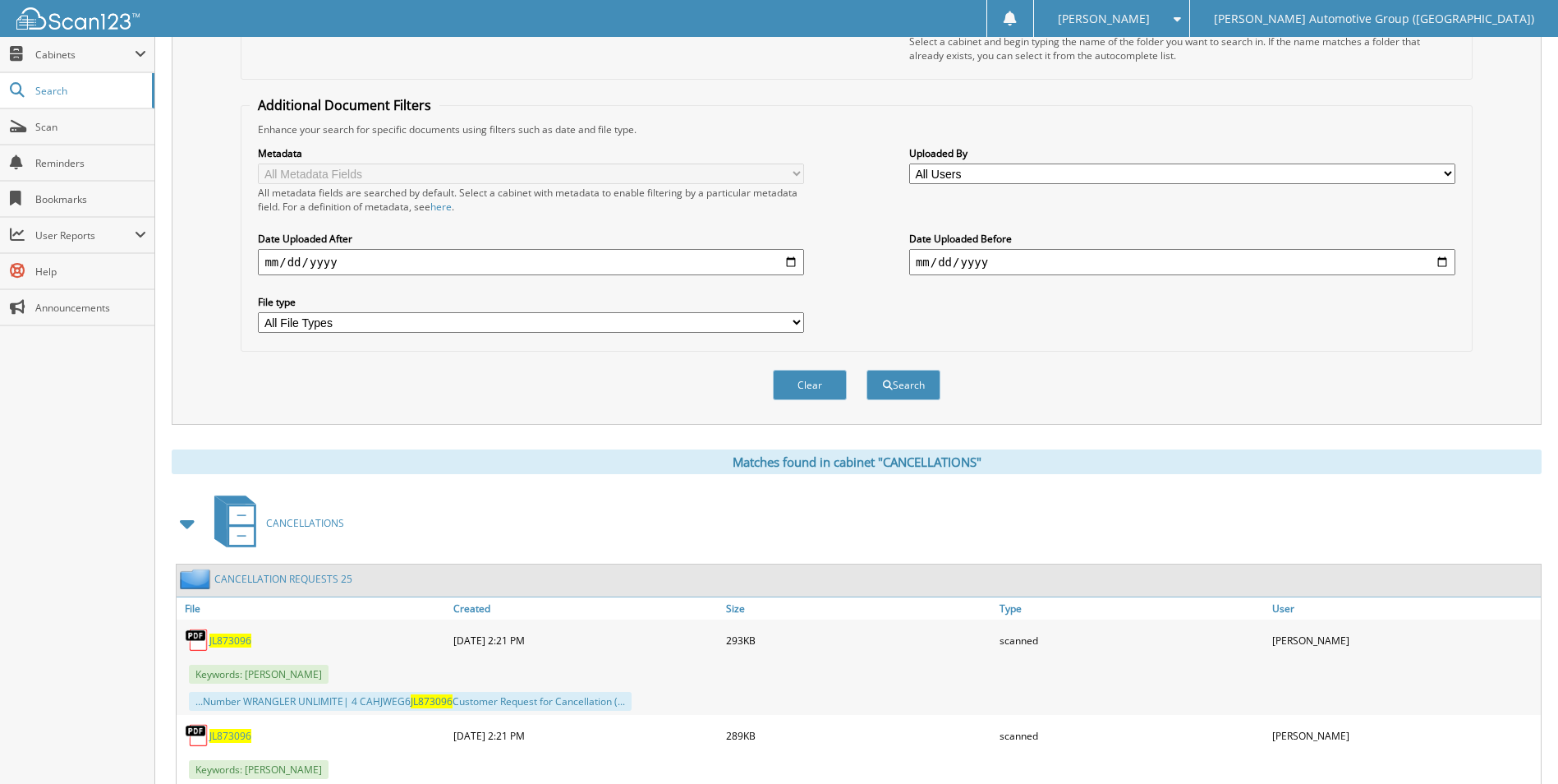
scroll to position [411, 0]
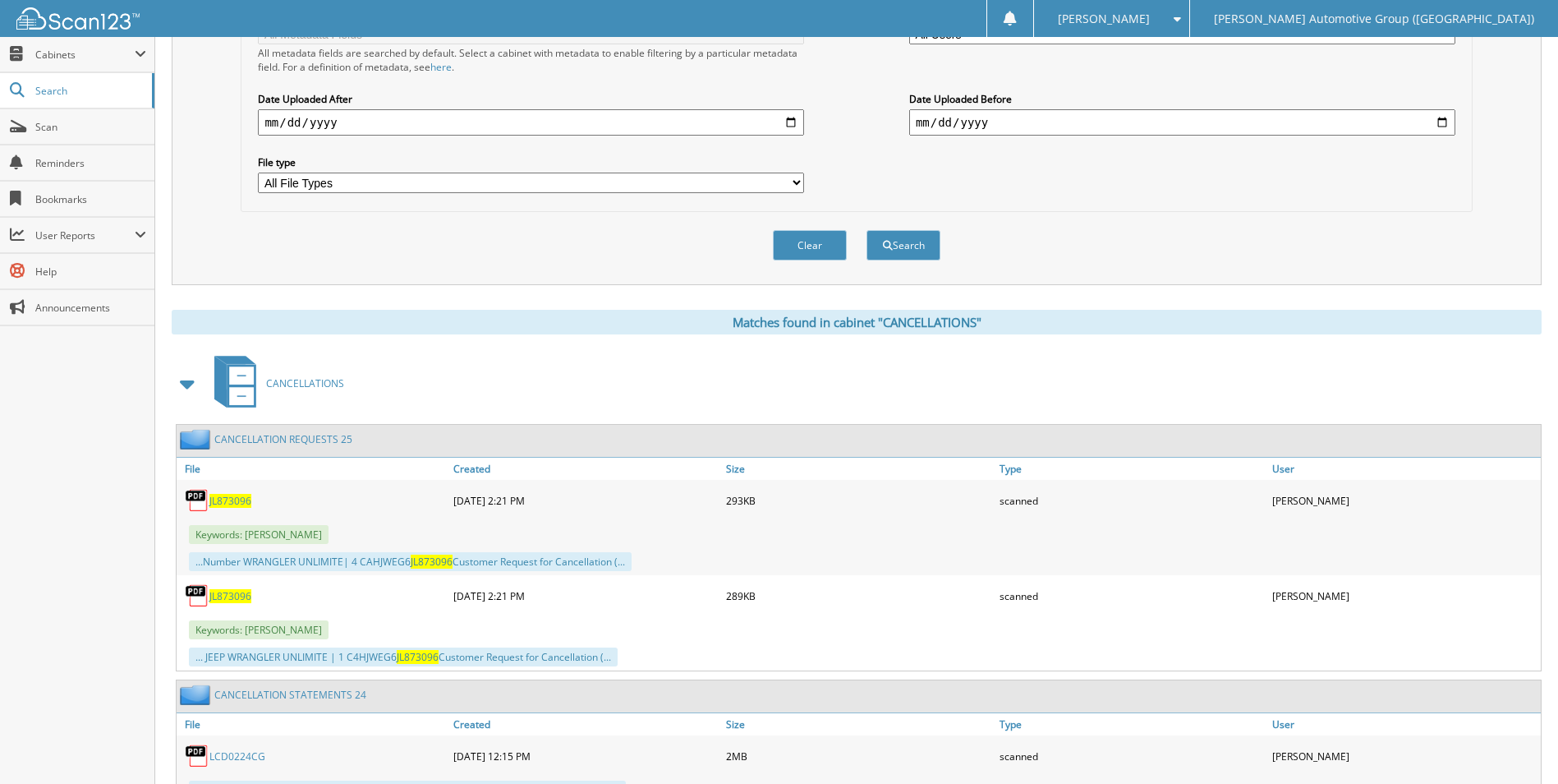
click at [231, 497] on span "JL873096" at bounding box center [230, 500] width 42 height 14
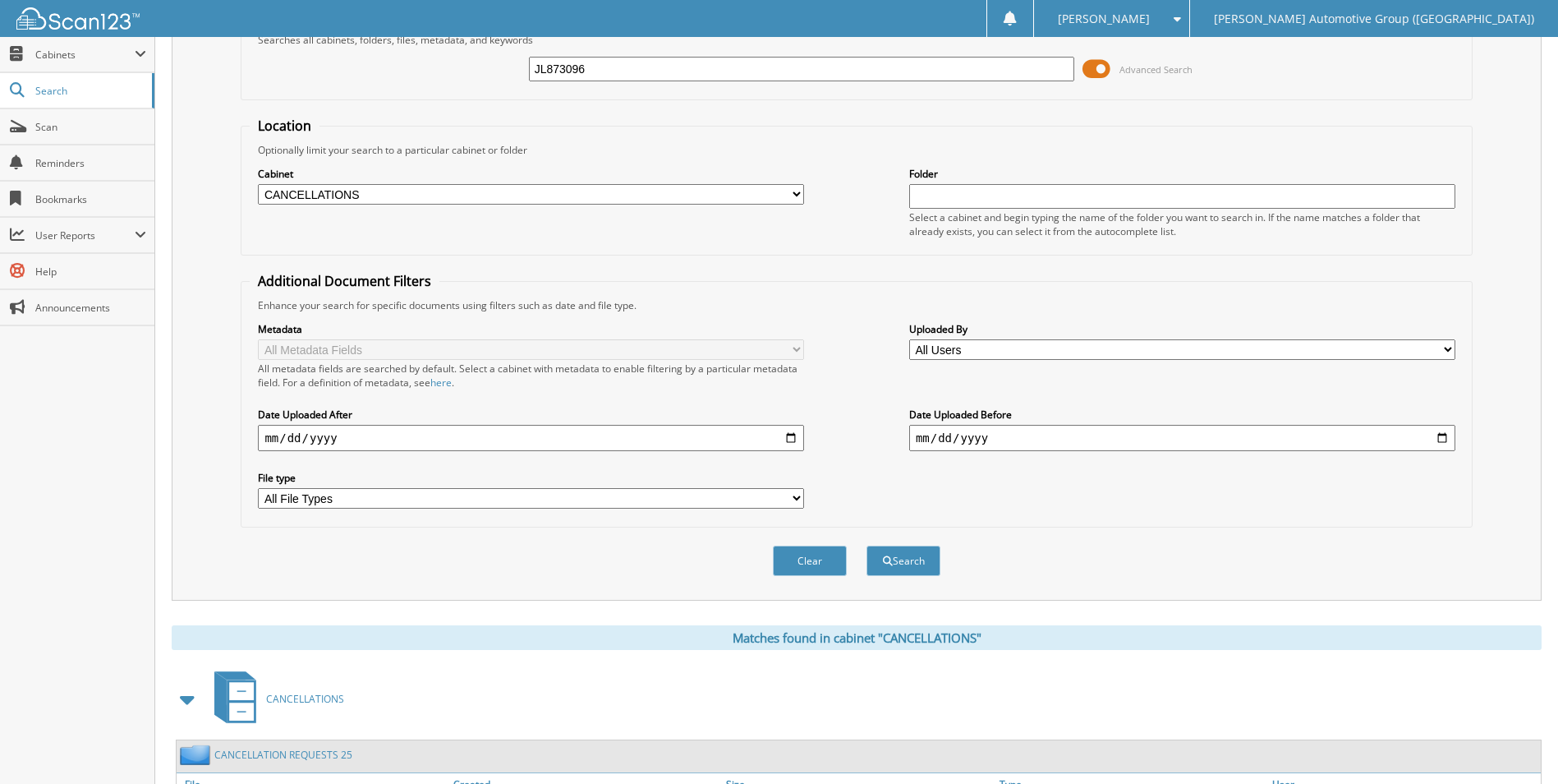
scroll to position [0, 0]
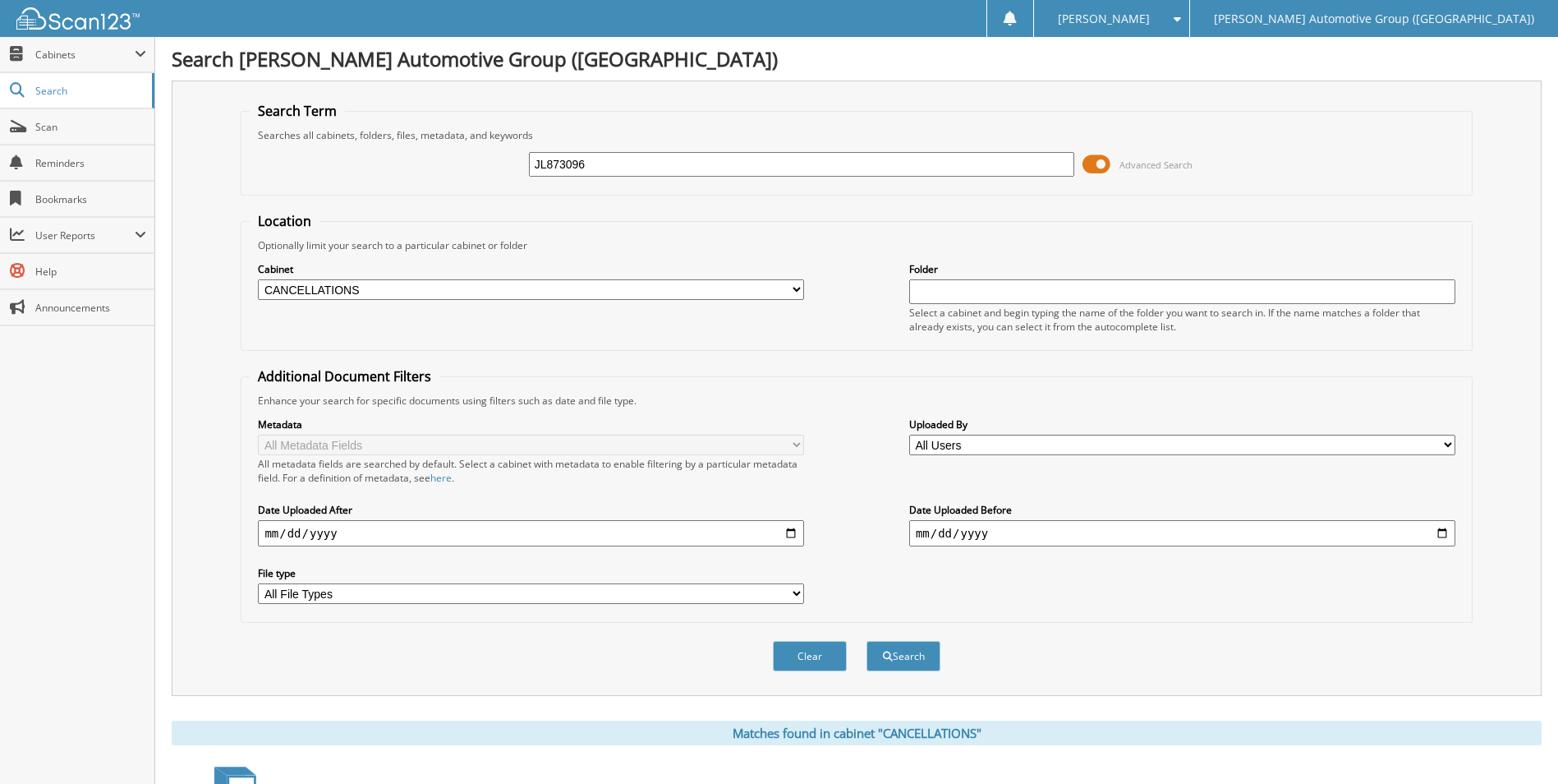
drag, startPoint x: 649, startPoint y: 161, endPoint x: 166, endPoint y: 111, distance: 485.6
click at [290, 127] on fieldset "Search Term Searches all cabinets, folders, files, metadata, and keywords JL873…" at bounding box center [856, 149] width 1231 height 94
type input "LU878100"
click at [866, 641] on button "Search" at bounding box center [903, 655] width 74 height 30
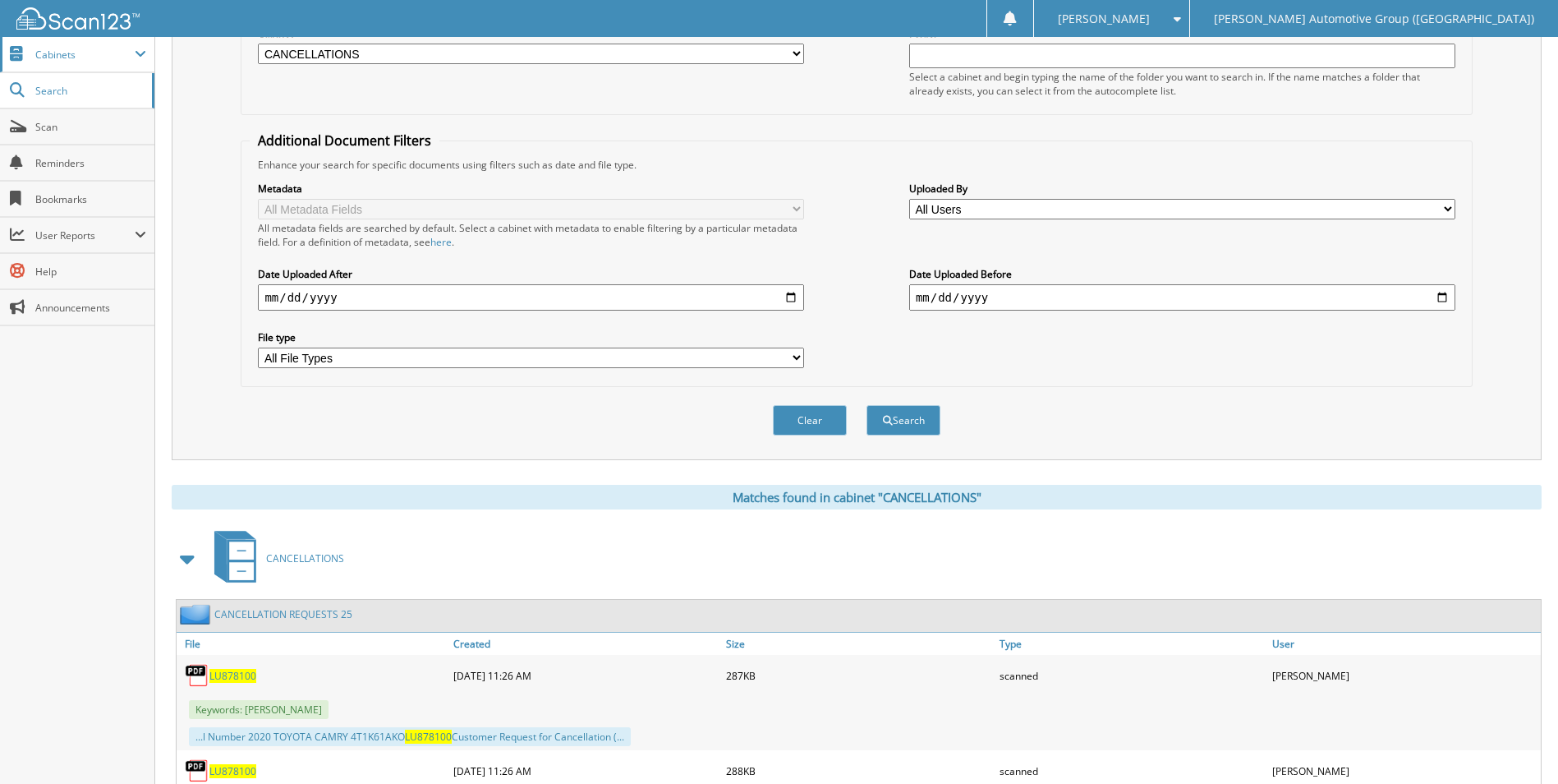
scroll to position [575, 0]
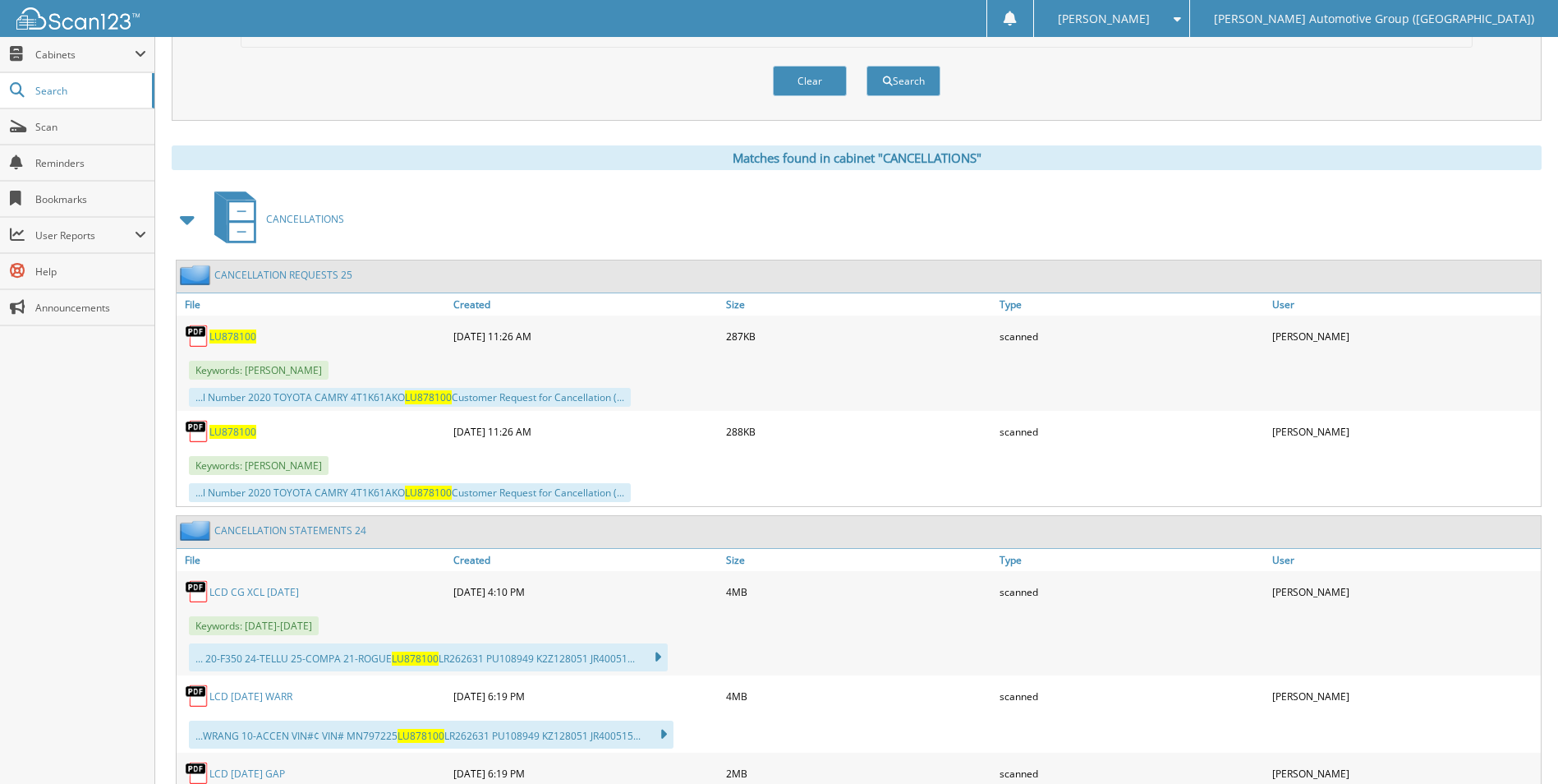
click at [234, 340] on span "LU878100" at bounding box center [232, 336] width 47 height 14
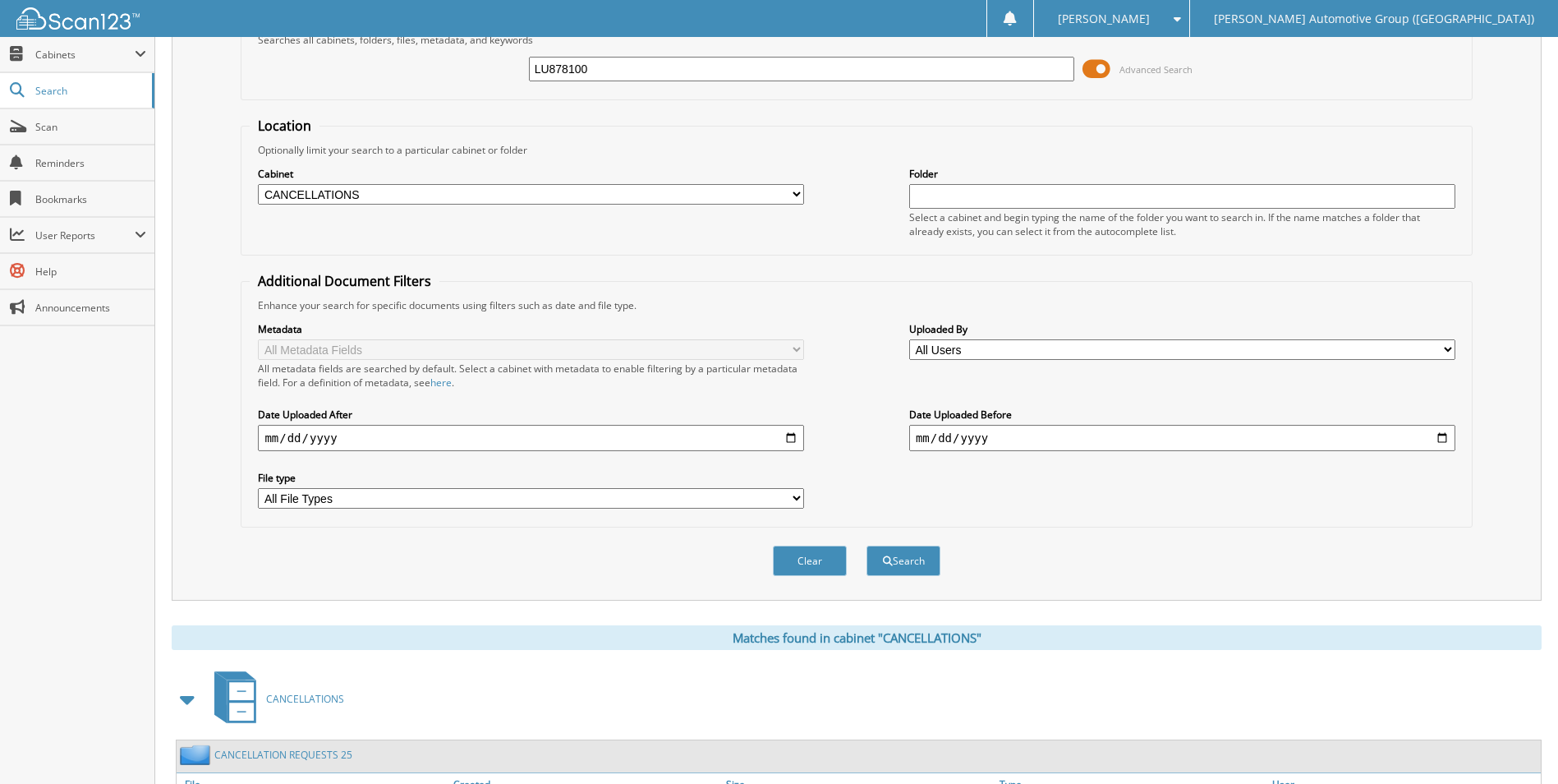
scroll to position [0, 0]
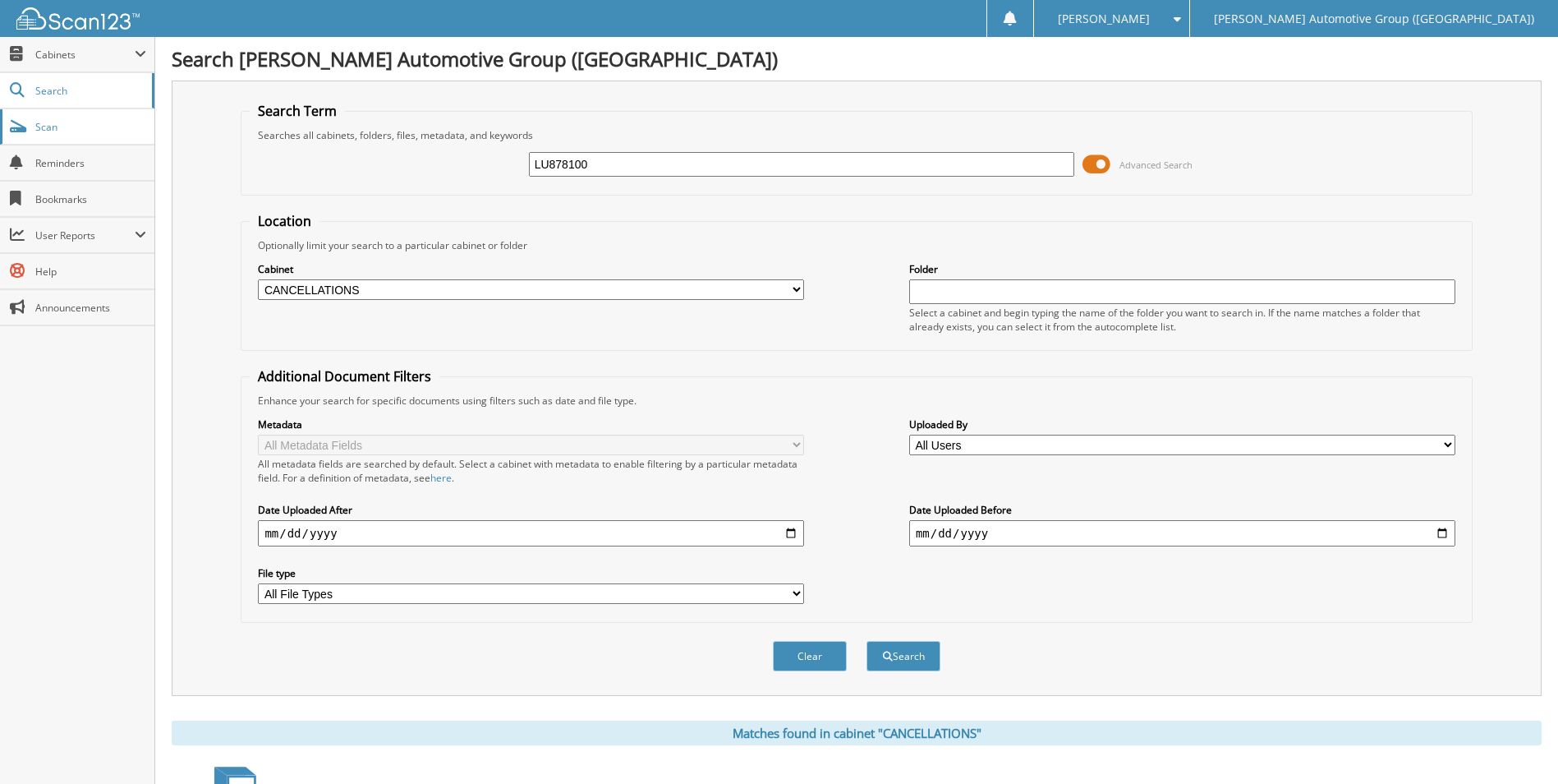
drag, startPoint x: 843, startPoint y: 170, endPoint x: 0, endPoint y: 129, distance: 844.0
click at [217, 184] on div "Search Term Searches all cabinets, folders, files, metadata, and keywords LU878…" at bounding box center [856, 388] width 1370 height 615
type input "ML007854"
click at [866, 641] on button "Search" at bounding box center [903, 655] width 74 height 30
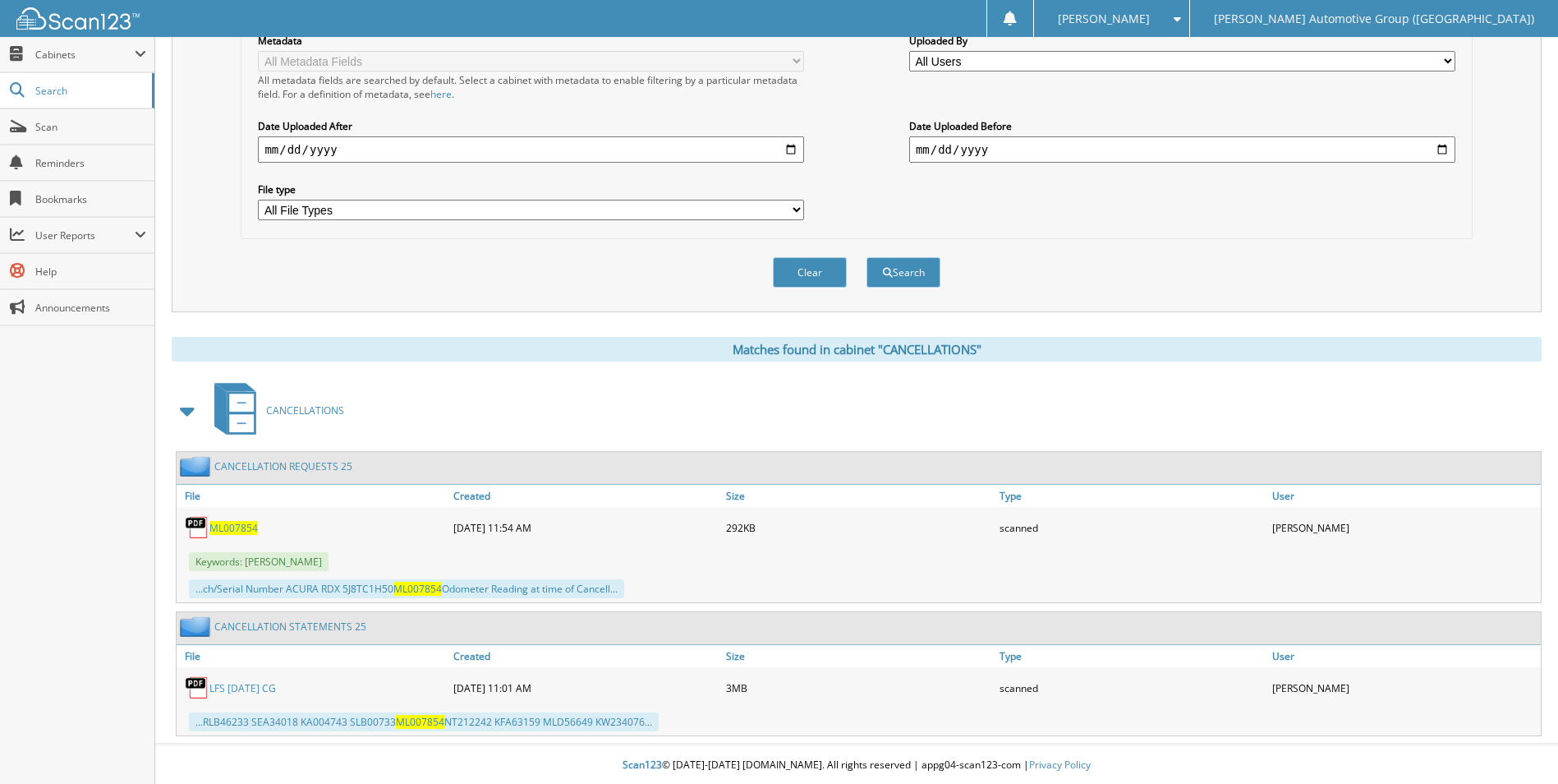
scroll to position [386, 0]
click at [233, 521] on span "ML007854" at bounding box center [233, 526] width 48 height 14
click at [53, 136] on link "Scan" at bounding box center [77, 127] width 154 height 36
